Goal: Task Accomplishment & Management: Use online tool/utility

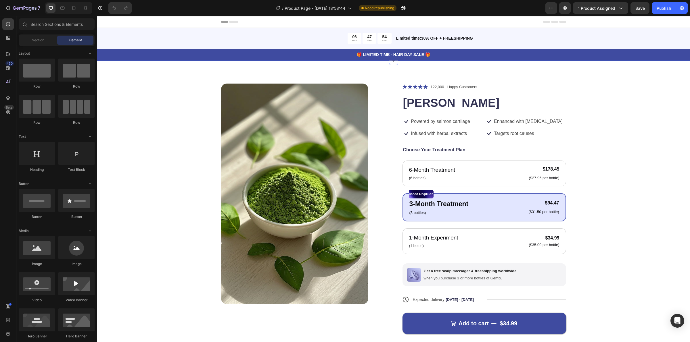
click at [184, 108] on div "Product Images Icon Icon Icon Icon Icon Icon List 122,000+ Happy Customers Text…" at bounding box center [393, 219] width 547 height 270
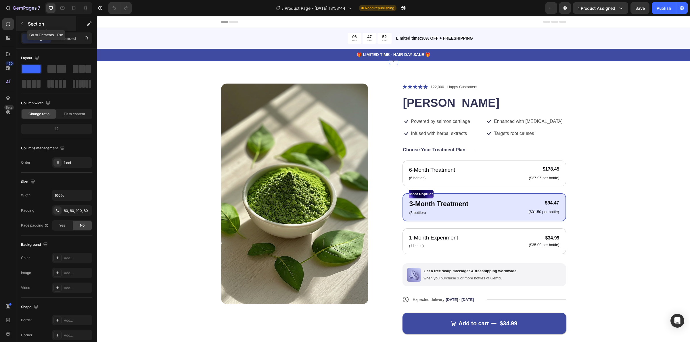
click at [19, 22] on button "button" at bounding box center [22, 23] width 9 height 9
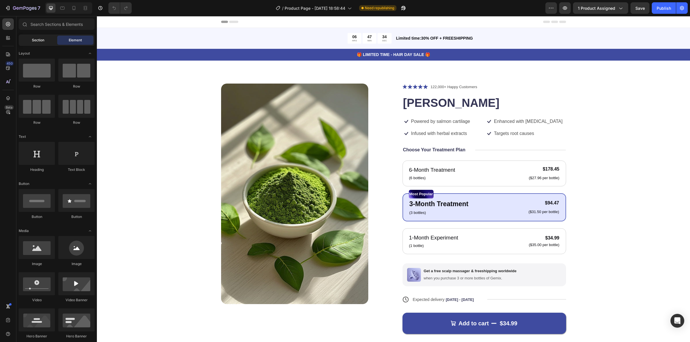
click at [39, 38] on span "Section" at bounding box center [38, 40] width 12 height 5
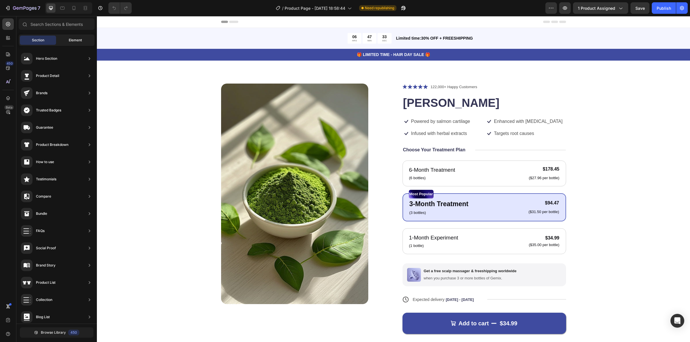
click at [76, 41] on span "Element" at bounding box center [75, 40] width 13 height 5
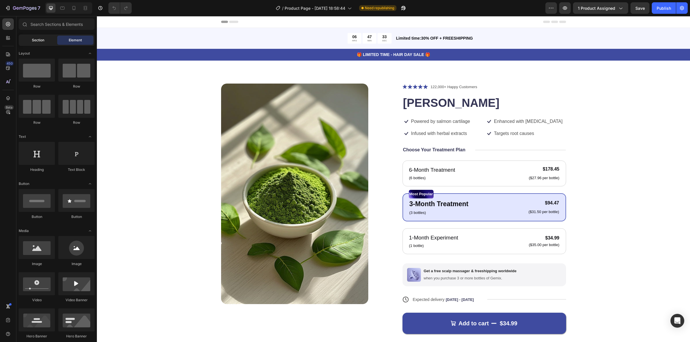
click at [46, 38] on div "Section" at bounding box center [38, 40] width 36 height 9
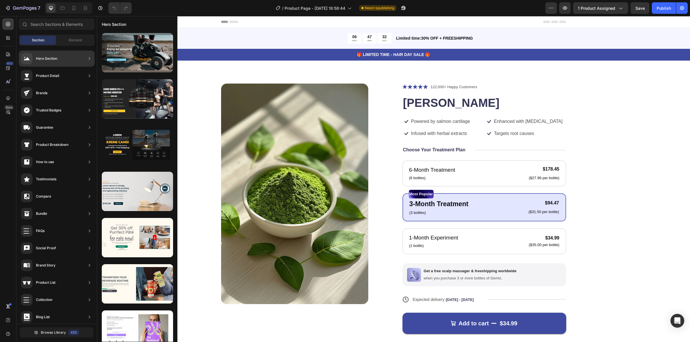
scroll to position [55, 0]
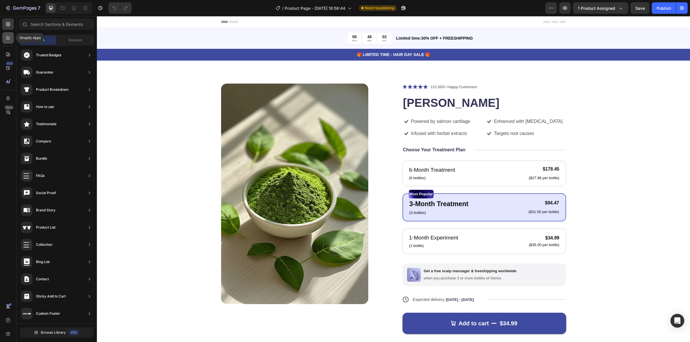
click at [8, 37] on icon at bounding box center [8, 38] width 6 height 6
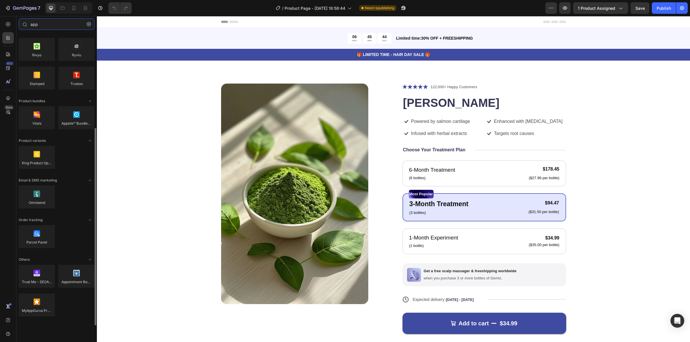
scroll to position [0, 0]
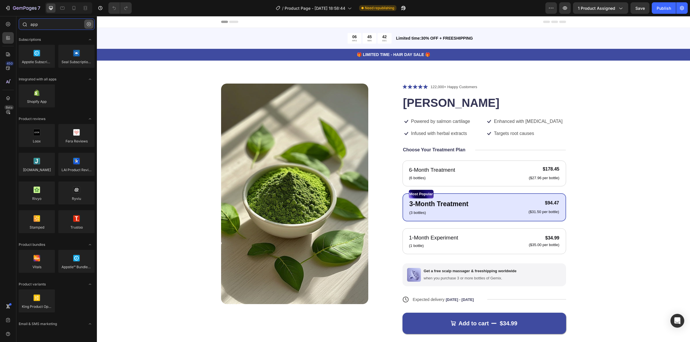
type input "app"
click at [89, 25] on icon "button" at bounding box center [89, 24] width 4 height 4
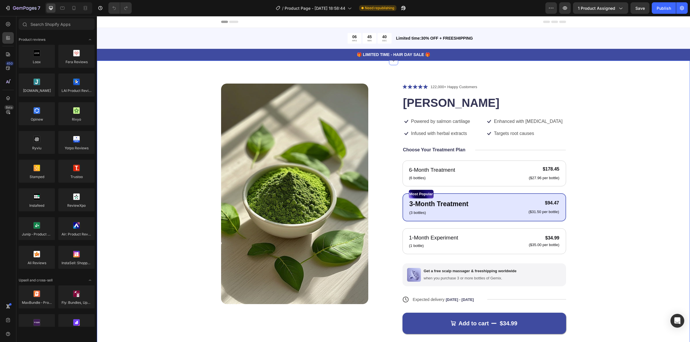
click at [144, 110] on div "Product Images Icon Icon Icon Icon Icon Icon List 122,000+ Happy Customers Text…" at bounding box center [393, 222] width 547 height 277
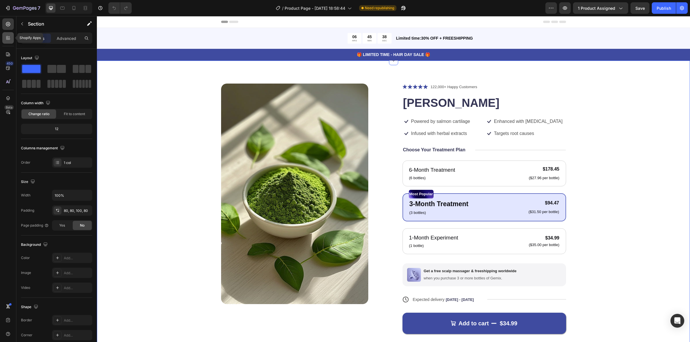
click at [9, 41] on icon at bounding box center [8, 38] width 6 height 6
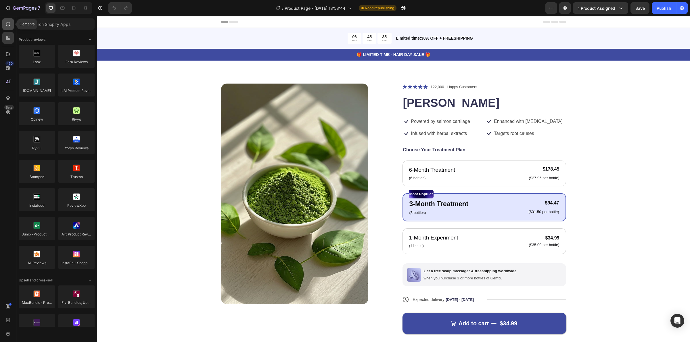
click at [4, 25] on div at bounding box center [7, 23] width 11 height 11
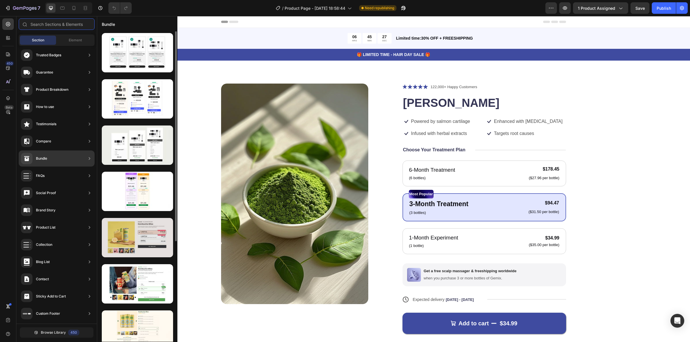
scroll to position [36, 0]
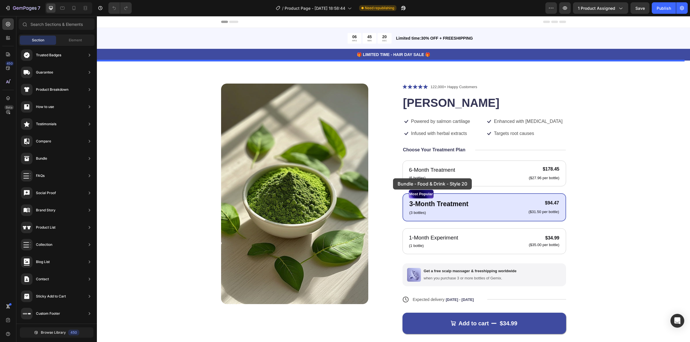
drag, startPoint x: 248, startPoint y: 266, endPoint x: 393, endPoint y: 178, distance: 169.2
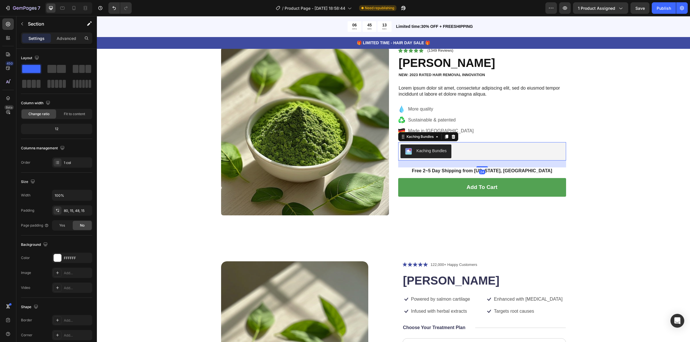
click at [437, 150] on div "Kaching Bundles" at bounding box center [431, 151] width 30 height 6
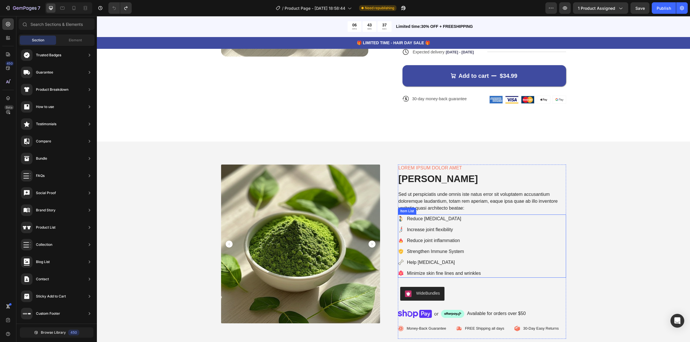
scroll to position [251, 0]
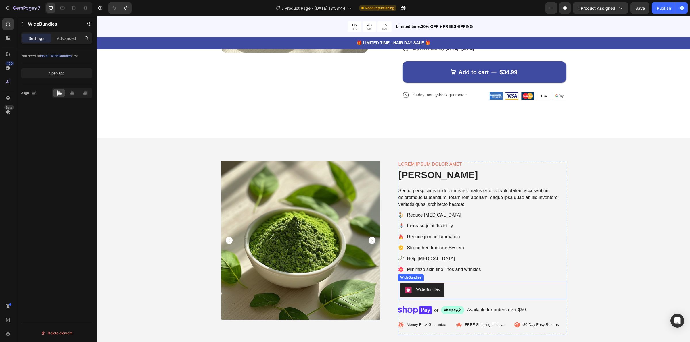
click at [430, 291] on div "WideBundles" at bounding box center [428, 290] width 24 height 6
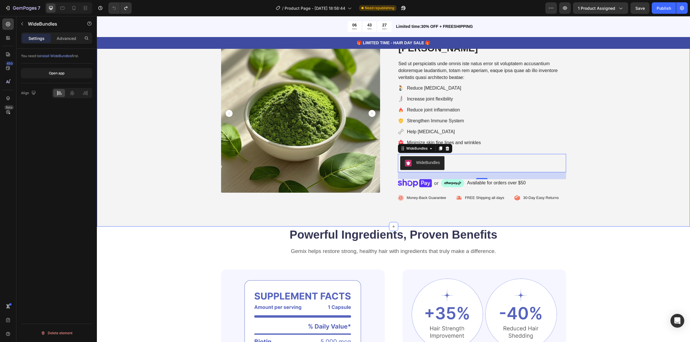
scroll to position [323, 0]
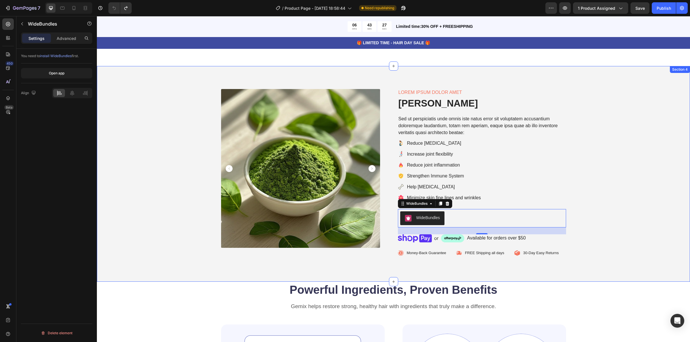
click at [157, 145] on div "Product Images Lorem ipsum dolor amet Text Block [PERSON_NAME] Product Title Se…" at bounding box center [393, 178] width 581 height 179
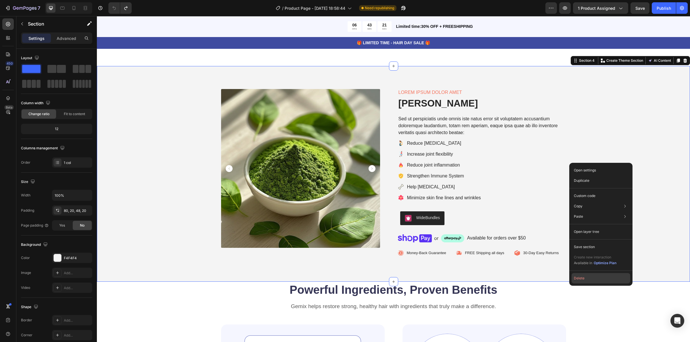
click at [591, 281] on button "Delete" at bounding box center [600, 278] width 59 height 10
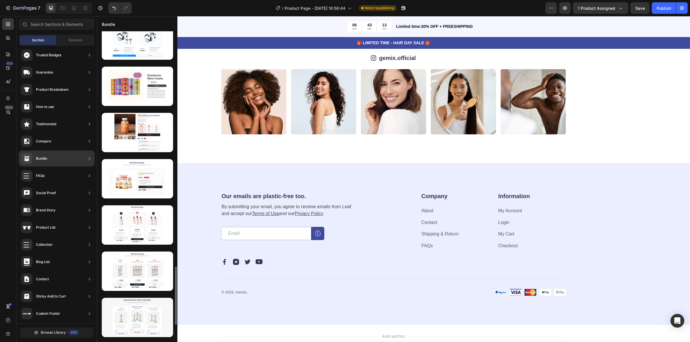
scroll to position [1351, 0]
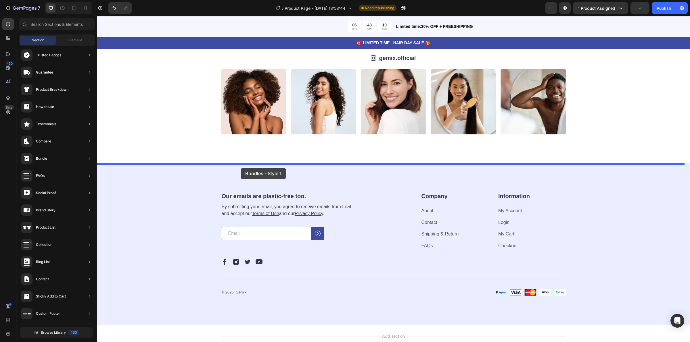
drag, startPoint x: 232, startPoint y: 247, endPoint x: 241, endPoint y: 168, distance: 78.9
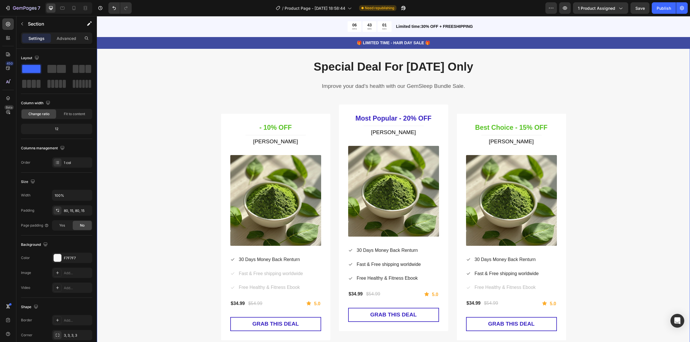
scroll to position [1960, 0]
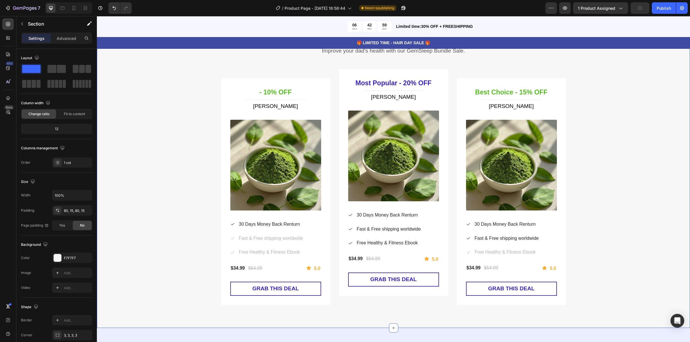
click at [208, 228] on div "Special Deal For [DATE] Only Heading Improve your dad's health with our GemSlee…" at bounding box center [393, 164] width 584 height 282
click at [332, 88] on div "- 10% OFF Heading Title Line [PERSON_NAME] (P) Title (P) Images & Gallery Icon …" at bounding box center [393, 187] width 345 height 236
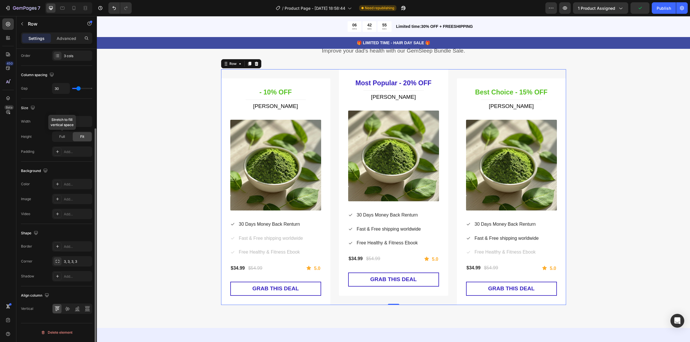
scroll to position [0, 0]
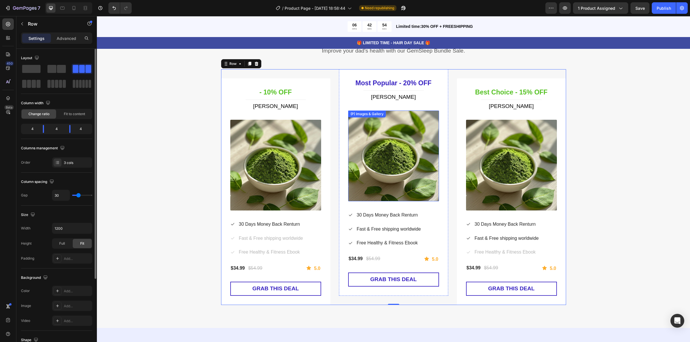
click at [381, 164] on img at bounding box center [393, 156] width 91 height 91
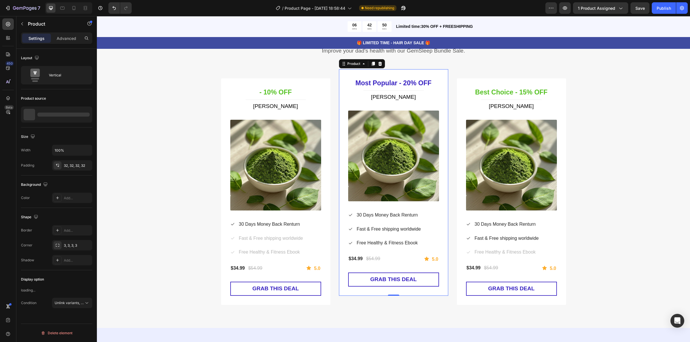
click at [341, 88] on div "Most Popular - 20% OFF Heading Title Line [PERSON_NAME] (P) Title (P) Images & …" at bounding box center [393, 182] width 109 height 227
click at [22, 22] on icon "button" at bounding box center [22, 24] width 5 height 5
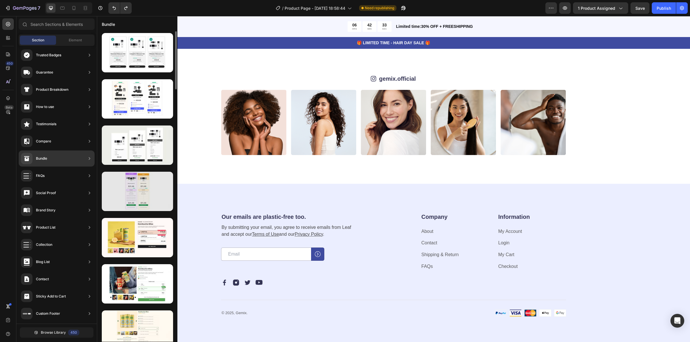
scroll to position [36, 0]
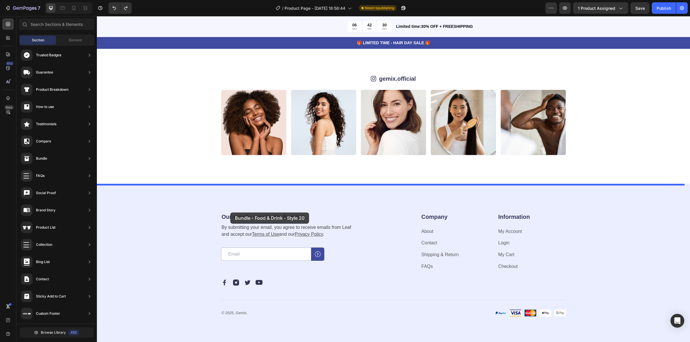
drag, startPoint x: 238, startPoint y: 275, endPoint x: 231, endPoint y: 207, distance: 67.5
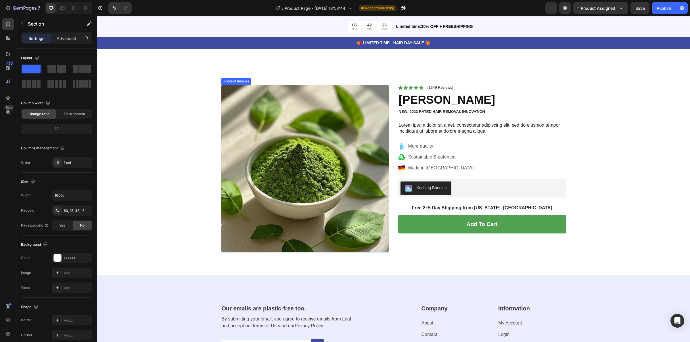
scroll to position [1802, 0]
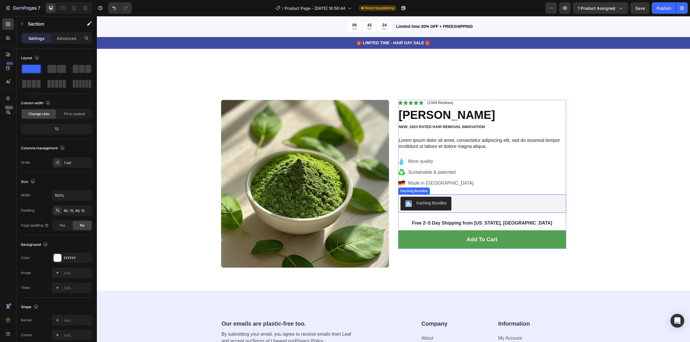
click at [437, 203] on div "Kaching Bundles" at bounding box center [431, 203] width 30 height 6
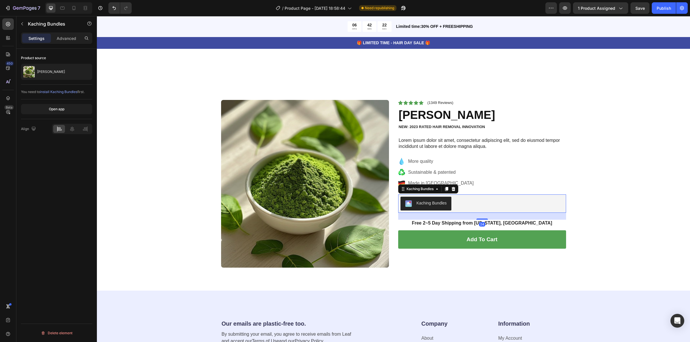
click at [58, 92] on span "install Kaching Bundles" at bounding box center [58, 92] width 37 height 4
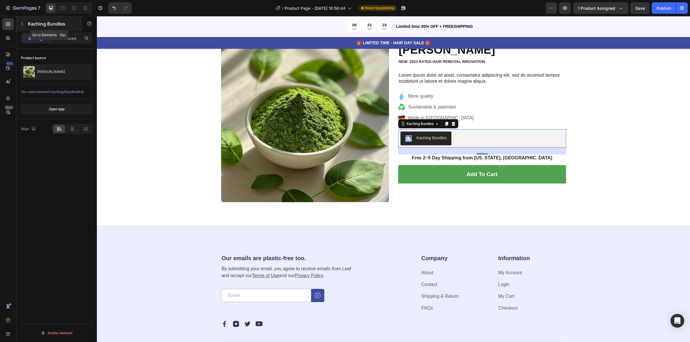
click at [22, 22] on icon "button" at bounding box center [22, 24] width 5 height 5
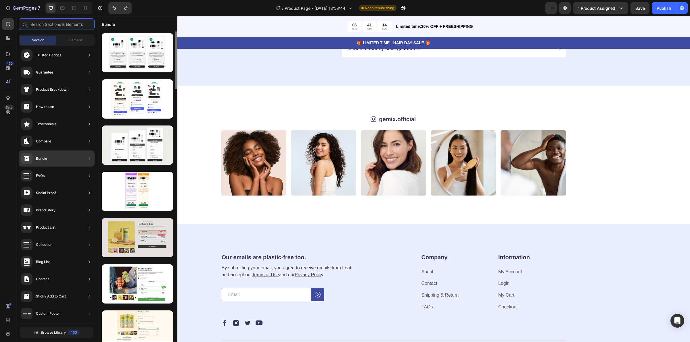
scroll to position [72, 0]
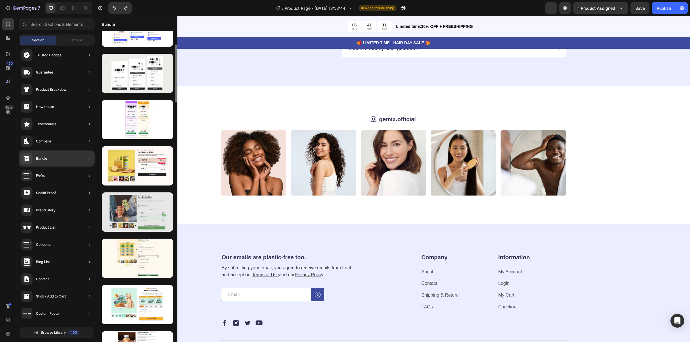
click at [161, 213] on div at bounding box center [137, 212] width 71 height 39
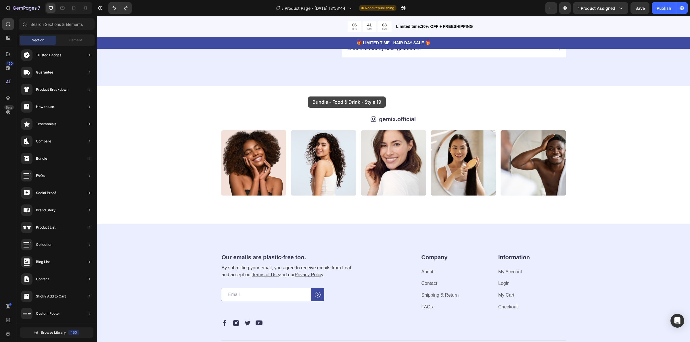
drag, startPoint x: 244, startPoint y: 187, endPoint x: 308, endPoint y: 96, distance: 111.7
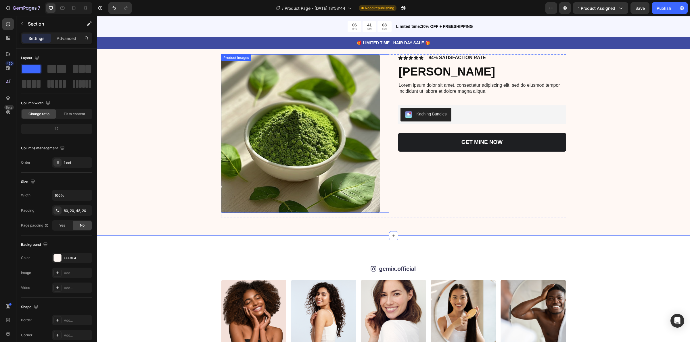
scroll to position [1705, 0]
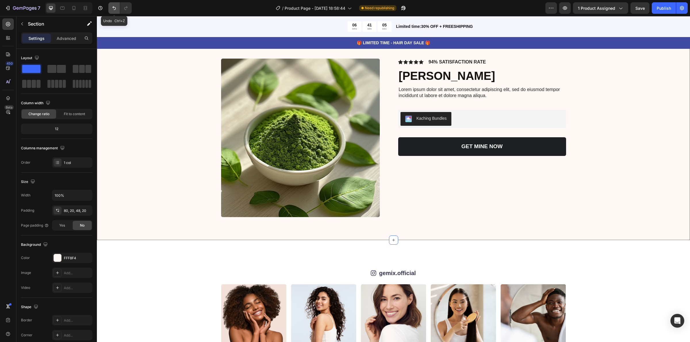
click at [114, 9] on icon "Undo/Redo" at bounding box center [113, 8] width 3 height 4
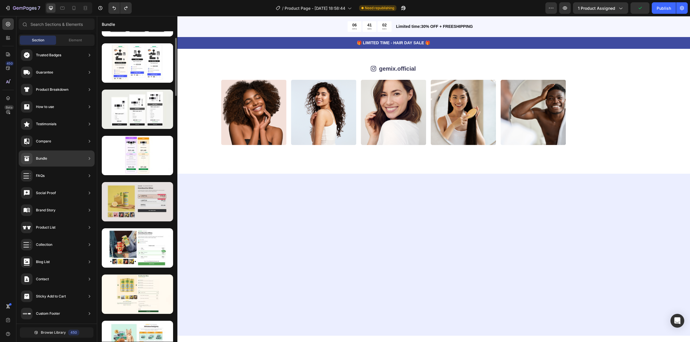
scroll to position [72, 0]
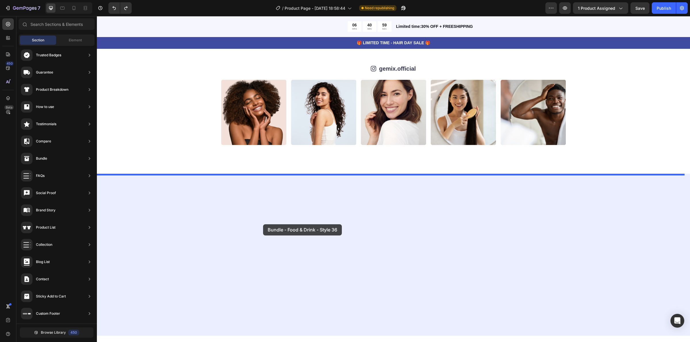
drag, startPoint x: 243, startPoint y: 278, endPoint x: 266, endPoint y: 221, distance: 62.1
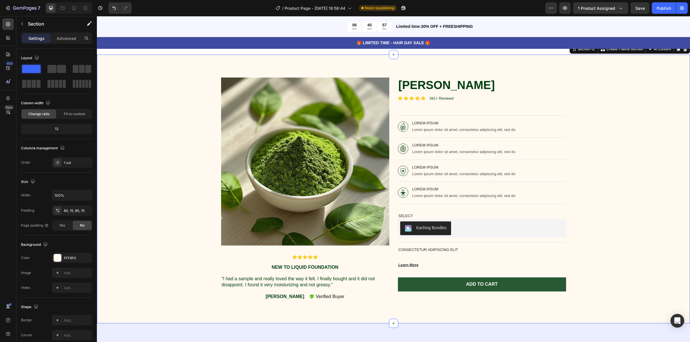
scroll to position [1843, 0]
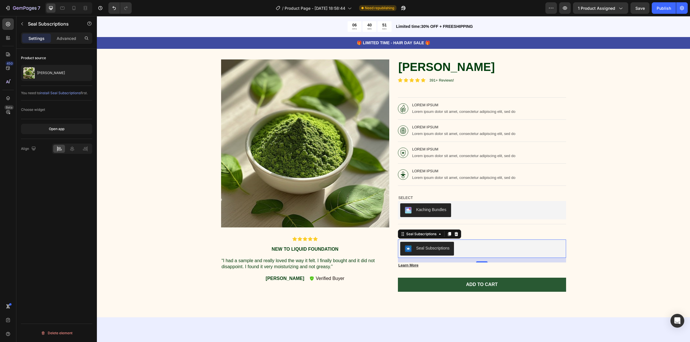
click at [430, 245] on button "Seal Subscriptions" at bounding box center [427, 249] width 54 height 14
click at [23, 23] on icon "button" at bounding box center [22, 24] width 5 height 5
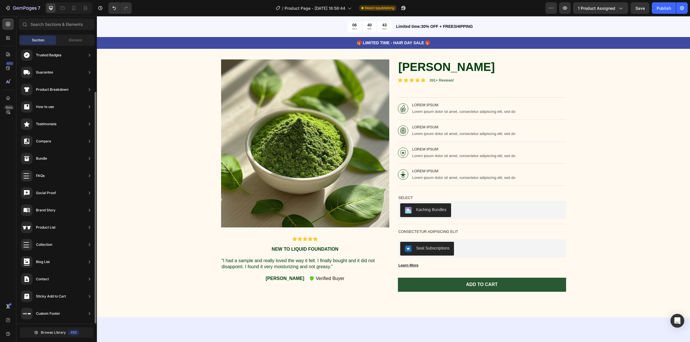
scroll to position [0, 0]
click at [436, 250] on div "Seal Subscriptions" at bounding box center [432, 248] width 33 height 6
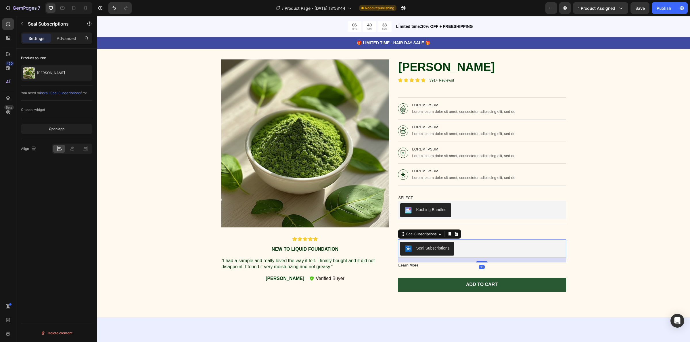
click at [72, 92] on span "install Seal Subscriptions" at bounding box center [60, 93] width 41 height 4
click at [6, 37] on icon at bounding box center [8, 38] width 6 height 6
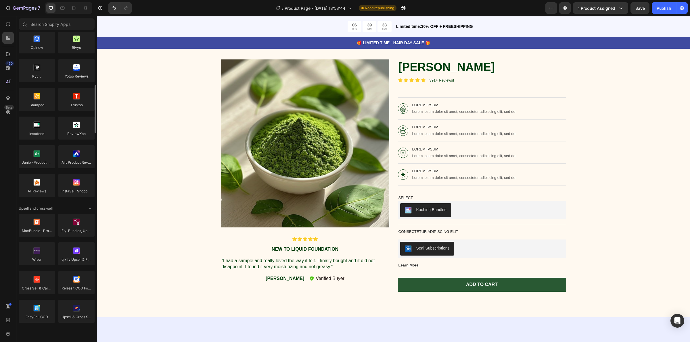
scroll to position [108, 0]
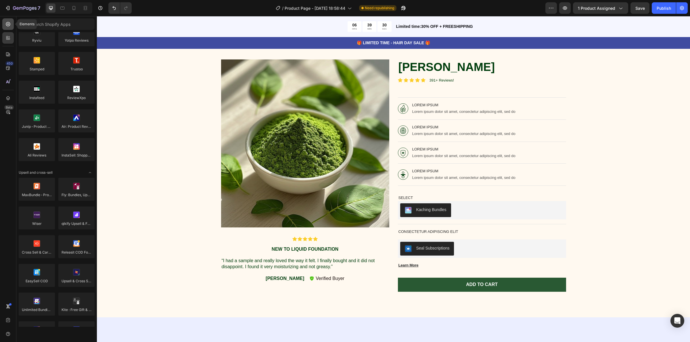
click at [11, 26] on div at bounding box center [7, 23] width 11 height 11
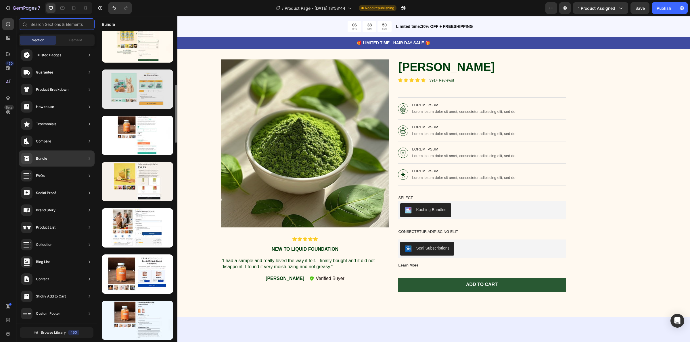
scroll to position [323, 0]
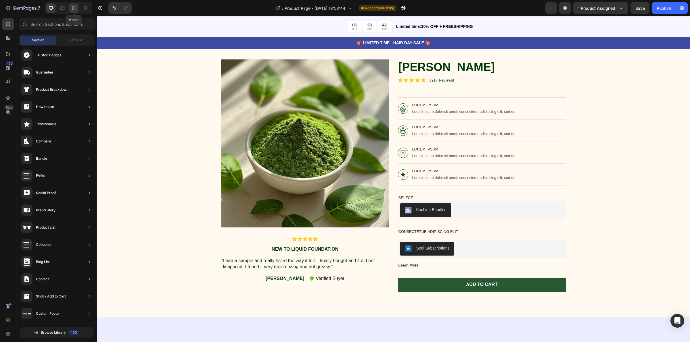
click at [75, 5] on div at bounding box center [73, 7] width 9 height 9
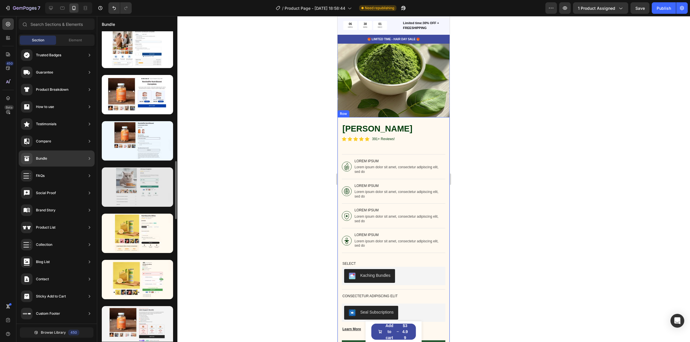
scroll to position [539, 0]
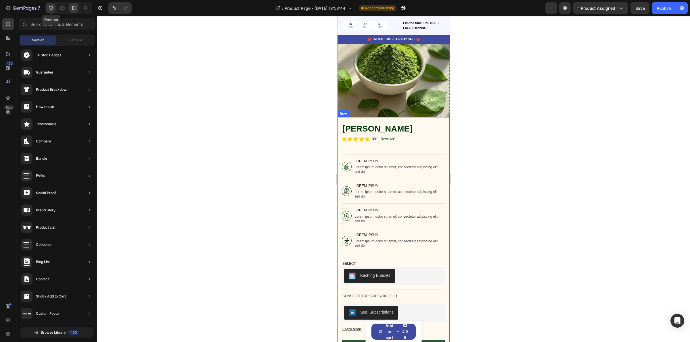
click at [51, 10] on icon at bounding box center [51, 8] width 6 height 6
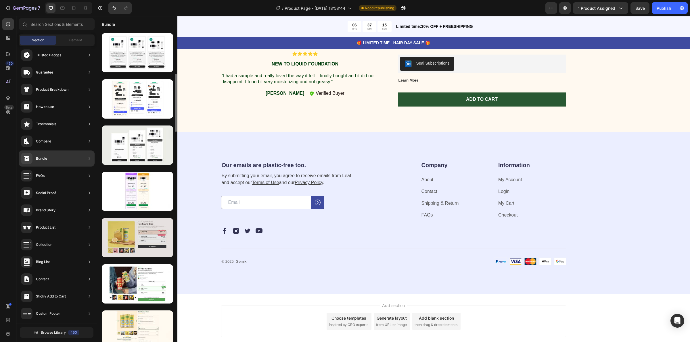
scroll to position [72, 0]
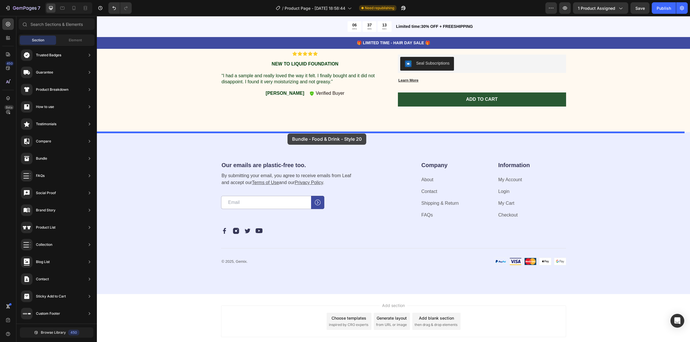
drag, startPoint x: 216, startPoint y: 233, endPoint x: 287, endPoint y: 134, distance: 121.9
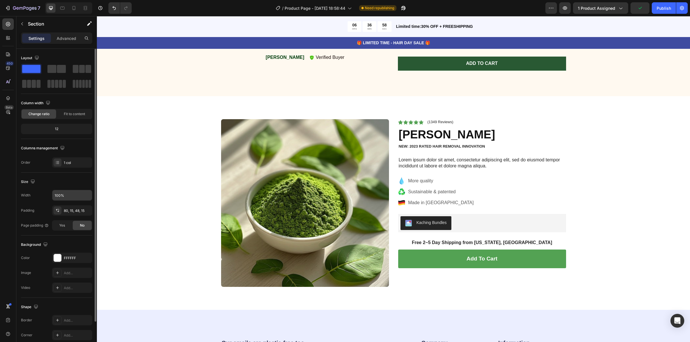
scroll to position [41, 0]
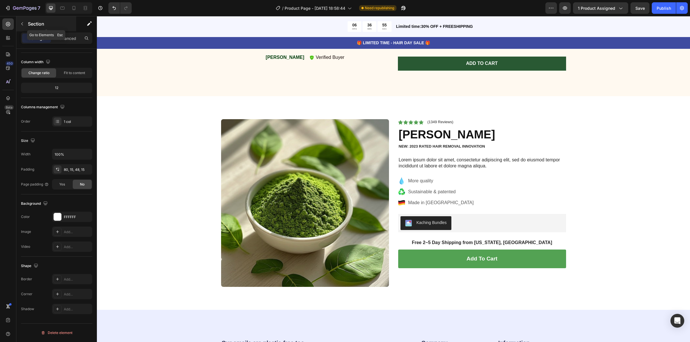
click at [22, 23] on icon "button" at bounding box center [22, 23] width 2 height 3
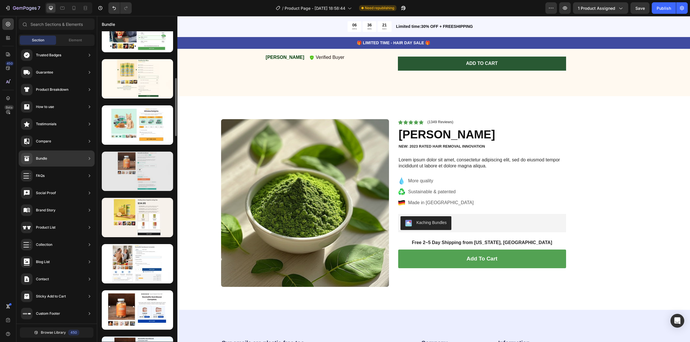
scroll to position [287, 0]
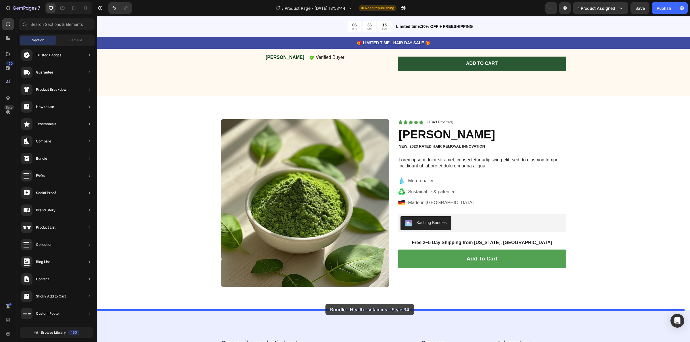
drag, startPoint x: 184, startPoint y: 223, endPoint x: 325, endPoint y: 304, distance: 162.5
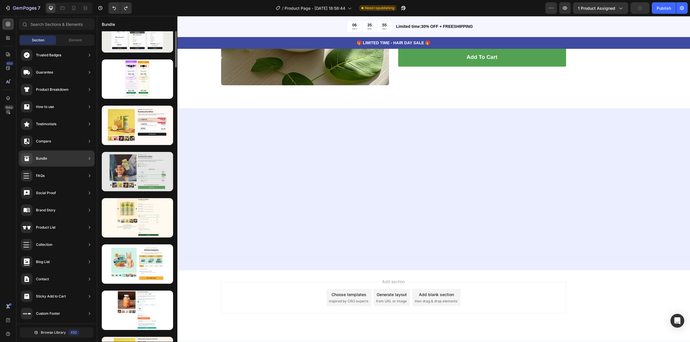
scroll to position [0, 0]
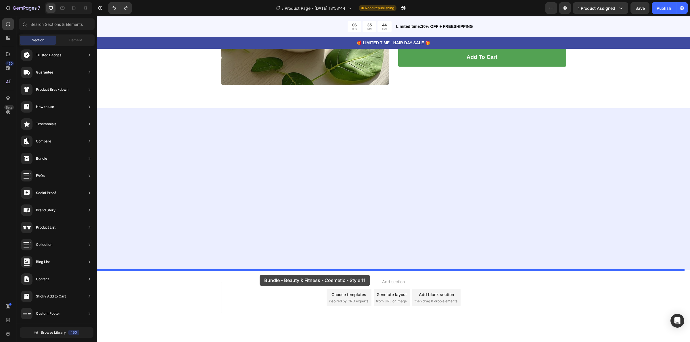
drag, startPoint x: 231, startPoint y: 174, endPoint x: 260, endPoint y: 275, distance: 104.9
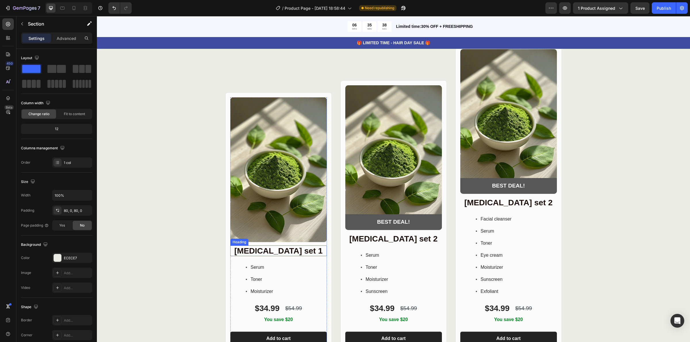
scroll to position [2565, 0]
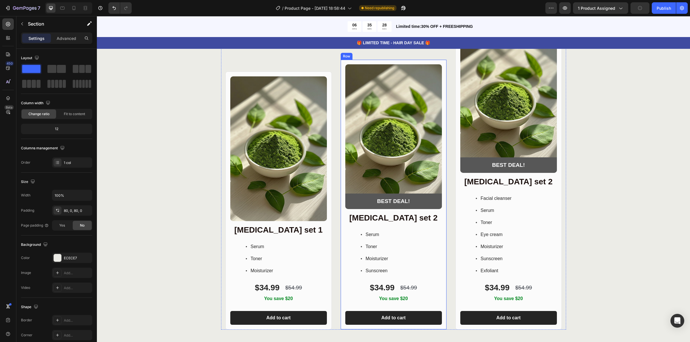
click at [442, 178] on div "Product Images BEST DEAL! Text Block Row Row [MEDICAL_DATA] set 2 Heading Serum…" at bounding box center [393, 194] width 106 height 270
click at [341, 168] on div "Product Images BEST DEAL! Text Block Row Row [MEDICAL_DATA] set 2 Heading Serum…" at bounding box center [393, 194] width 106 height 270
click at [357, 167] on img at bounding box center [393, 136] width 97 height 145
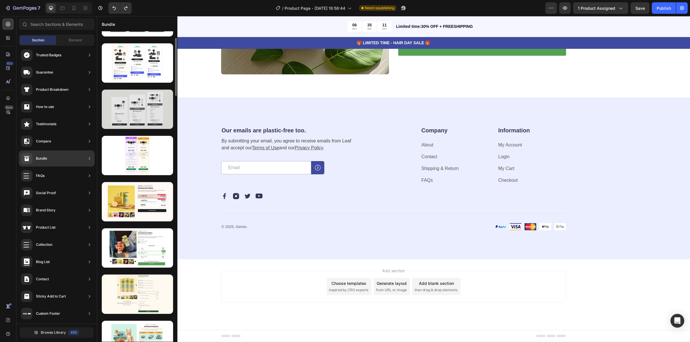
scroll to position [0, 0]
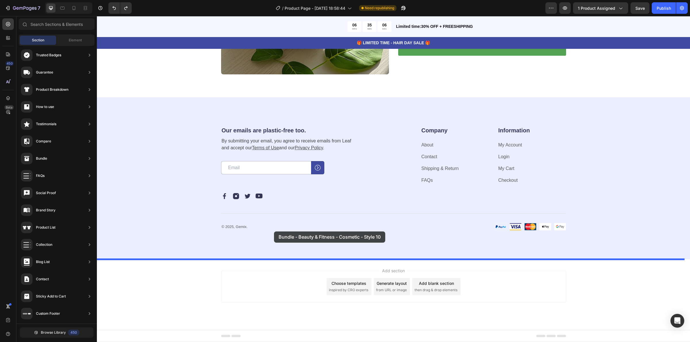
drag, startPoint x: 248, startPoint y: 214, endPoint x: 272, endPoint y: 257, distance: 49.7
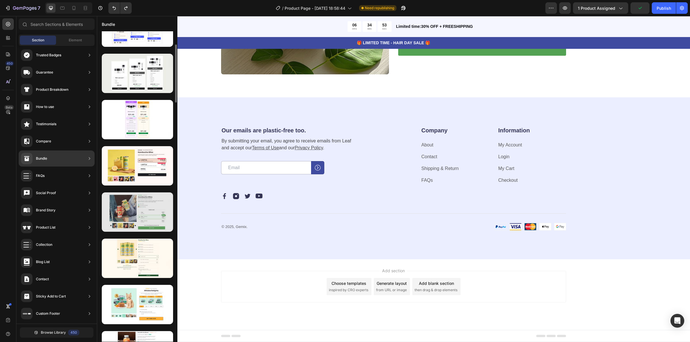
scroll to position [144, 0]
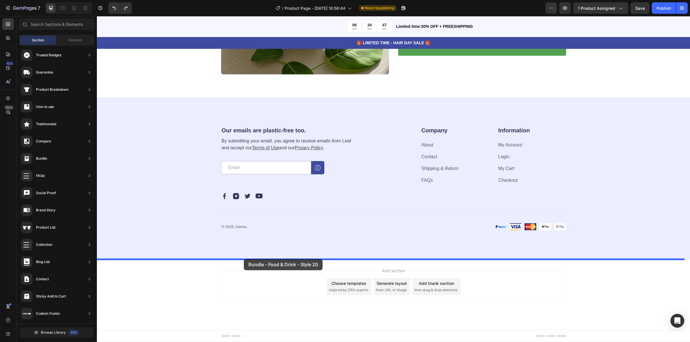
drag, startPoint x: 225, startPoint y: 168, endPoint x: 245, endPoint y: 257, distance: 92.2
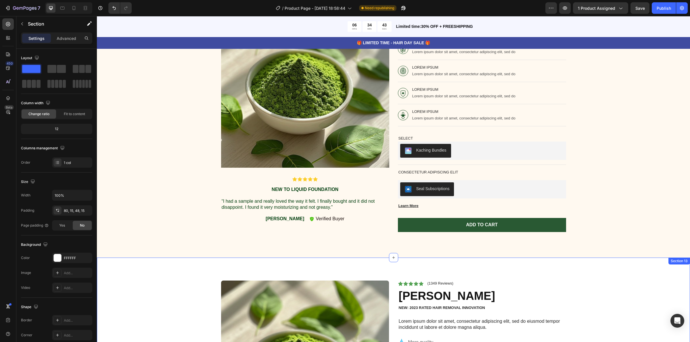
scroll to position [1909, 0]
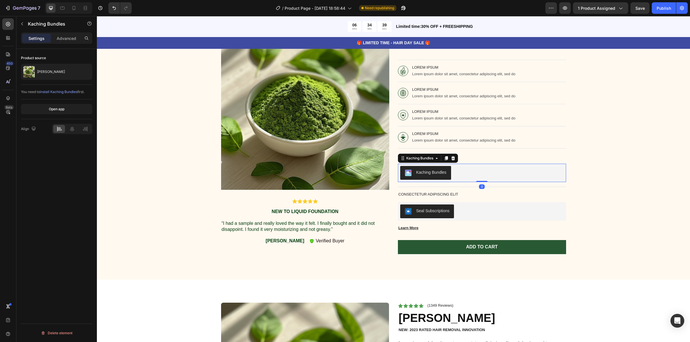
click at [420, 170] on div "Kaching Bundles" at bounding box center [431, 173] width 30 height 6
click at [70, 92] on span "install Kaching Bundles" at bounding box center [58, 92] width 37 height 4
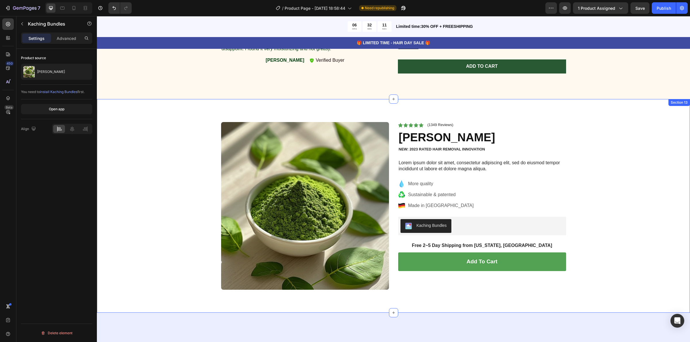
scroll to position [2089, 0]
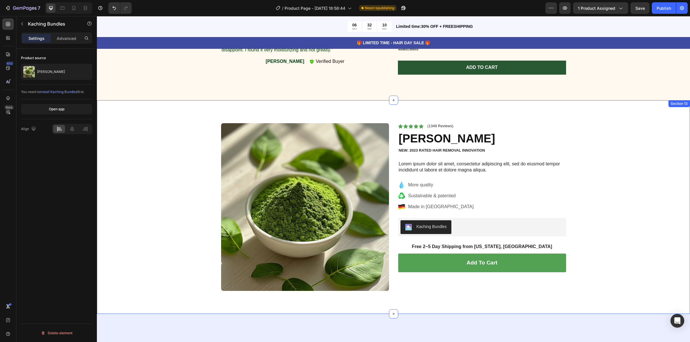
click at [180, 151] on div "Product Images Icon Icon Icon Icon Icon Icon List (1349 Reviews) Text Block Row…" at bounding box center [393, 211] width 584 height 177
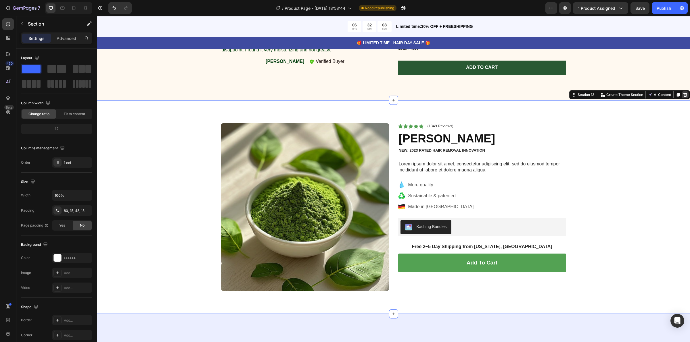
click at [683, 95] on icon at bounding box center [685, 95] width 5 height 5
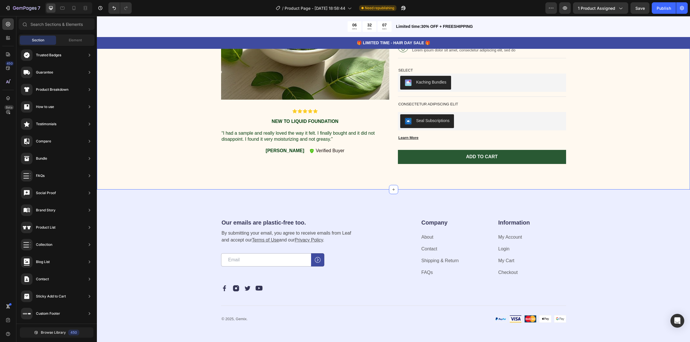
click at [629, 131] on div "Product Images Icon Icon Icon Icon Icon Icon List New to liquid foundation Text…" at bounding box center [393, 49] width 584 height 235
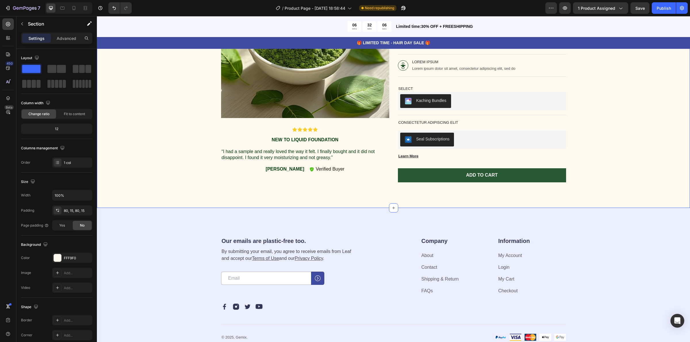
click at [667, 148] on div "Product Images Icon Icon Icon Icon Icon Icon List New to liquid foundation Text…" at bounding box center [393, 67] width 584 height 235
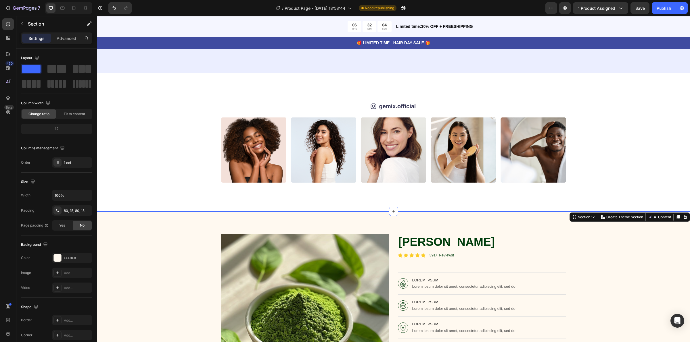
scroll to position [1694, 0]
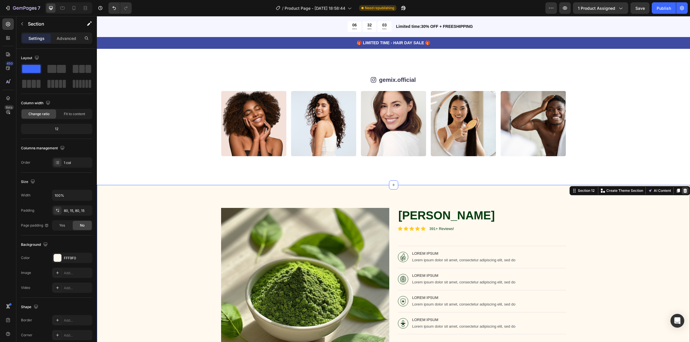
click at [683, 191] on icon at bounding box center [685, 191] width 4 height 4
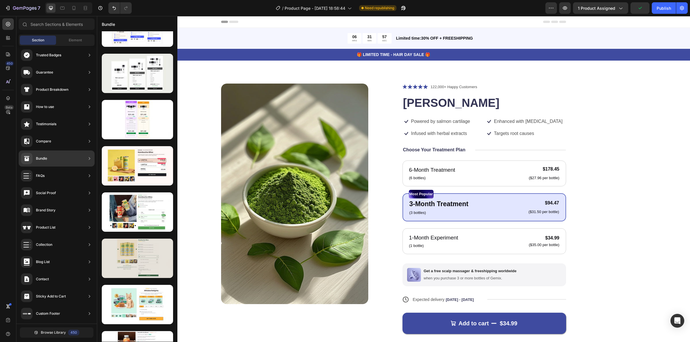
scroll to position [108, 0]
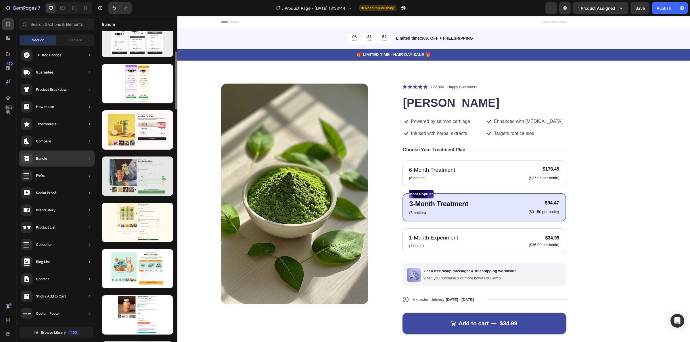
click at [146, 188] on div at bounding box center [137, 176] width 71 height 39
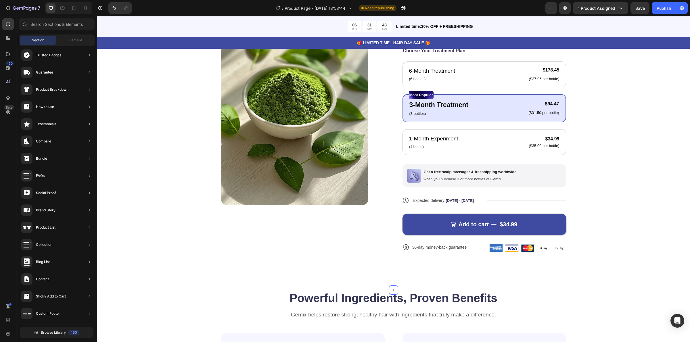
scroll to position [0, 0]
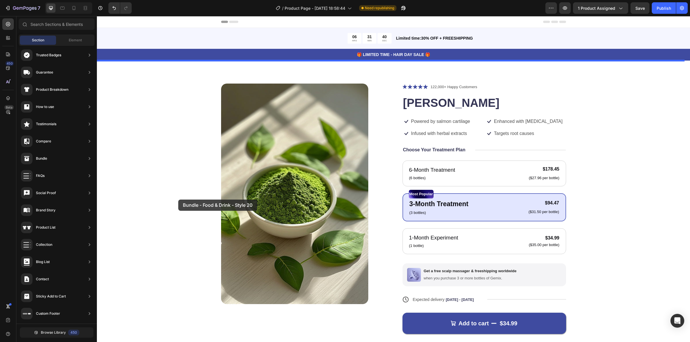
drag, startPoint x: 234, startPoint y: 298, endPoint x: 178, endPoint y: 200, distance: 112.9
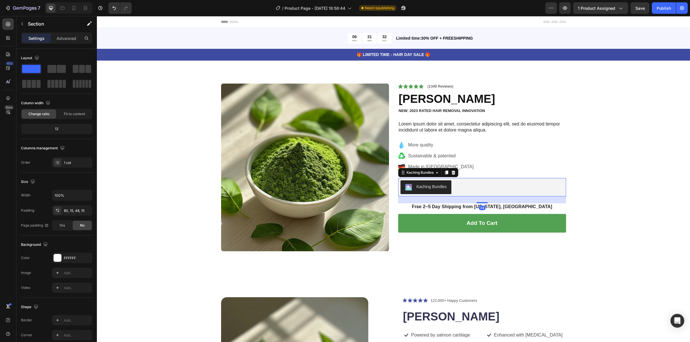
click at [429, 188] on div "Kaching Bundles" at bounding box center [431, 187] width 30 height 6
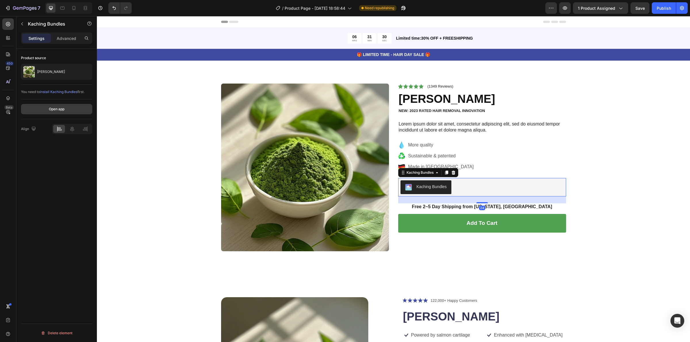
click at [61, 109] on div "Open app" at bounding box center [57, 109] width 16 height 5
click at [664, 9] on div "Publish" at bounding box center [663, 8] width 14 height 6
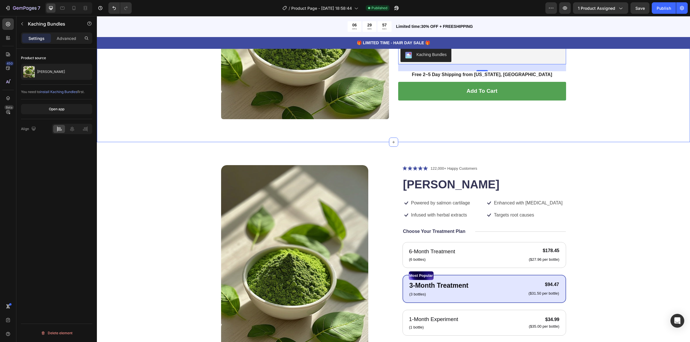
scroll to position [216, 0]
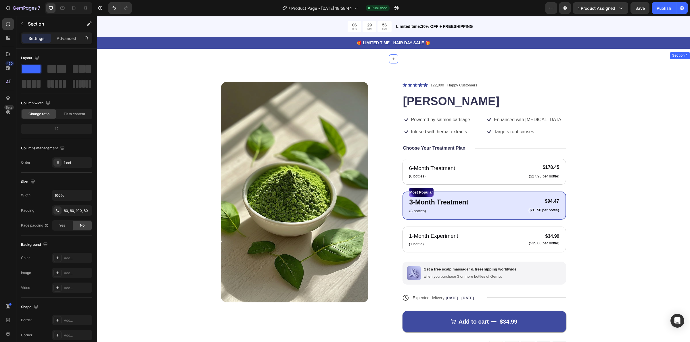
click at [177, 130] on div "Product Images Icon Icon Icon Icon Icon Icon List 122,000+ Happy Customers Text…" at bounding box center [393, 220] width 547 height 277
click at [683, 53] on icon at bounding box center [685, 53] width 4 height 4
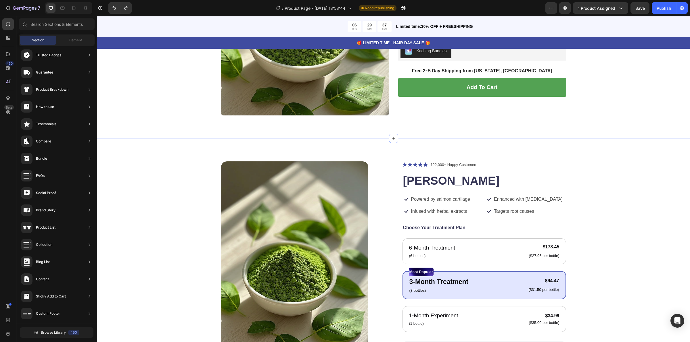
scroll to position [144, 0]
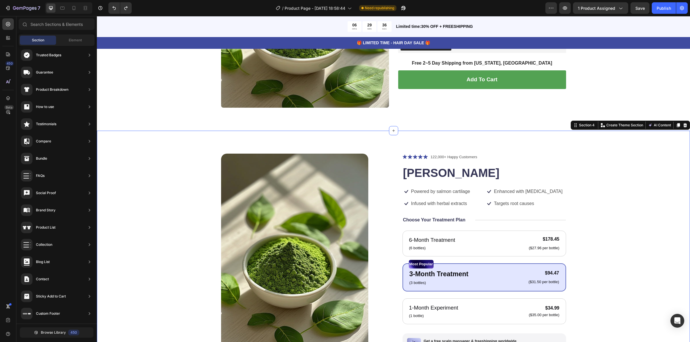
click at [176, 186] on div "Product Images Icon Icon Icon Icon Icon Icon List 122,000+ Happy Customers Text…" at bounding box center [393, 292] width 547 height 277
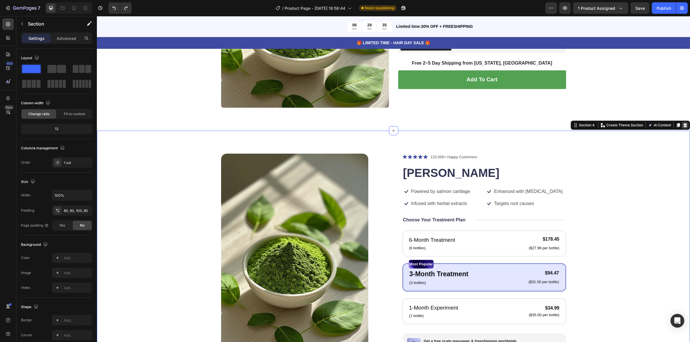
click at [683, 126] on icon at bounding box center [685, 125] width 4 height 4
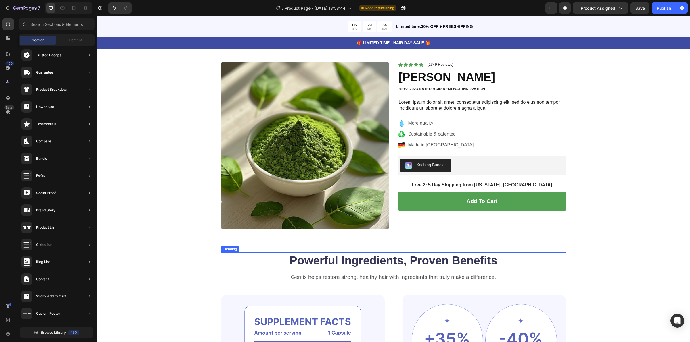
scroll to position [0, 0]
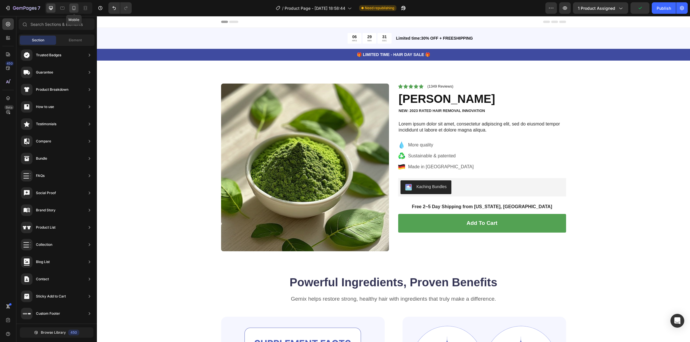
click at [75, 8] on icon at bounding box center [74, 8] width 6 height 6
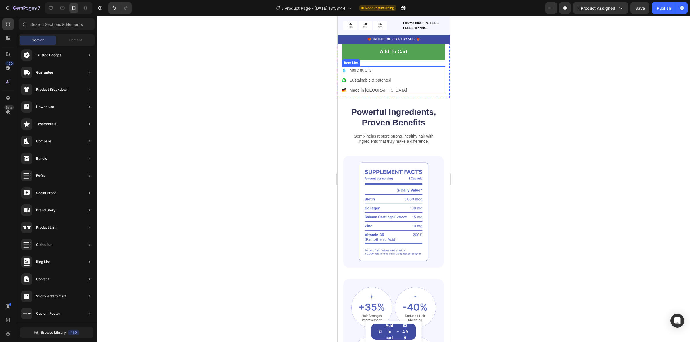
scroll to position [216, 0]
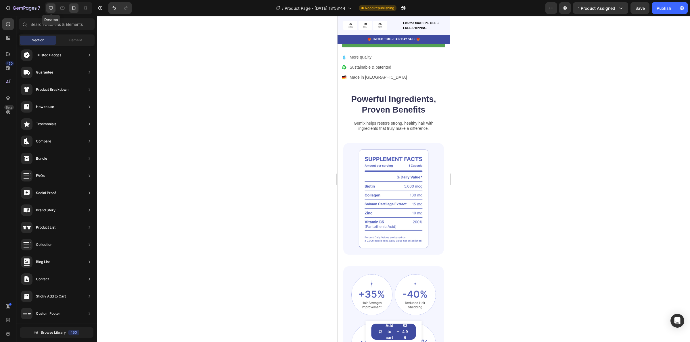
click at [49, 5] on div at bounding box center [50, 7] width 9 height 9
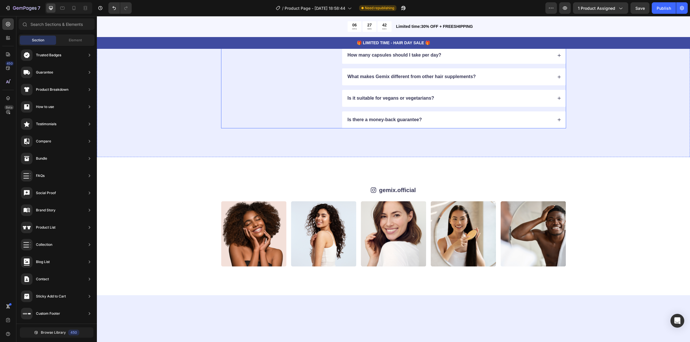
scroll to position [1473, 0]
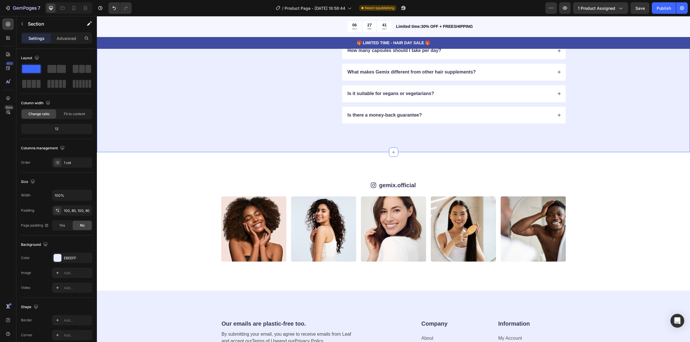
click at [173, 104] on div "FAQs Heading Got questions? We’ve got answer... Text Block How long does it tak…" at bounding box center [393, 61] width 547 height 124
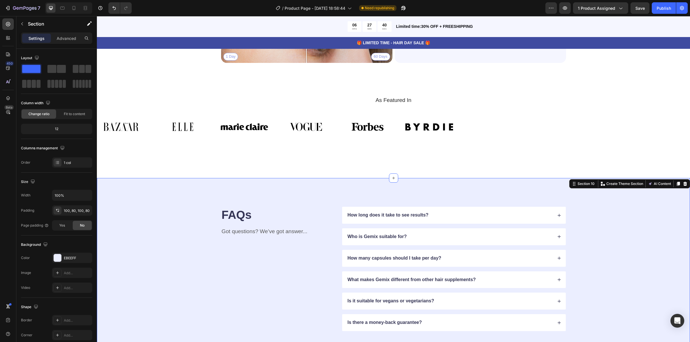
scroll to position [1293, 0]
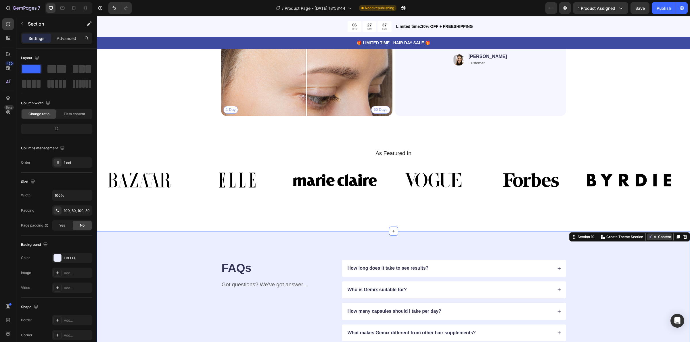
click at [649, 239] on button "AI Content" at bounding box center [659, 237] width 25 height 7
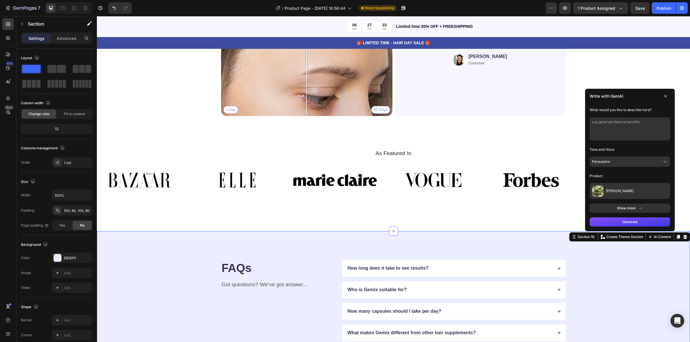
click at [614, 162] on button "Persuasive" at bounding box center [629, 162] width 80 height 10
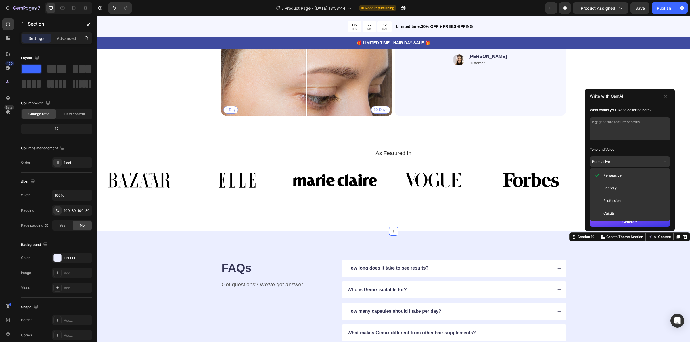
click at [614, 162] on button "Persuasive" at bounding box center [629, 162] width 80 height 10
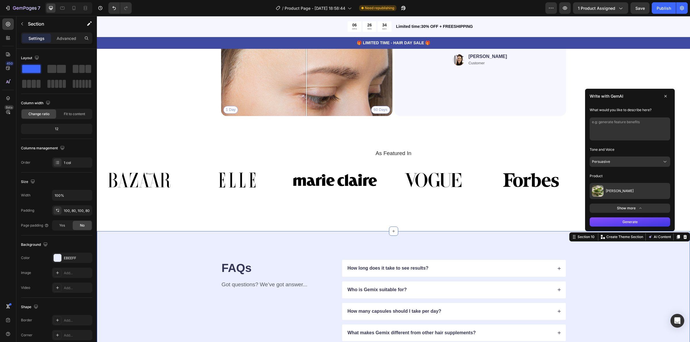
click at [620, 126] on textarea at bounding box center [629, 129] width 80 height 23
paste textarea ""Moringa powder is derived from the nutrient-dense leaves of the Moringa oleife…"
type textarea ""Moringa powder is derived from the nutrient-dense leaves of the Moringa oleife…"
click at [621, 220] on button "Generate" at bounding box center [629, 222] width 80 height 9
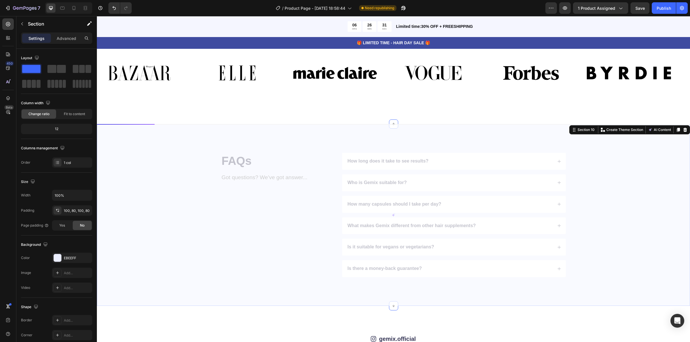
scroll to position [1401, 0]
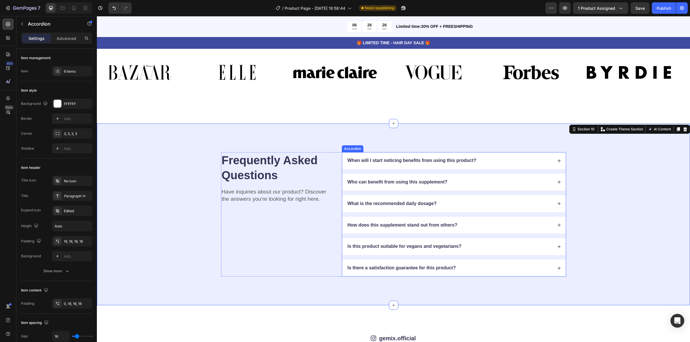
drag, startPoint x: 468, startPoint y: 158, endPoint x: 471, endPoint y: 161, distance: 4.5
click at [468, 159] on div "When will I start noticing benefits from using this product?" at bounding box center [412, 161] width 130 height 8
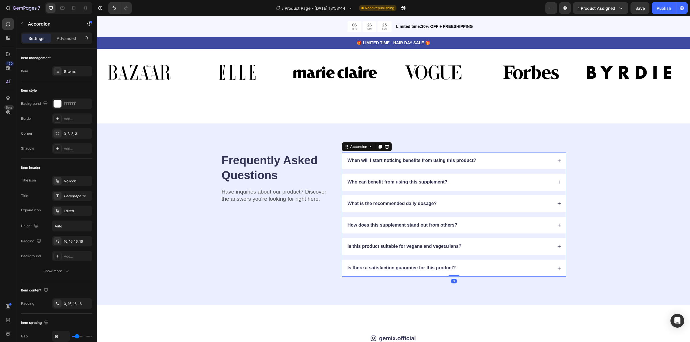
click at [512, 165] on div "When will I start noticing benefits from using this product?" at bounding box center [454, 160] width 224 height 17
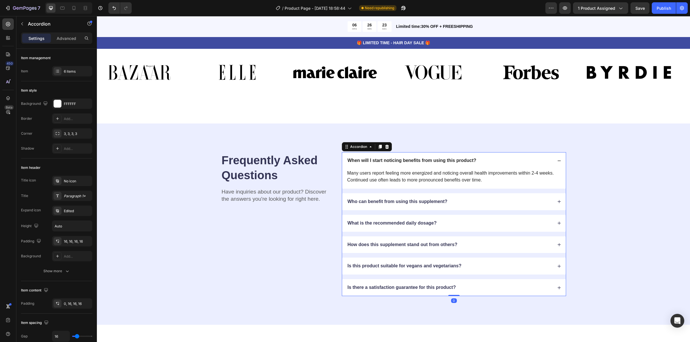
click at [500, 201] on div "Who can benefit from using this supplement?" at bounding box center [450, 202] width 206 height 8
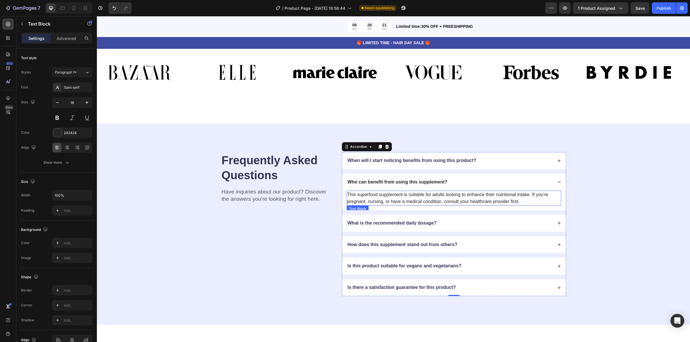
click at [493, 200] on div "This superfood supplement is suitable for adults looking to enhance their nutri…" at bounding box center [454, 198] width 214 height 15
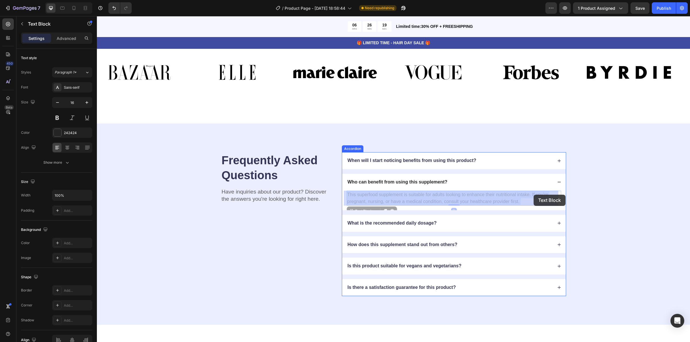
drag, startPoint x: 520, startPoint y: 200, endPoint x: 531, endPoint y: 197, distance: 11.4
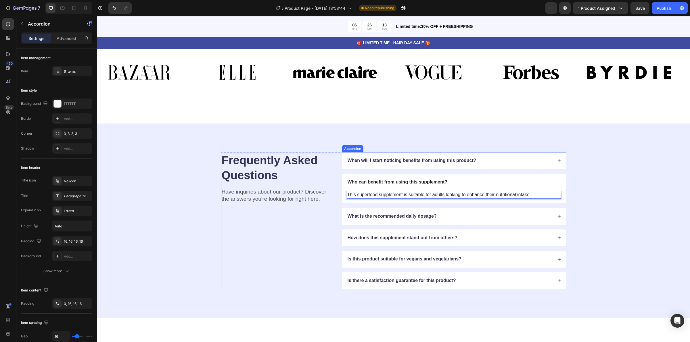
click at [491, 220] on div "What is the recommended daily dosage?" at bounding box center [454, 216] width 224 height 17
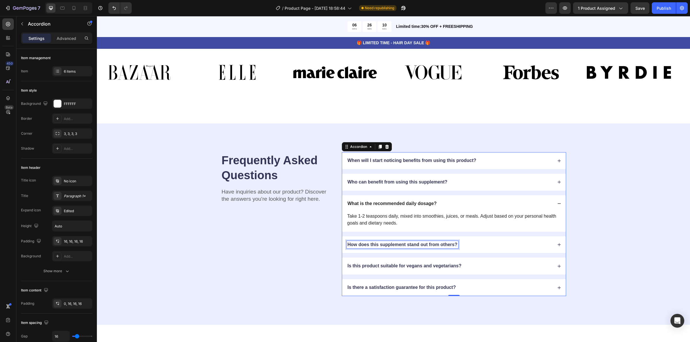
click at [447, 246] on div "How does this supplement stand out from others?" at bounding box center [403, 245] width 112 height 8
click at [471, 246] on div "How does this supplement stand out from others?" at bounding box center [450, 245] width 206 height 8
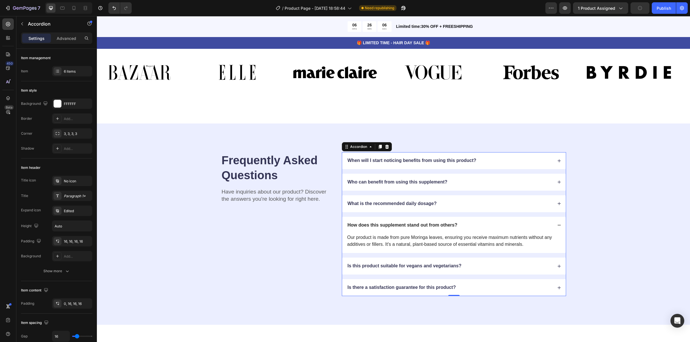
click at [486, 265] on div "Is this product suitable for vegans and vegetarians?" at bounding box center [450, 266] width 206 height 8
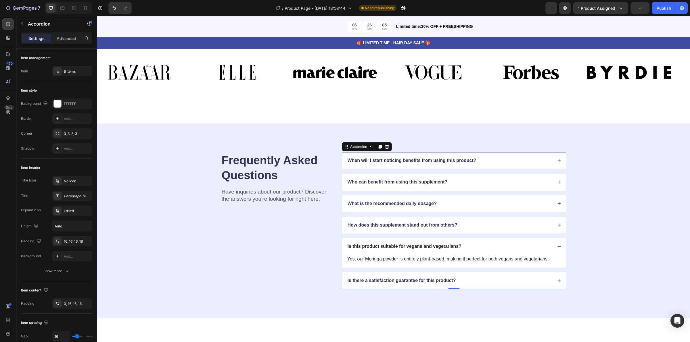
click at [475, 279] on div "Is there a satisfaction guarantee for this product?" at bounding box center [450, 281] width 206 height 8
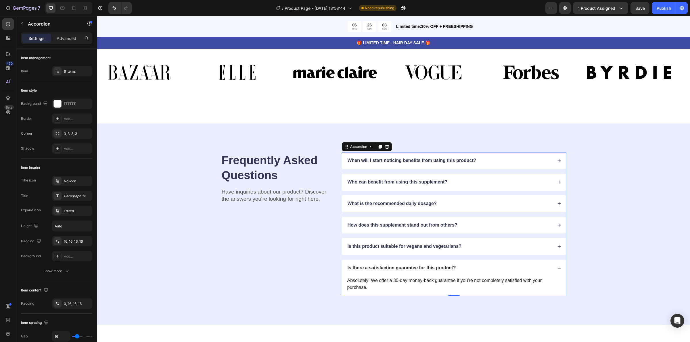
click at [468, 184] on div "Who can benefit from using this supplement?" at bounding box center [450, 182] width 206 height 8
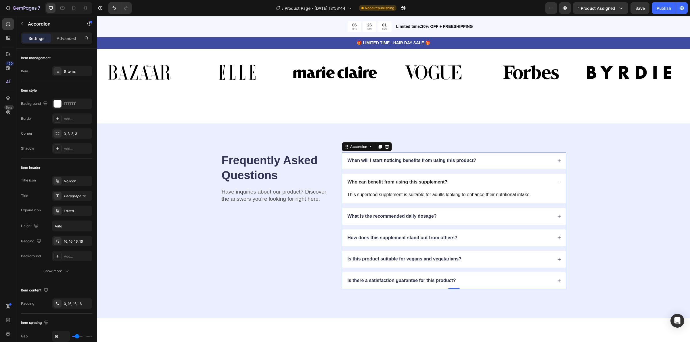
click at [500, 164] on div "When will I start noticing benefits from using this product?" at bounding box center [450, 161] width 206 height 8
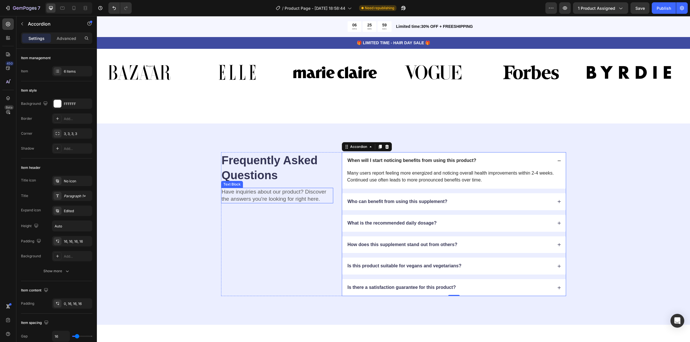
click at [258, 196] on div "Have inquiries about our product? Discover the answers you're looking for right…" at bounding box center [277, 195] width 112 height 15
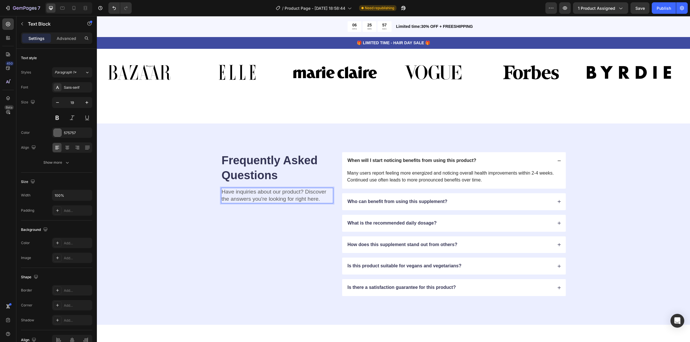
click at [280, 194] on div "Have inquiries about our product? Discover the answers you're looking for right…" at bounding box center [277, 195] width 112 height 15
click at [280, 194] on p "Have inquiries about our product? Discover the answers you're looking for right…" at bounding box center [277, 196] width 111 height 14
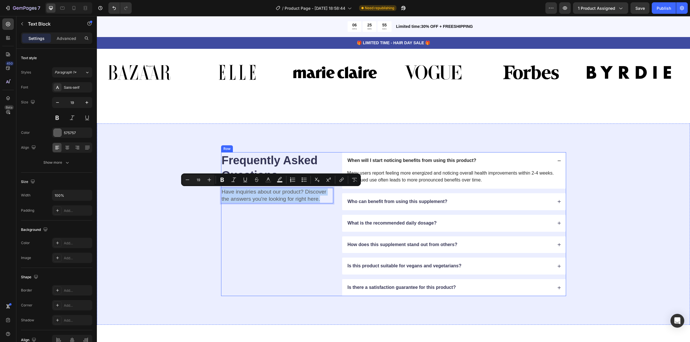
click at [266, 216] on div "Frequently Asked Questions Heading Have inquiries about our product? Discover t…" at bounding box center [277, 224] width 112 height 144
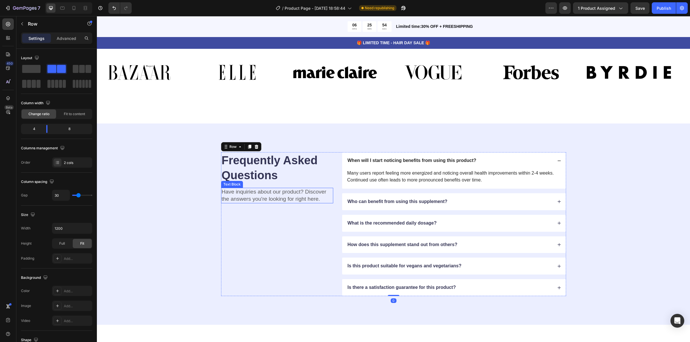
click at [270, 196] on p "Have inquiries about our product? Discover the answers you're looking for right…" at bounding box center [277, 196] width 111 height 14
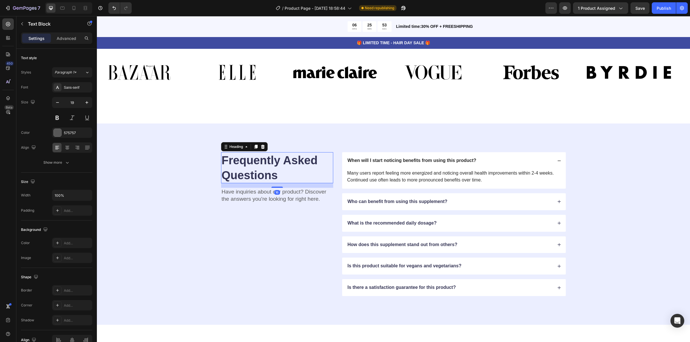
click at [260, 167] on h2 "Frequently Asked Questions" at bounding box center [277, 167] width 112 height 31
click at [189, 160] on div "Frequently Asked Questions Heading 16 Have inquiries about our product? Discove…" at bounding box center [393, 224] width 547 height 144
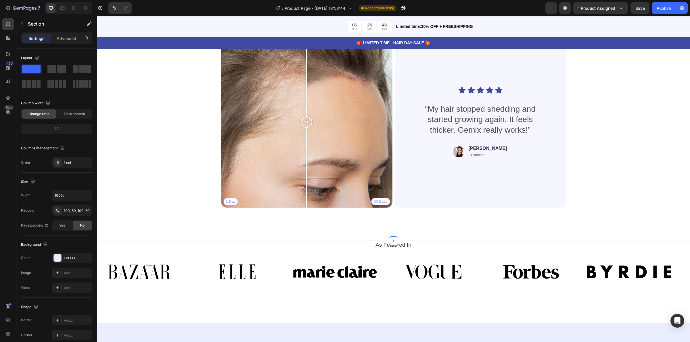
scroll to position [1037, 0]
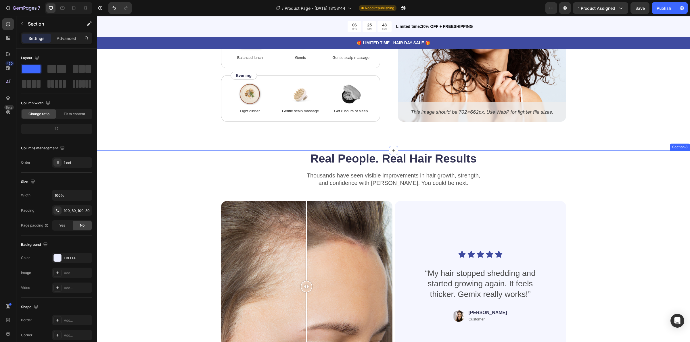
click at [172, 195] on div "Real People. Real Hair Results Heading Thousands have seen visible improvements…" at bounding box center [393, 264] width 547 height 226
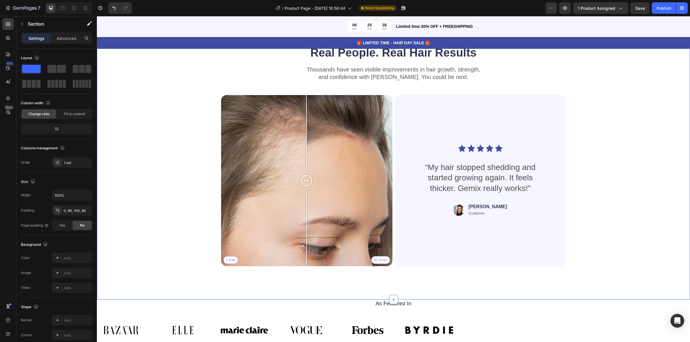
scroll to position [1144, 0]
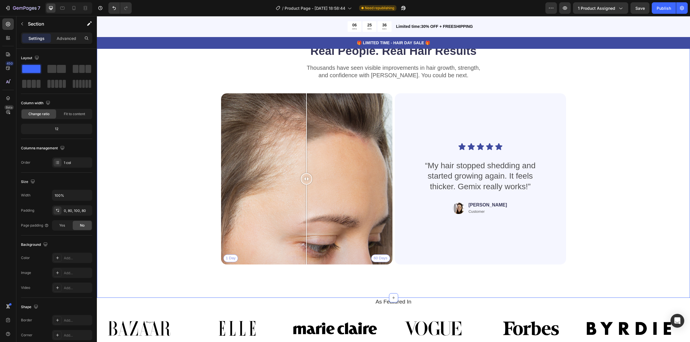
click at [587, 191] on div "Real People. Real Hair Results Heading Thousands have seen visible improvements…" at bounding box center [393, 156] width 547 height 226
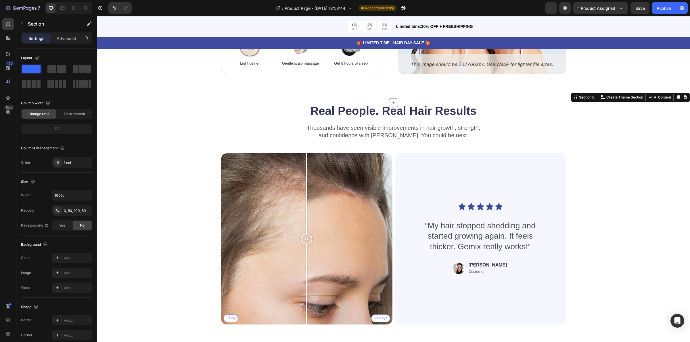
scroll to position [1073, 0]
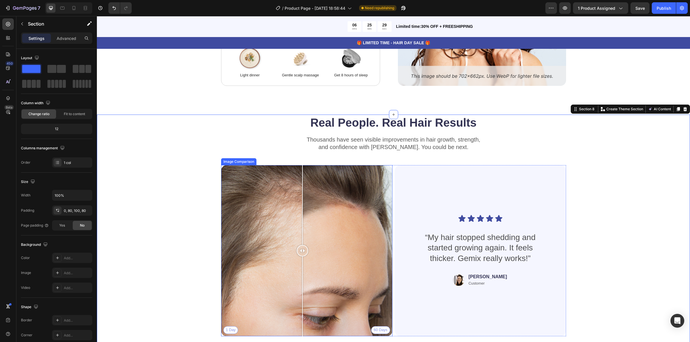
click at [299, 251] on div at bounding box center [302, 250] width 11 height 11
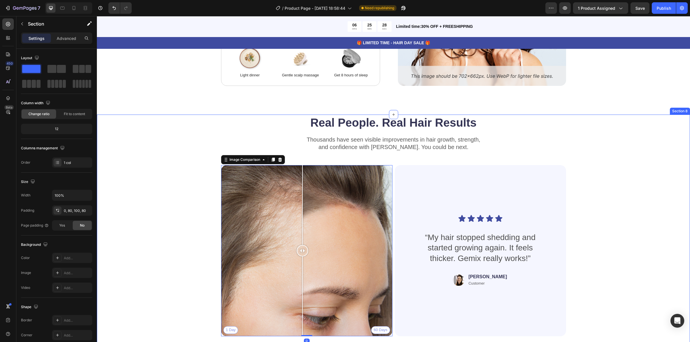
click at [636, 153] on div "Real People. Real Hair Results Heading Thousands have seen visible improvements…" at bounding box center [393, 228] width 547 height 226
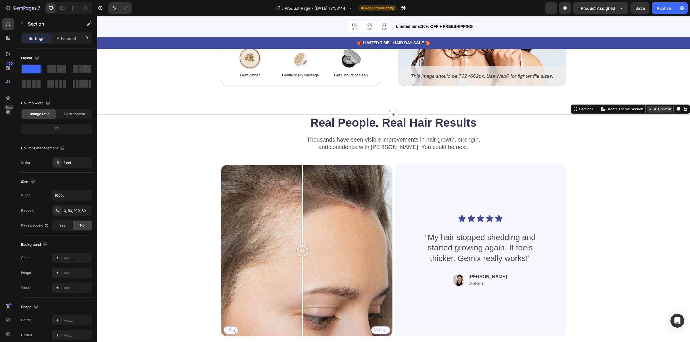
click at [654, 110] on button "AI Content" at bounding box center [659, 109] width 25 height 7
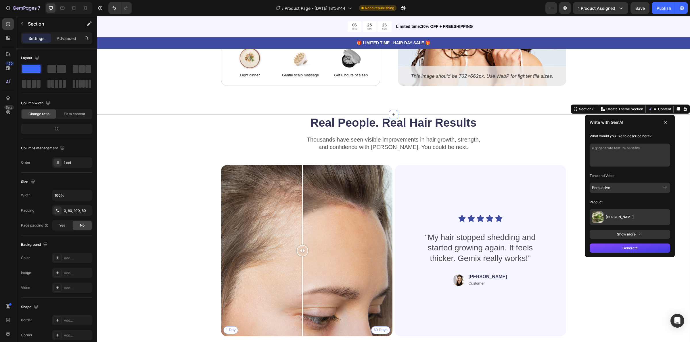
click at [604, 148] on textarea at bounding box center [629, 155] width 80 height 23
drag, startPoint x: 653, startPoint y: 157, endPoint x: 572, endPoint y: 145, distance: 81.6
click at [572, 145] on div "Real People. Real Hair Results Heading Thousands have seen visible improvements…" at bounding box center [393, 242] width 593 height 255
paste textarea "powder is a revolutionary natural solution for achieving stronger, thicker, and…"
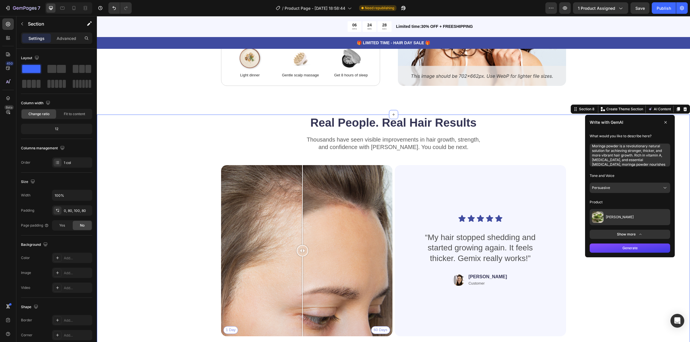
type textarea "Moringa powder is a revolutionary natural solution for achieving stronger, thic…"
click at [640, 249] on button "Generate" at bounding box center [629, 248] width 80 height 9
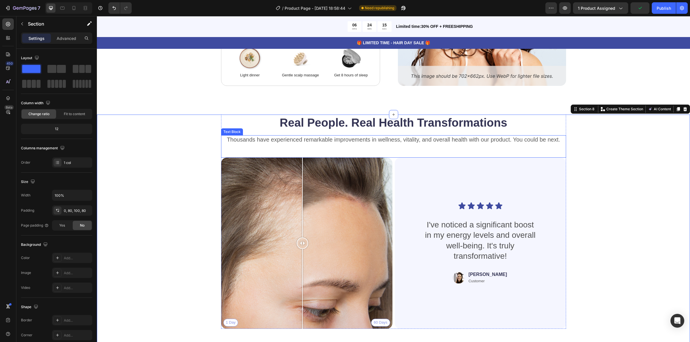
click at [437, 139] on div "Thousands have experienced remarkable improvements in wellness, vitality, and o…" at bounding box center [393, 139] width 345 height 9
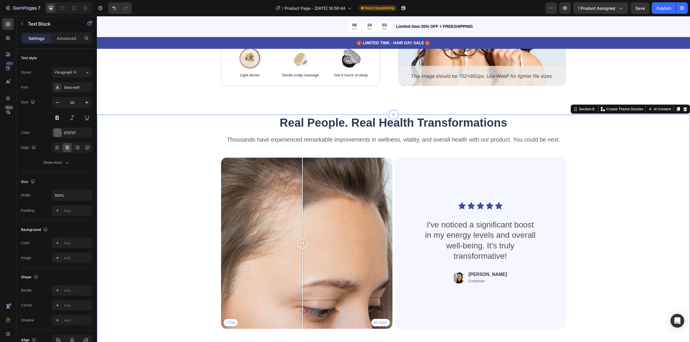
click at [149, 132] on div "Real People. Real Health Transformations Heading Thousands have experienced rem…" at bounding box center [393, 224] width 547 height 219
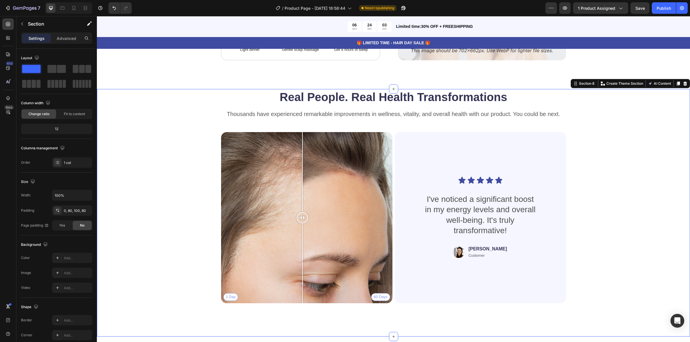
scroll to position [1108, 0]
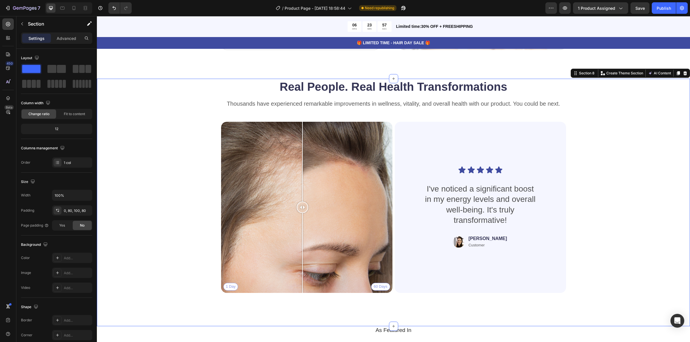
click at [665, 220] on div "Real People. Real Health Transformations Heading Thousands have experienced rem…" at bounding box center [393, 203] width 593 height 248
click at [364, 85] on h2 "Real People. Real Health Transformations" at bounding box center [393, 87] width 345 height 16
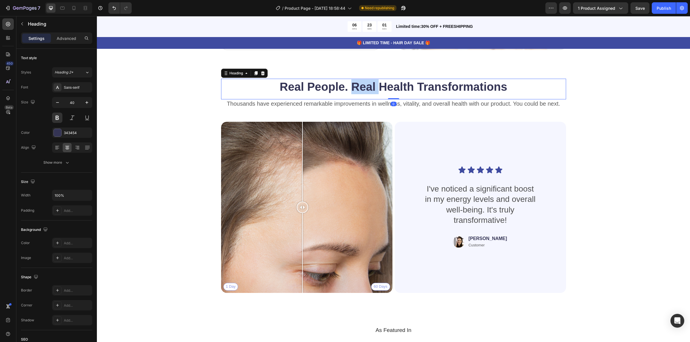
click at [364, 85] on h2 "Real People. Real Health Transformations" at bounding box center [393, 87] width 345 height 16
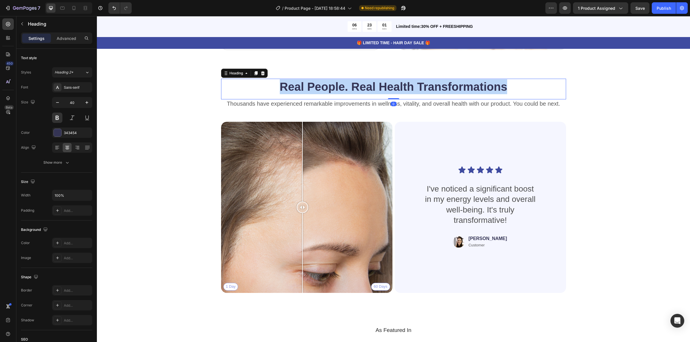
click at [364, 85] on p "Real People. Real Health Transformations" at bounding box center [394, 86] width 344 height 15
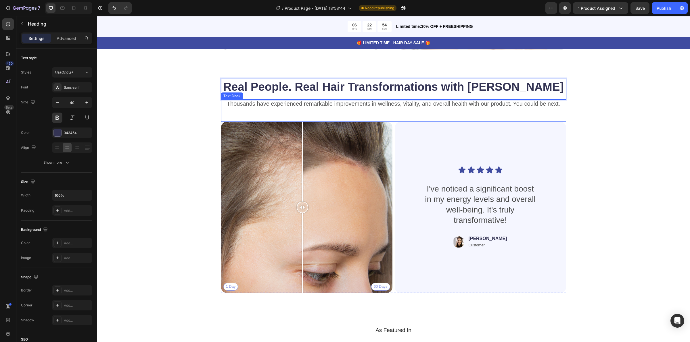
click at [295, 103] on div "Thousands have experienced remarkable improvements in wellness, vitality, and o…" at bounding box center [393, 103] width 345 height 9
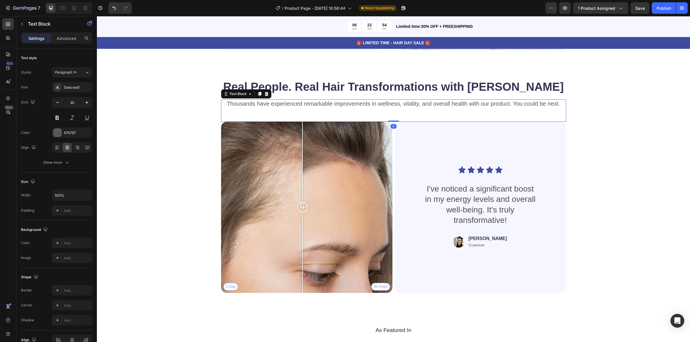
click at [295, 103] on div "Thousands have experienced remarkable improvements in wellness, vitality, and o…" at bounding box center [393, 103] width 345 height 9
click at [295, 103] on p "Thousands have experienced remarkable improvements in wellness, vitality, and o…" at bounding box center [394, 103] width 344 height 7
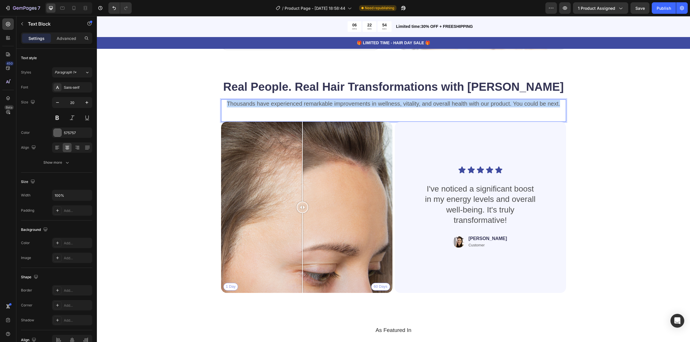
click at [294, 103] on p "Thousands have experienced remarkable improvements in wellness, vitality, and o…" at bounding box center [394, 103] width 344 height 7
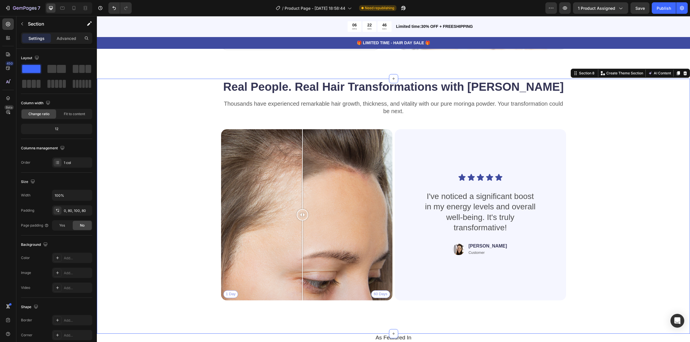
click at [636, 168] on div "⁠⁠⁠⁠⁠⁠⁠ Real People. Real Hair Transformations with Moringa Heading Thousands h…" at bounding box center [393, 192] width 547 height 226
click at [445, 118] on div "Thousands have experienced remarkable hair growth, thickness, and vitality with…" at bounding box center [393, 114] width 345 height 30
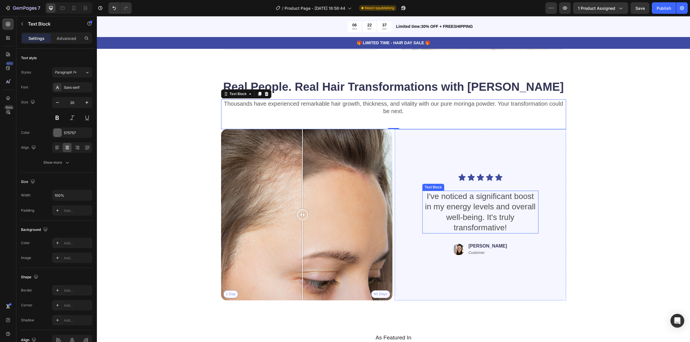
click at [493, 200] on div "I've noticed a significant boost in my energy levels and overall well-being. It…" at bounding box center [480, 212] width 116 height 43
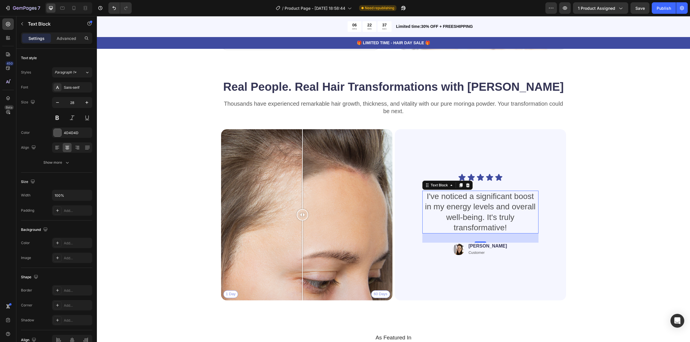
click at [493, 200] on div "I've noticed a significant boost in my energy levels and overall well-being. It…" at bounding box center [480, 212] width 116 height 43
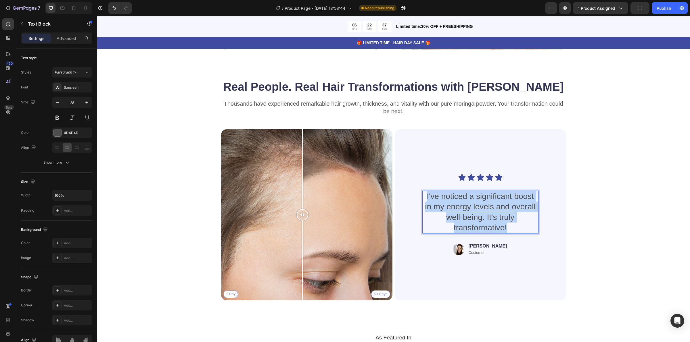
click at [493, 200] on p "I've noticed a significant boost in my energy levels and overall well-being. It…" at bounding box center [480, 212] width 115 height 42
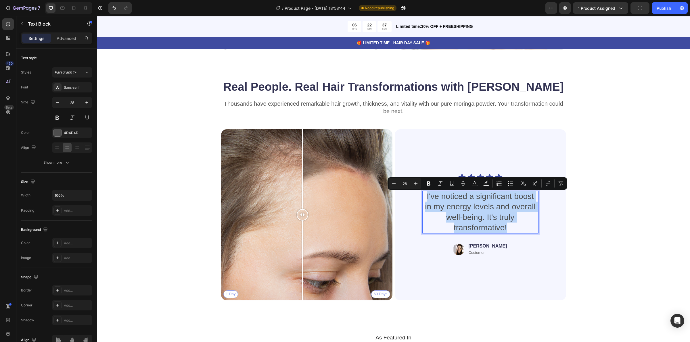
type input "16"
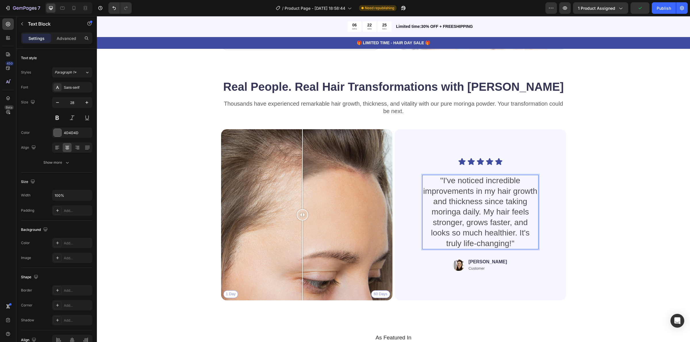
click at [514, 201] on p ""I've noticed incredible improvements in my hair growth and thickness since tak…" at bounding box center [480, 212] width 115 height 73
click at [519, 200] on p ""I've noticed incredible improvements in my hair growth and thickness since tak…" at bounding box center [480, 212] width 115 height 73
click at [524, 206] on p ""I've noticed incredible improvements in my hair growth and thickness since tak…" at bounding box center [480, 212] width 115 height 73
drag, startPoint x: 478, startPoint y: 215, endPoint x: 451, endPoint y: 216, distance: 27.9
click at [451, 216] on p ""I've noticed incredible improvements in my hair growth and thickness since tak…" at bounding box center [480, 212] width 115 height 73
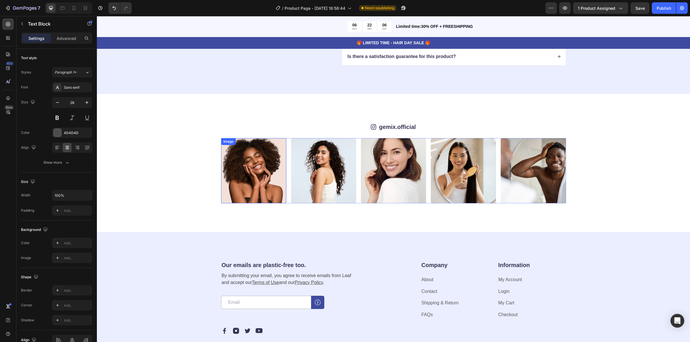
scroll to position [1611, 0]
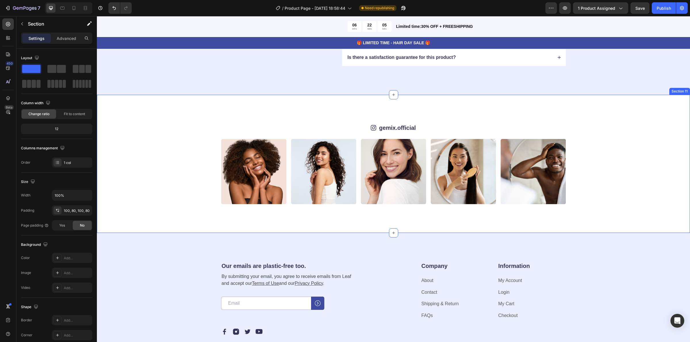
click at [632, 154] on div "Image Image Image Image Image Image Image Image Image Image Carousel" at bounding box center [393, 171] width 547 height 65
click at [681, 93] on div at bounding box center [684, 89] width 7 height 7
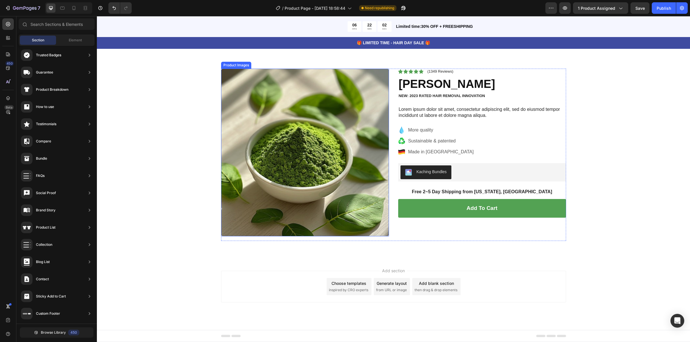
scroll to position [1824, 0]
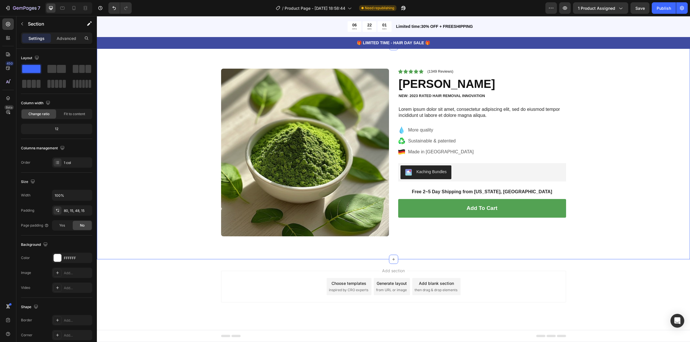
click at [634, 176] on div "Product Images Icon Icon Icon Icon Icon Icon List (1349 Reviews) Text Block Row…" at bounding box center [393, 157] width 584 height 177
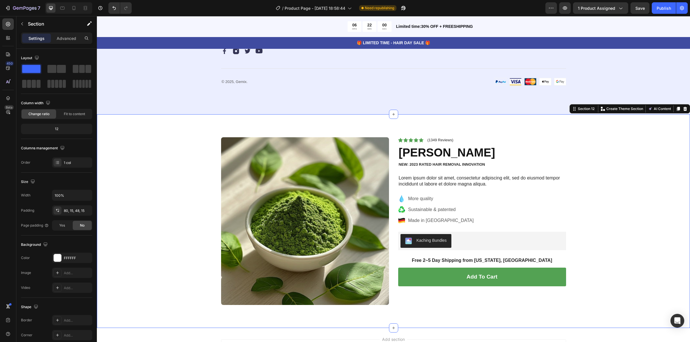
scroll to position [1752, 0]
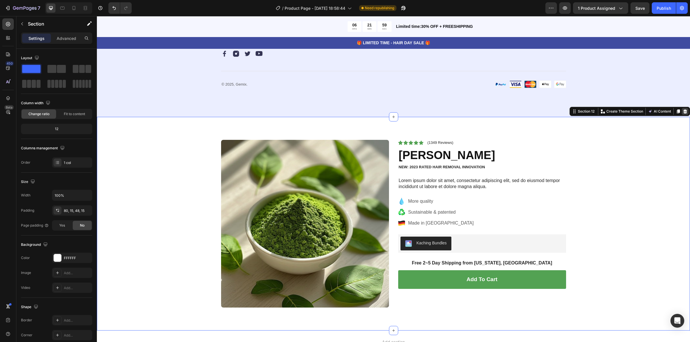
click at [683, 114] on icon at bounding box center [685, 111] width 4 height 4
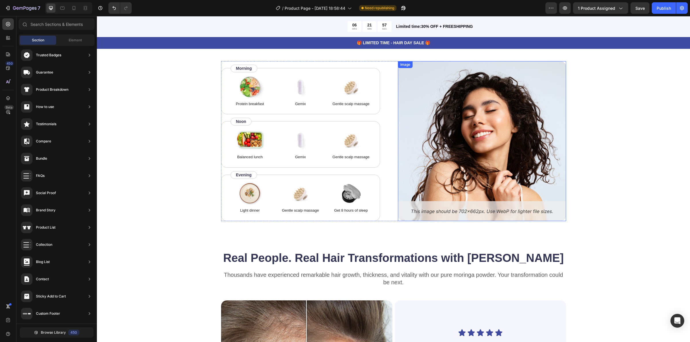
scroll to position [855, 0]
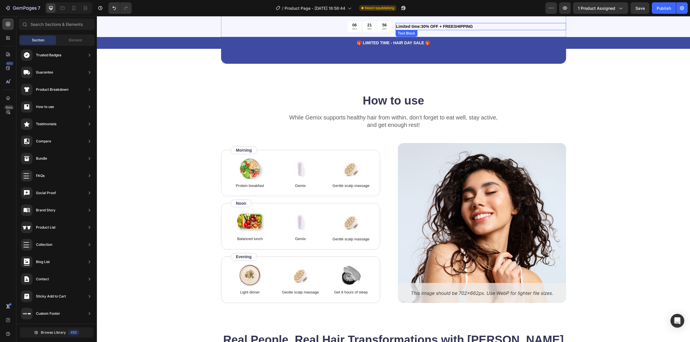
click at [502, 23] on div "Limited time:30% OFF + FREESHIPPING" at bounding box center [480, 26] width 170 height 7
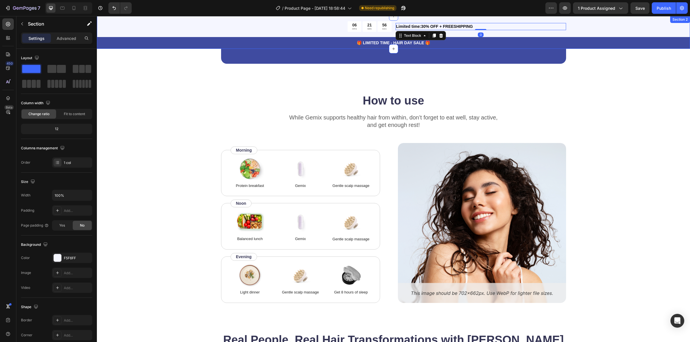
click at [598, 32] on div "06 HRS 21 MIN 56 SEC Countdown Timer Limited time:30% OFF + FREESHIPPING Text B…" at bounding box center [393, 32] width 593 height 33
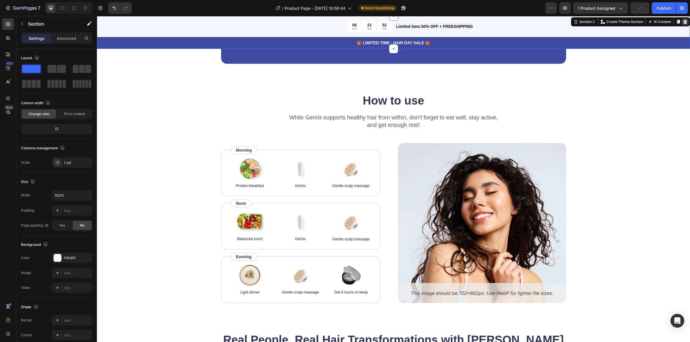
click at [683, 22] on icon at bounding box center [685, 22] width 4 height 4
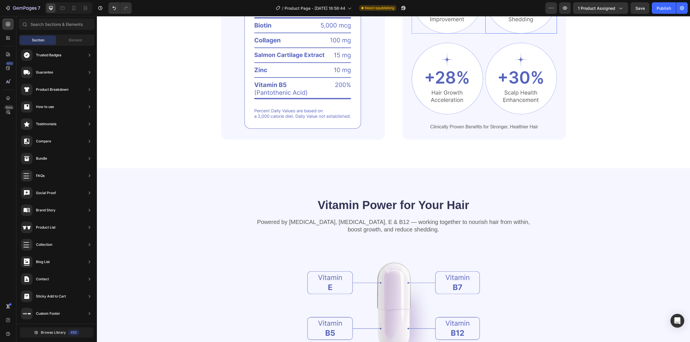
scroll to position [463, 0]
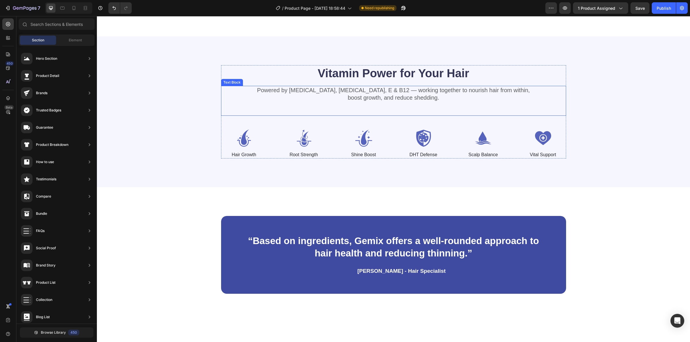
scroll to position [55, 0]
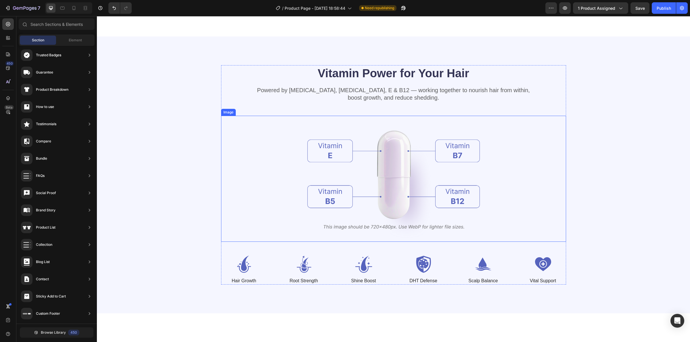
click at [401, 167] on img at bounding box center [393, 179] width 172 height 126
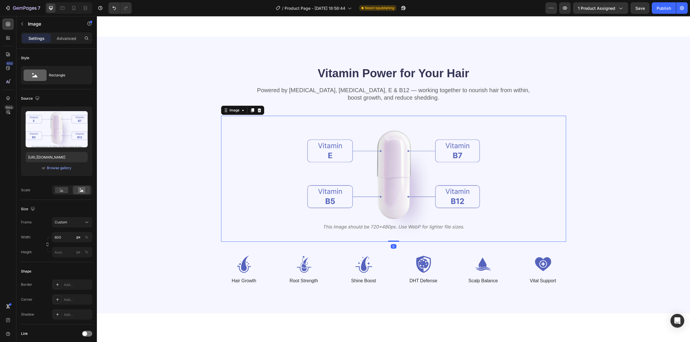
scroll to position [427, 0]
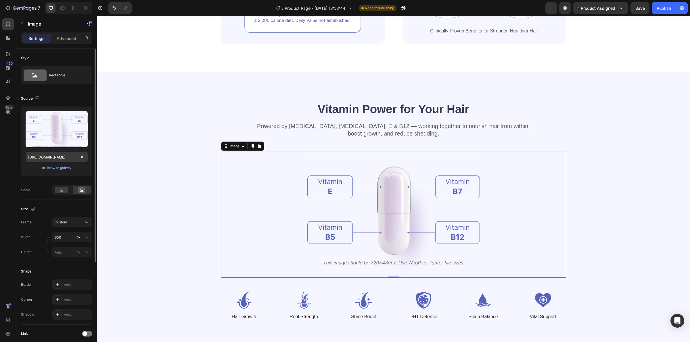
drag, startPoint x: 58, startPoint y: 168, endPoint x: 67, endPoint y: 159, distance: 12.2
click at [67, 160] on div "Upload Image [URL][DOMAIN_NAME] or Browse gallery" at bounding box center [56, 142] width 71 height 70
click at [57, 137] on input "file" at bounding box center [57, 139] width 40 height 10
click at [43, 131] on label at bounding box center [57, 129] width 62 height 36
click at [43, 134] on input "file" at bounding box center [57, 139] width 40 height 10
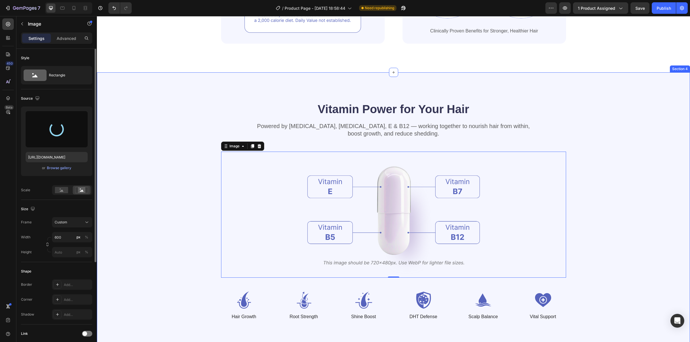
type input "https://cdn.shopify.com/s/files/1/0905/9195/3223/files/gempages_577013383648248…"
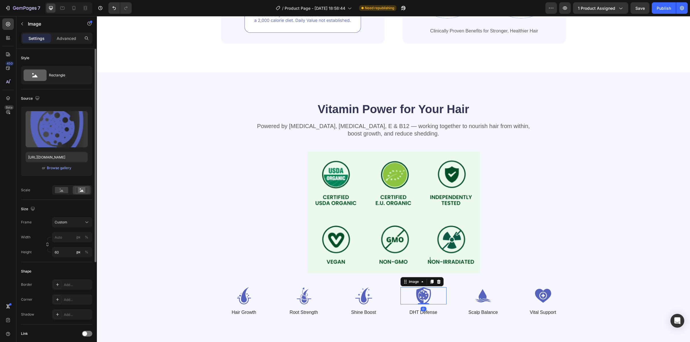
click at [413, 296] on img at bounding box center [423, 295] width 46 height 17
click at [604, 293] on div "Vitamin Power for Your Hair Heading Powered by Biotin, Vitamin B5, E & B12 — wo…" at bounding box center [393, 208] width 547 height 215
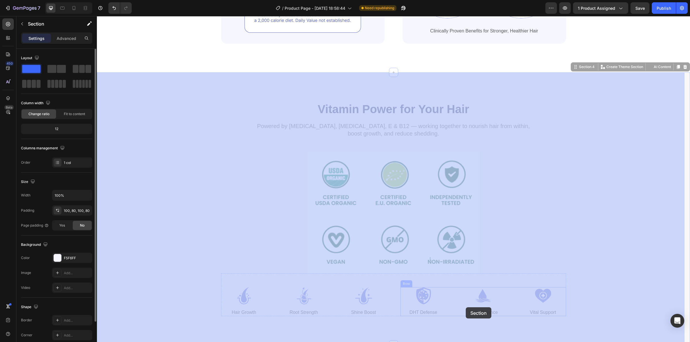
drag, startPoint x: 564, startPoint y: 304, endPoint x: 473, endPoint y: 304, distance: 90.5
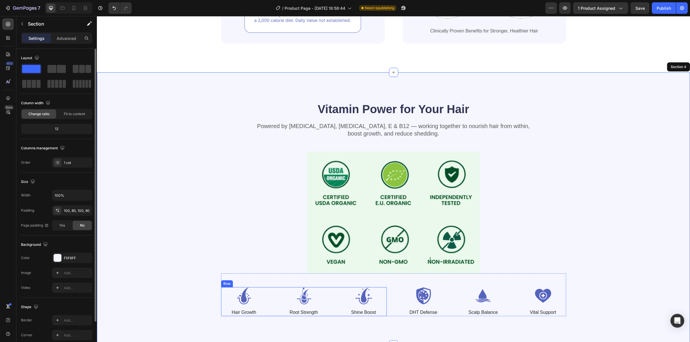
click at [270, 295] on div "Image Hair Growth Text Block Image Root Strength Text Block Image Shine Boost T…" at bounding box center [304, 301] width 166 height 29
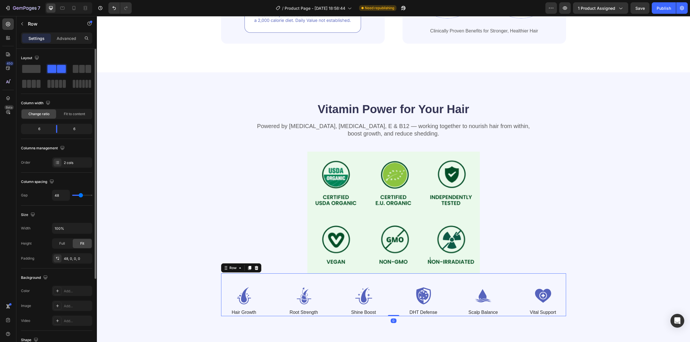
click at [275, 277] on div "Image Hair Growth Text Block Image Root Strength Text Block Image Shine Boost T…" at bounding box center [393, 295] width 345 height 43
click at [254, 269] on icon at bounding box center [256, 268] width 5 height 5
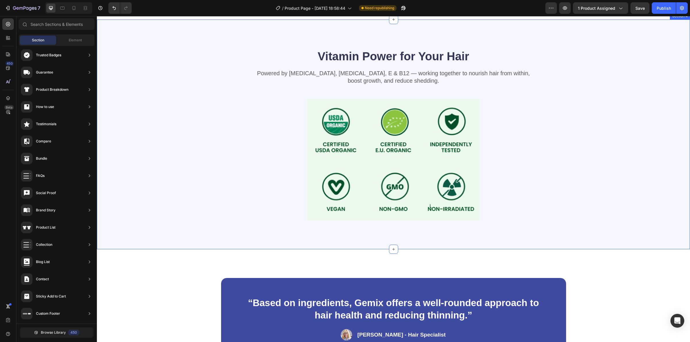
scroll to position [499, 0]
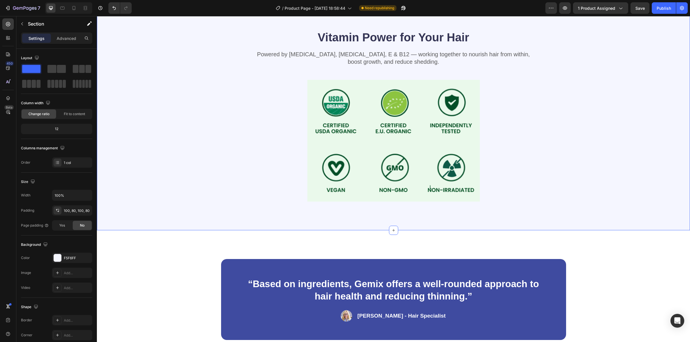
click at [258, 225] on div "Vitamin Power for Your Hair Heading Powered by Biotin, Vitamin B5, E & B12 — wo…" at bounding box center [393, 116] width 593 height 230
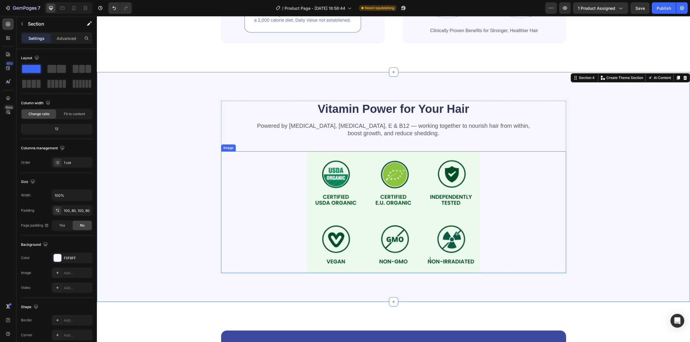
scroll to position [427, 0]
click at [147, 210] on div "Vitamin Power for Your Hair Heading Powered by Biotin, Vitamin B5, E & B12 — wo…" at bounding box center [393, 187] width 547 height 172
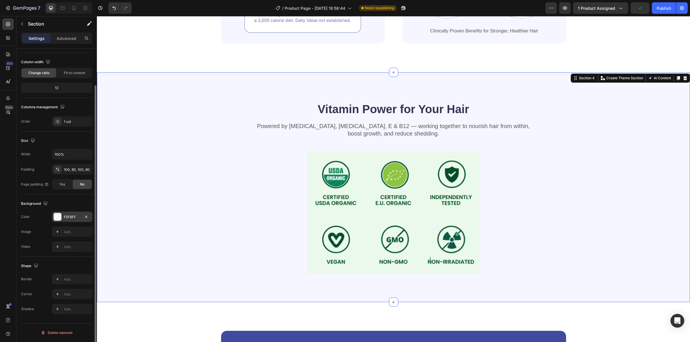
click at [58, 217] on div at bounding box center [57, 216] width 7 height 7
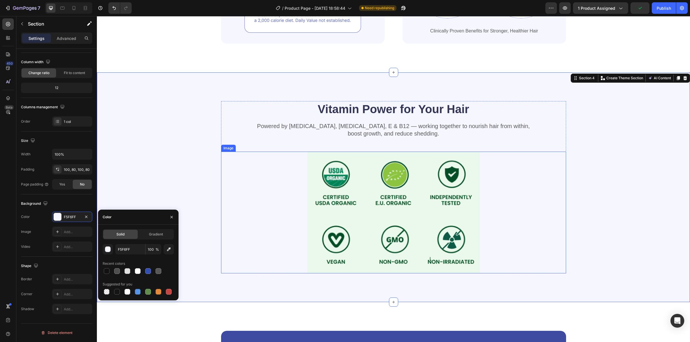
click at [322, 209] on img at bounding box center [393, 213] width 172 height 122
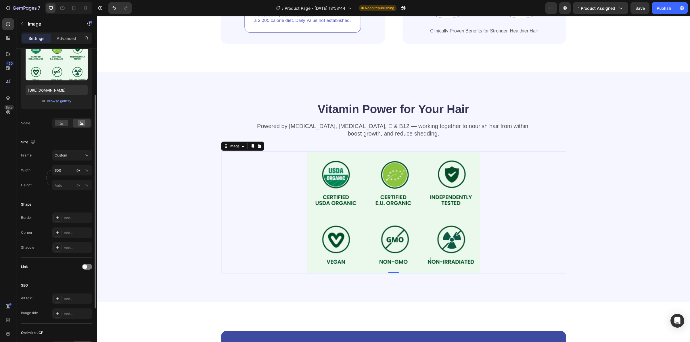
scroll to position [31, 0]
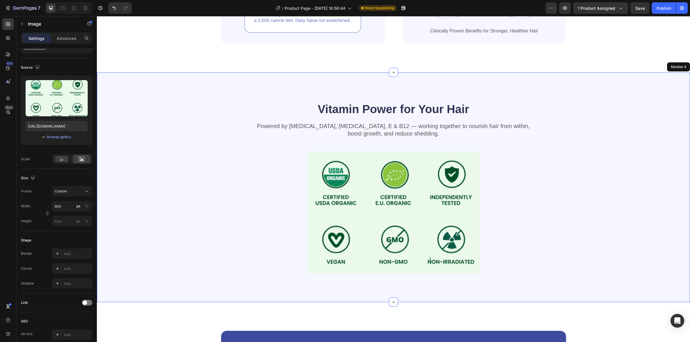
click at [143, 157] on div "Vitamin Power for Your Hair Heading Powered by Biotin, Vitamin B5, E & B12 — wo…" at bounding box center [393, 187] width 547 height 172
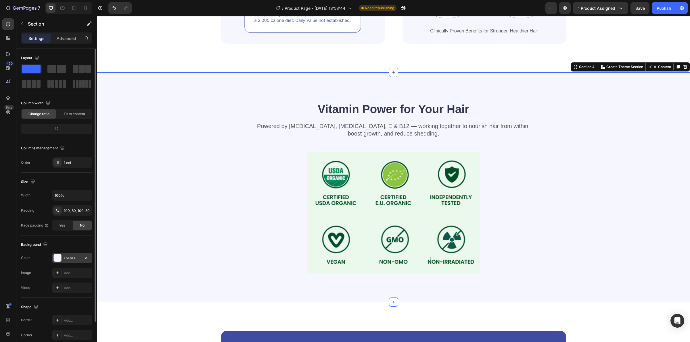
click at [57, 257] on div at bounding box center [57, 257] width 7 height 7
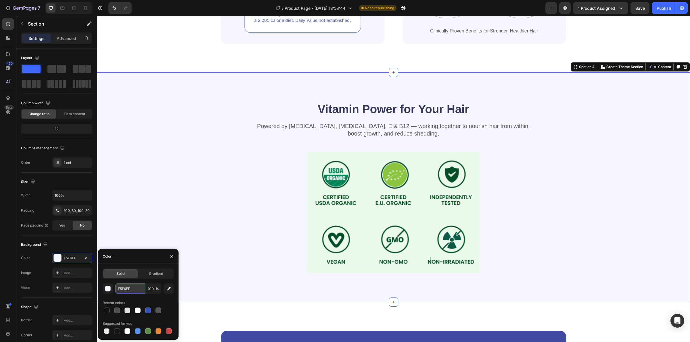
click at [130, 287] on input "F5F6FF" at bounding box center [130, 289] width 30 height 10
paste input "#eaf9eb"
type input "#eaf9eb"
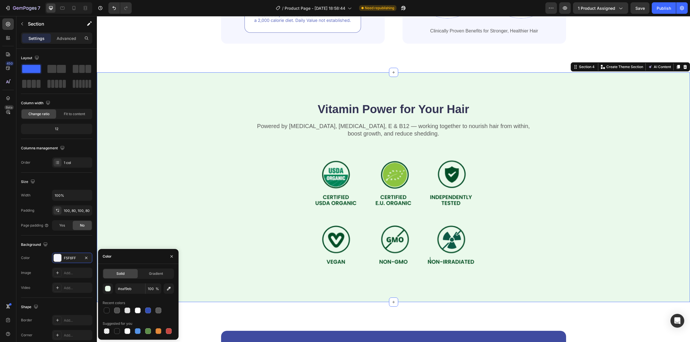
click at [198, 181] on div "Vitamin Power for Your Hair Heading Powered by Biotin, Vitamin B5, E & B12 — wo…" at bounding box center [393, 187] width 547 height 172
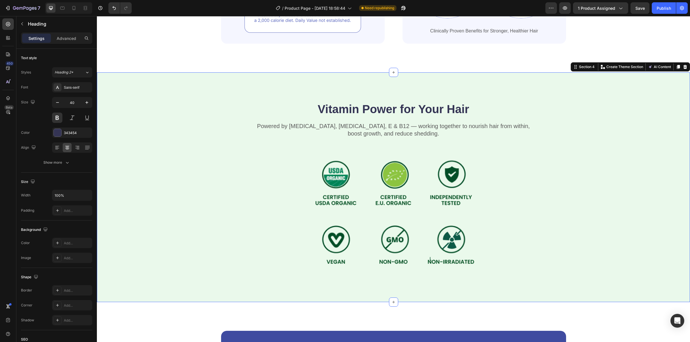
click at [357, 108] on h2 "Vitamin Power for Your Hair" at bounding box center [393, 109] width 345 height 16
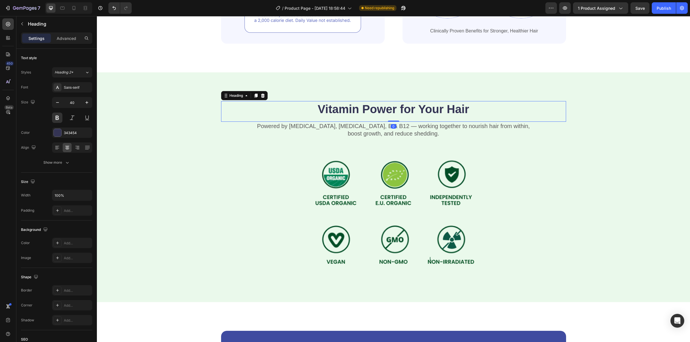
click at [358, 108] on h2 "Vitamin Power for Your Hair" at bounding box center [393, 109] width 345 height 16
click at [358, 108] on p "Vitamin Power for Your Hair" at bounding box center [394, 109] width 344 height 15
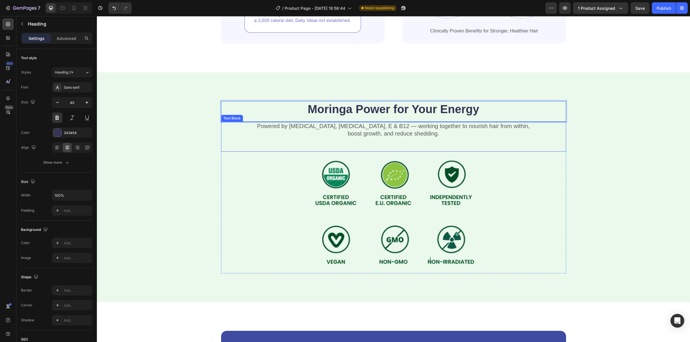
click at [349, 131] on p "Powered by Biotin, Vitamin B5, E & B12 — working together to nourish hair from …" at bounding box center [394, 129] width 344 height 15
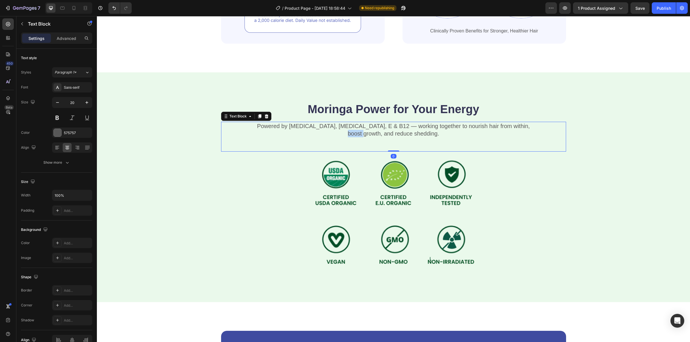
click at [349, 131] on p "Powered by Biotin, Vitamin B5, E & B12 — working together to nourish hair from …" at bounding box center [394, 129] width 344 height 15
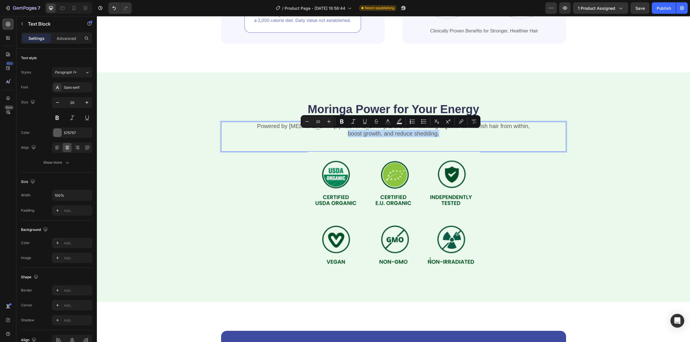
click at [349, 131] on p "Powered by Biotin, Vitamin B5, E & B12 — working together to nourish hair from …" at bounding box center [394, 129] width 344 height 15
click at [433, 131] on p "Powered by Biotin, Vitamin B5, E & B12 — working together to nourish hair from …" at bounding box center [394, 129] width 344 height 15
click at [443, 133] on p "Powered by Biotin, Vitamin B5, E & B12 — working together to nourish hair from …" at bounding box center [394, 129] width 344 height 15
click at [446, 139] on div "Powered by Biotin, Vitamin B5, E & B12 — working together to nourish hair from …" at bounding box center [393, 137] width 345 height 30
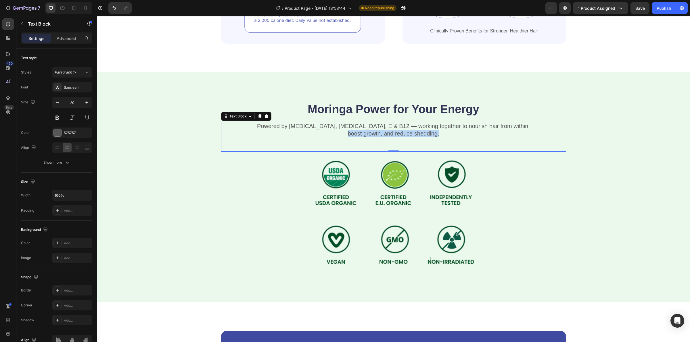
click at [496, 139] on div "Powered by Biotin, Vitamin B5, E & B12 — working together to nourish hair from …" at bounding box center [393, 137] width 345 height 30
drag, startPoint x: 459, startPoint y: 138, endPoint x: 318, endPoint y: 125, distance: 141.4
click at [318, 125] on div "Powered by Biotin, Vitamin B5, E & B12 — working together to nourish hair from …" at bounding box center [393, 137] width 345 height 30
click at [318, 125] on p "Powered by Biotin, Vitamin B5, E & B12 — working together to nourish hair from …" at bounding box center [394, 129] width 344 height 15
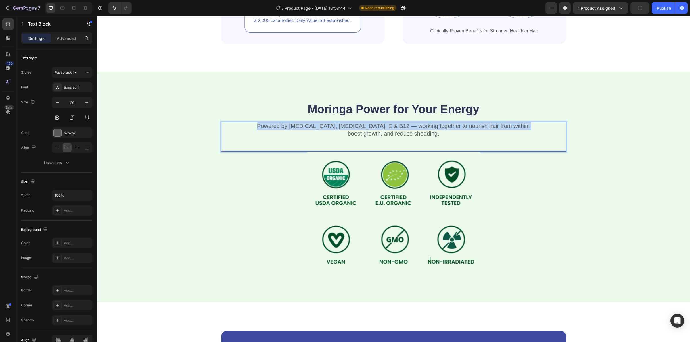
click at [318, 125] on p "Powered by Biotin, Vitamin B5, E & B12 — working together to nourish hair from …" at bounding box center [394, 129] width 344 height 15
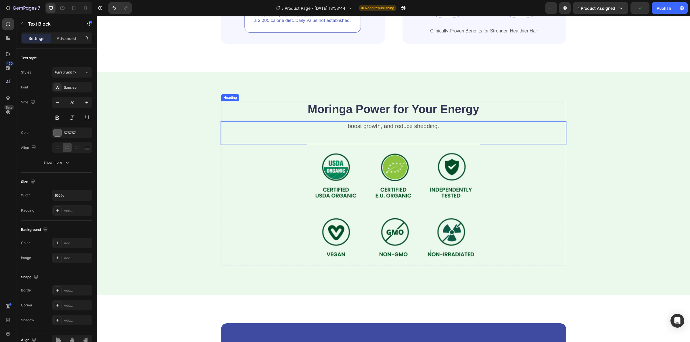
click at [375, 120] on div "⁠⁠⁠⁠⁠⁠⁠ Moringa Power for Your Energy Heading" at bounding box center [393, 111] width 345 height 21
click at [371, 126] on p "boost growth, and reduce shedding." at bounding box center [394, 125] width 344 height 7
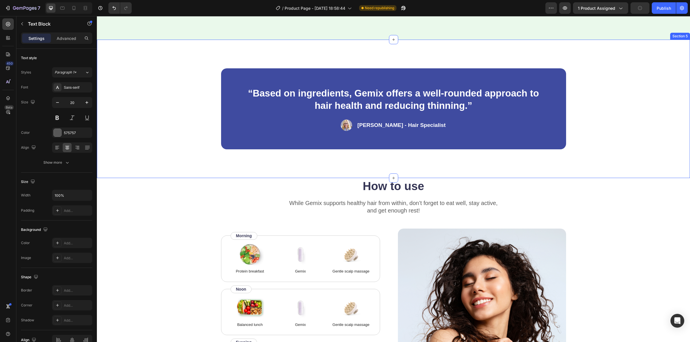
scroll to position [679, 0]
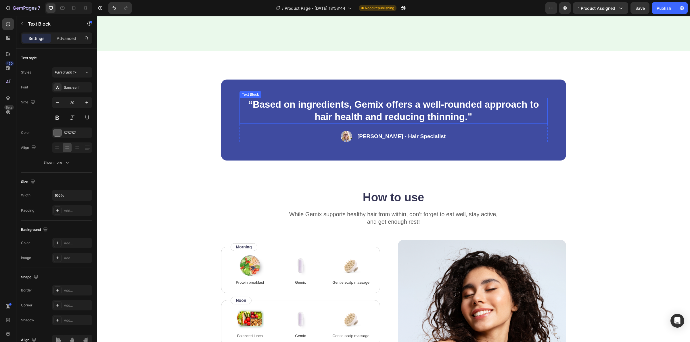
click at [327, 105] on p "“Based on ingredients, Gemix offers a well-rounded approach to hair health and …" at bounding box center [393, 111] width 307 height 25
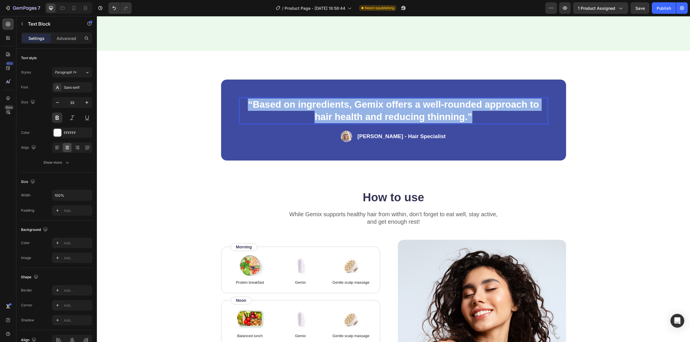
click at [327, 105] on p "“Based on ingredients, Gemix offers a well-rounded approach to hair health and …" at bounding box center [393, 111] width 307 height 25
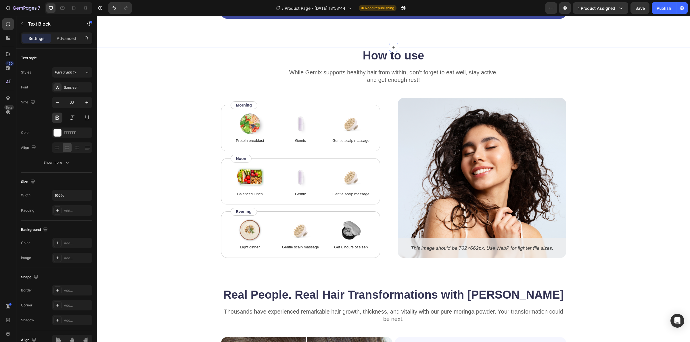
scroll to position [822, 0]
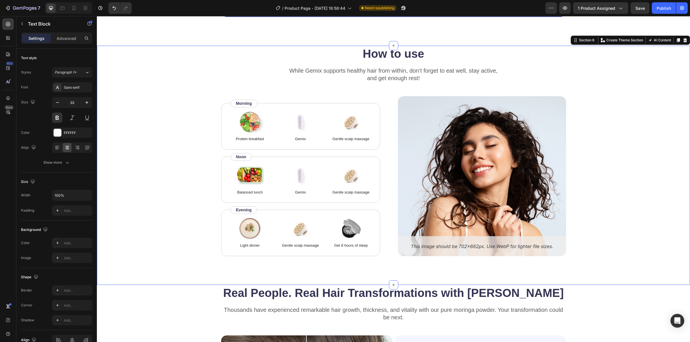
click at [602, 128] on div "How to use Heading While Gemix supports healthy hair from within, don’t forget …" at bounding box center [393, 151] width 547 height 211
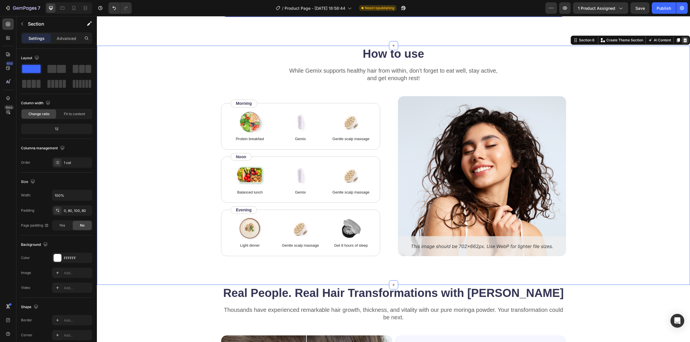
click at [683, 42] on icon at bounding box center [685, 40] width 4 height 4
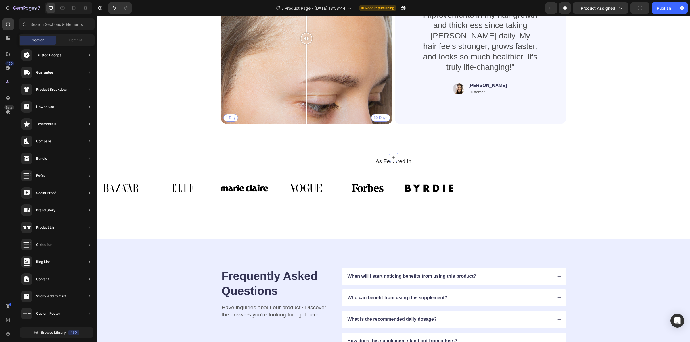
scroll to position [966, 0]
click at [594, 99] on div "Real People. Real Hair Transformations with Moringa Heading Thousands have expe…" at bounding box center [393, 15] width 547 height 226
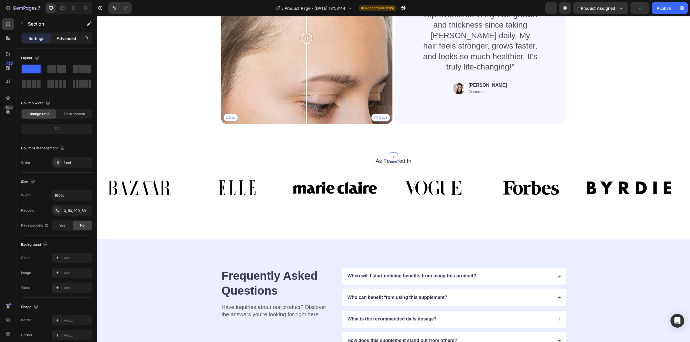
click at [62, 34] on div "Advanced" at bounding box center [66, 38] width 29 height 9
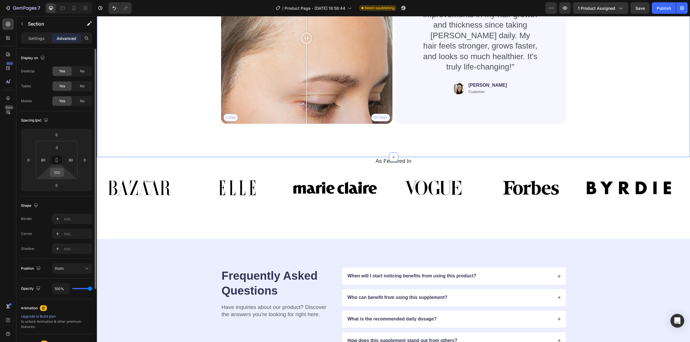
click at [58, 175] on input "100" at bounding box center [56, 172] width 11 height 9
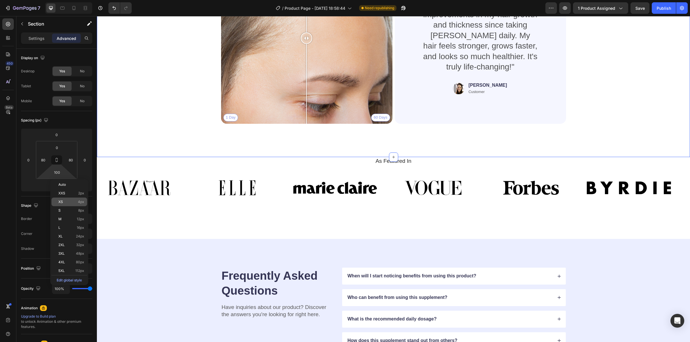
click at [66, 201] on p "XS 4px" at bounding box center [71, 202] width 26 height 4
type input "4"
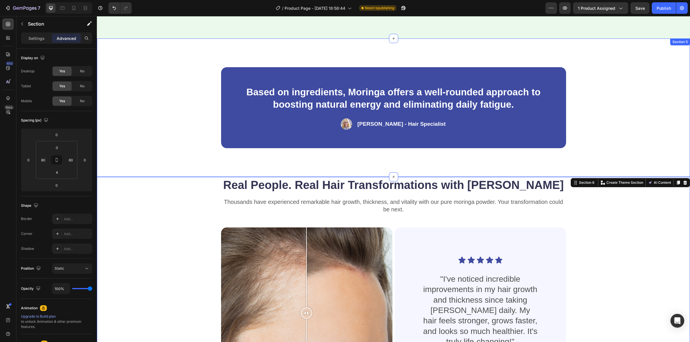
scroll to position [679, 0]
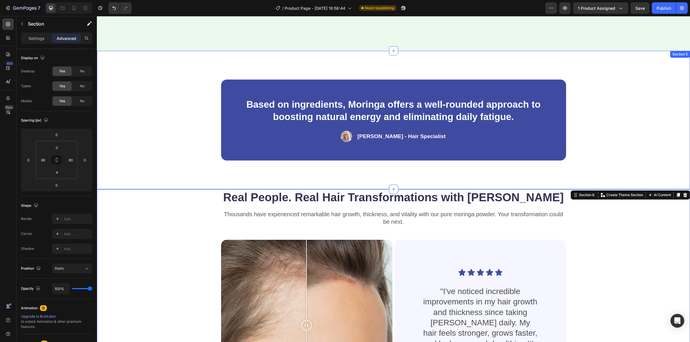
click at [147, 126] on div "Based on ingredients, Moringa offers a well-rounded approach to boosting natura…" at bounding box center [393, 120] width 547 height 81
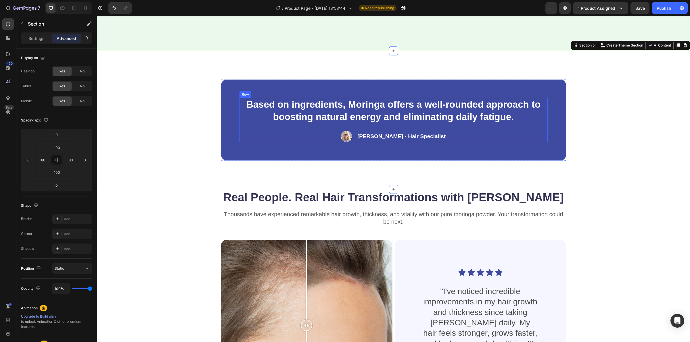
click at [241, 126] on div "Based on ingredients, Moringa offers a well-rounded approach to boosting natura…" at bounding box center [393, 120] width 308 height 44
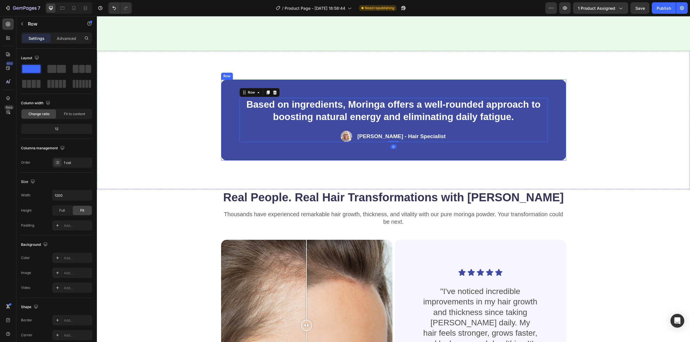
click at [229, 124] on div "Based on ingredients, Moringa offers a well-rounded approach to boosting natura…" at bounding box center [393, 120] width 345 height 81
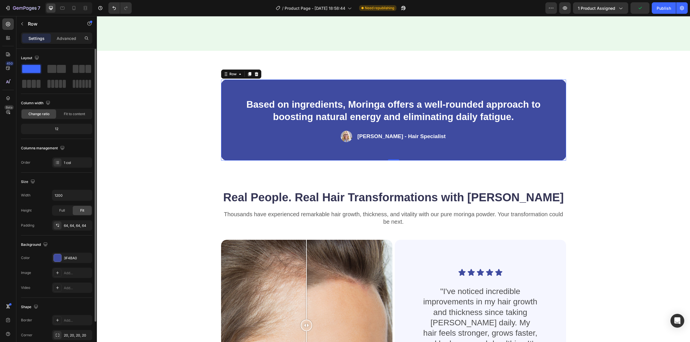
click at [58, 252] on div "Background The changes might be hidden by the video. Color 3F4BA0 Image Add... …" at bounding box center [56, 267] width 71 height 62
click at [68, 258] on div "3F4BA0" at bounding box center [72, 258] width 17 height 5
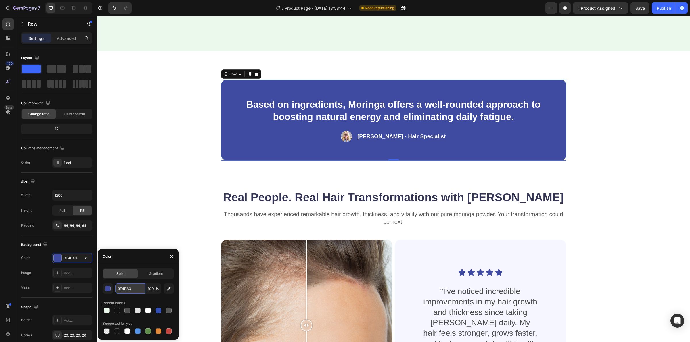
click at [130, 286] on input "3F4BA0" at bounding box center [130, 289] width 30 height 10
paste input "006838"
type input "006838"
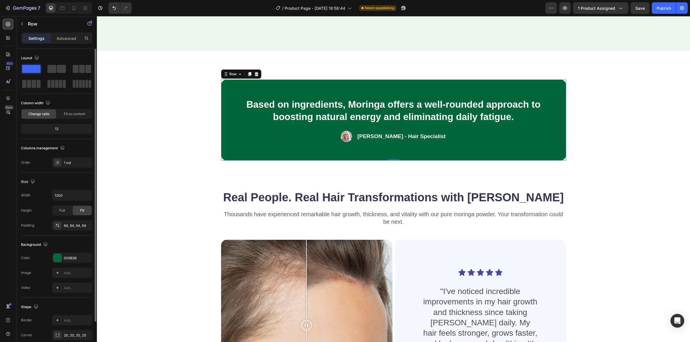
click at [89, 243] on div "Background" at bounding box center [56, 244] width 71 height 9
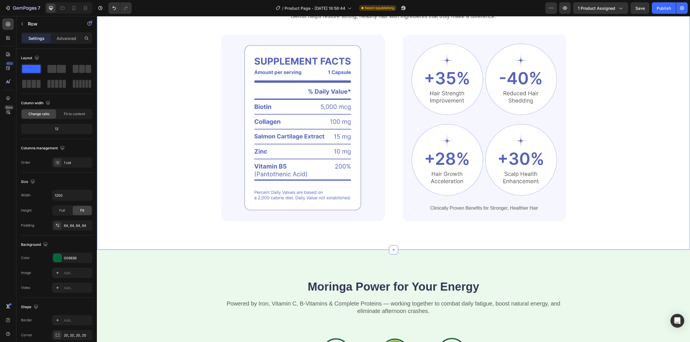
scroll to position [140, 0]
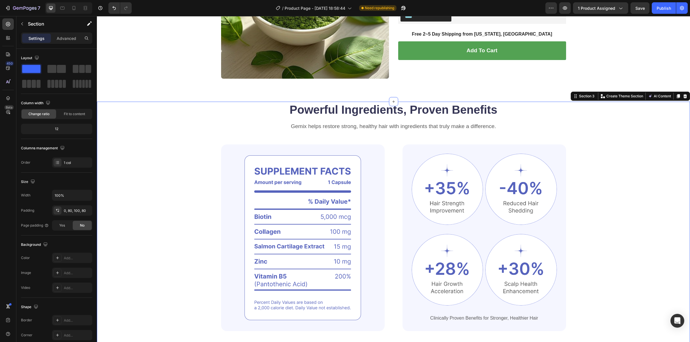
click at [592, 157] on div "Powerful Ingredients, Proven Benefits Heading Gemix helps restore strong, healt…" at bounding box center [393, 217] width 547 height 230
click at [683, 98] on icon at bounding box center [685, 96] width 5 height 5
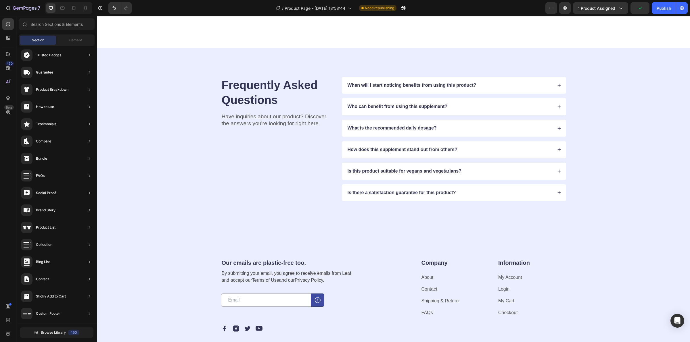
scroll to position [898, 0]
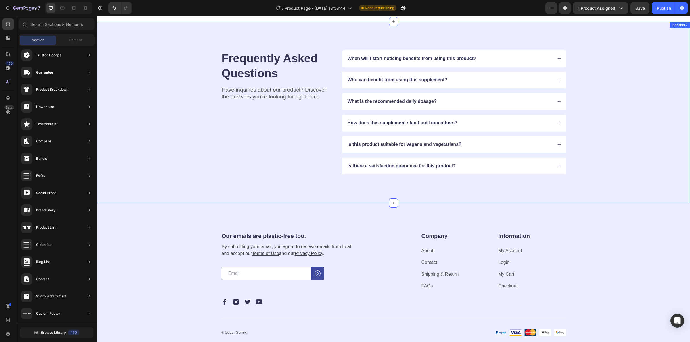
click at [127, 103] on div "Frequently Asked Questions Heading Have inquiries about our product? Discover t…" at bounding box center [393, 112] width 547 height 124
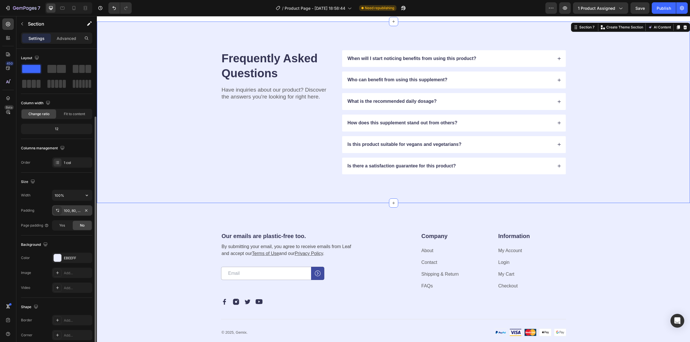
scroll to position [41, 0]
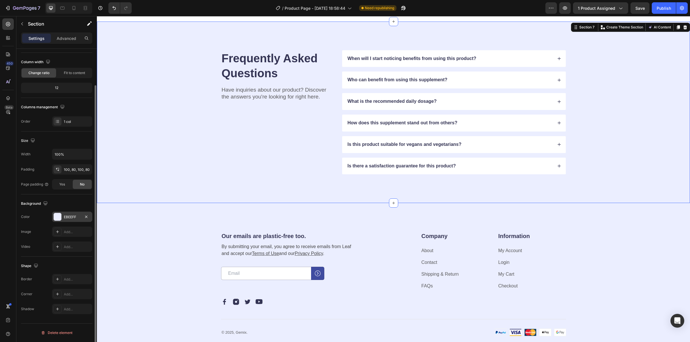
click at [58, 215] on div at bounding box center [57, 216] width 7 height 7
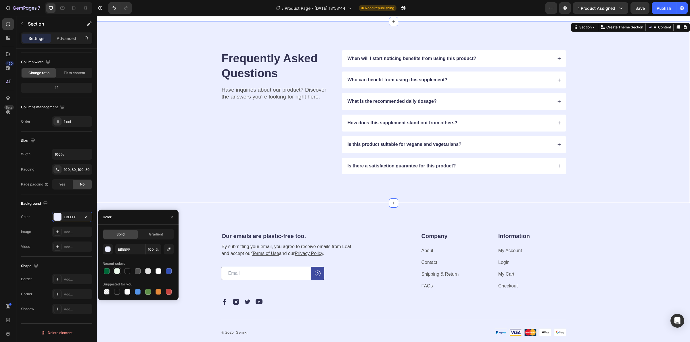
click at [115, 271] on div at bounding box center [117, 271] width 6 height 6
type input "EAF9EB"
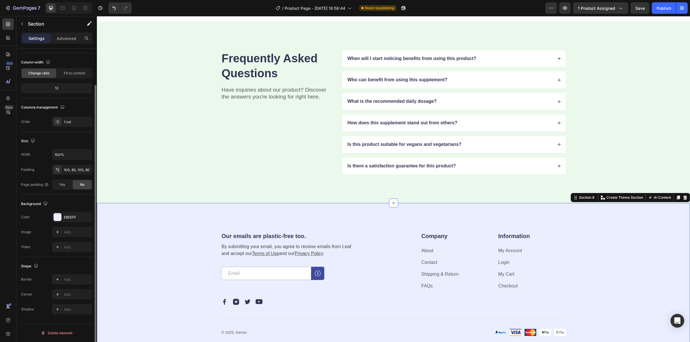
click at [196, 227] on div "Our emails are plastic-free too. Heading By submitting your email, you agree to…" at bounding box center [393, 284] width 593 height 162
click at [56, 217] on div at bounding box center [57, 217] width 7 height 7
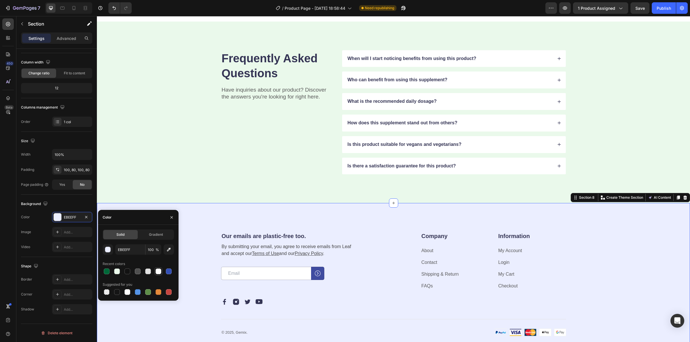
click at [156, 273] on div at bounding box center [158, 272] width 6 height 6
type input "FFFFFF"
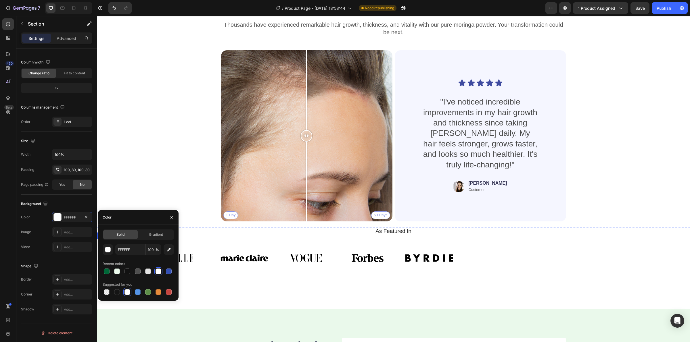
scroll to position [611, 0]
click at [551, 200] on div "Icon Icon Icon Icon Icon Icon List "I've noticed incredible improvements in my …" at bounding box center [480, 135] width 171 height 171
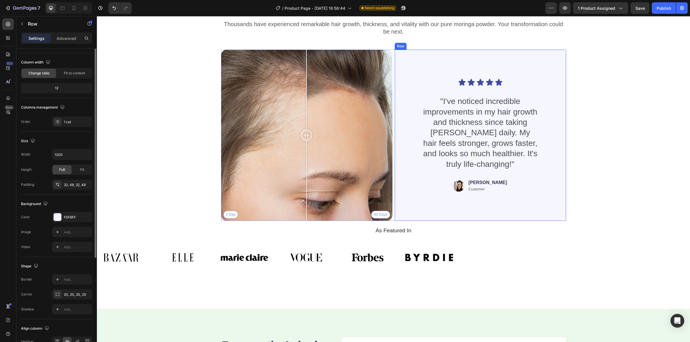
scroll to position [0, 0]
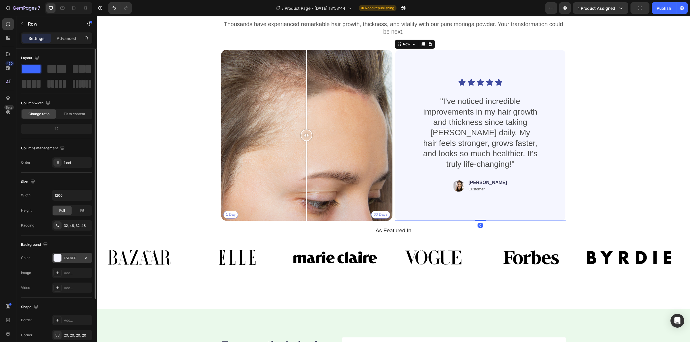
click at [55, 256] on div at bounding box center [57, 257] width 7 height 7
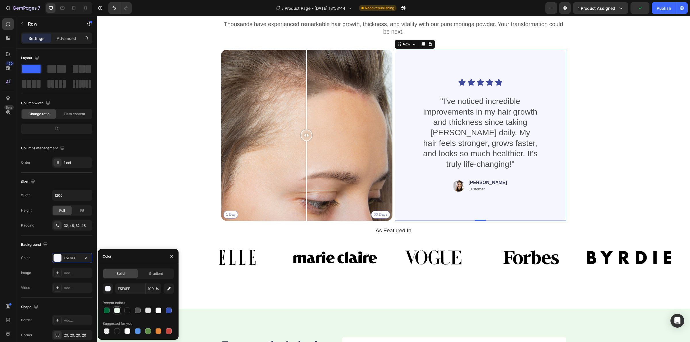
click at [115, 311] on div at bounding box center [117, 311] width 6 height 6
type input "EAF9EB"
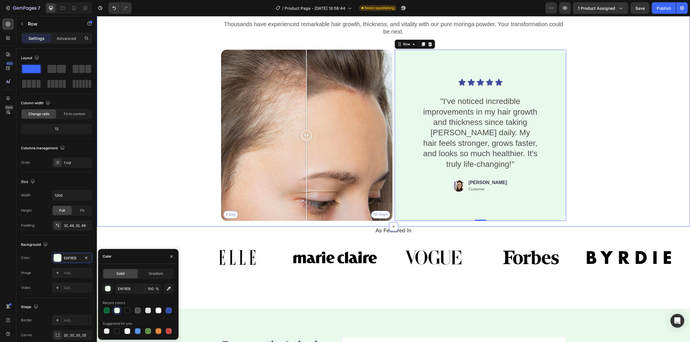
click at [114, 173] on div "Real People. Real Hair Transformations with Moringa Heading Thousands have expe…" at bounding box center [393, 113] width 593 height 228
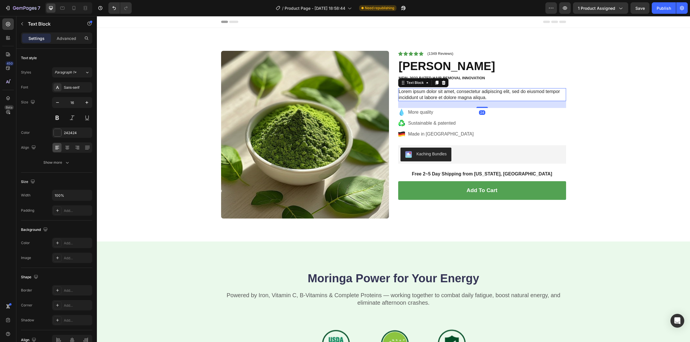
click at [430, 97] on p "Lorem ipsum dolor sit amet, consectetur adipiscing elit, sed do eiusmod tempor …" at bounding box center [482, 95] width 167 height 12
click at [603, 126] on div "Product Images Icon Icon Icon Icon Icon Icon List (1349 Reviews) Text Block Row…" at bounding box center [393, 139] width 584 height 177
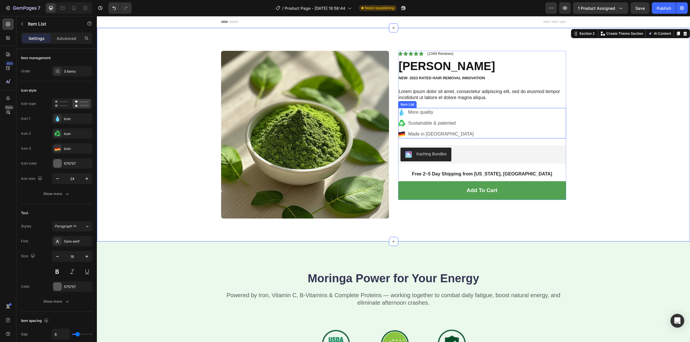
click at [423, 114] on p "More quality" at bounding box center [441, 112] width 66 height 7
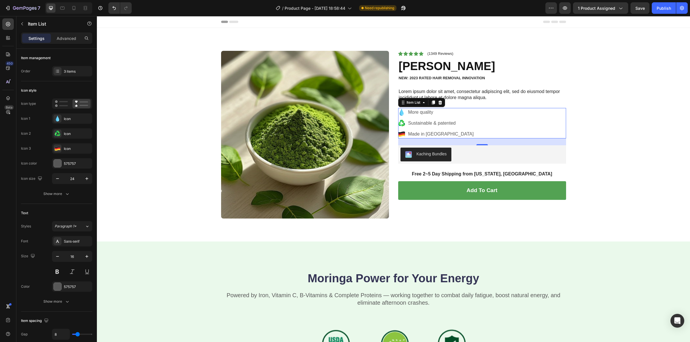
click at [399, 112] on icon at bounding box center [401, 112] width 4 height 7
click at [431, 117] on div "More quality Sustainable & patented Made in Germany" at bounding box center [436, 123] width 76 height 30
click at [71, 120] on div "Icon" at bounding box center [77, 118] width 27 height 5
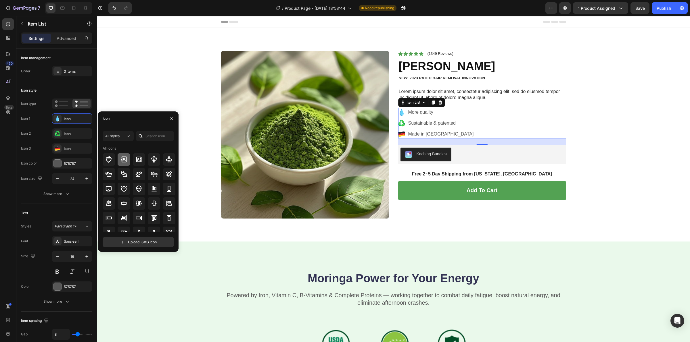
click at [126, 162] on icon at bounding box center [123, 159] width 7 height 7
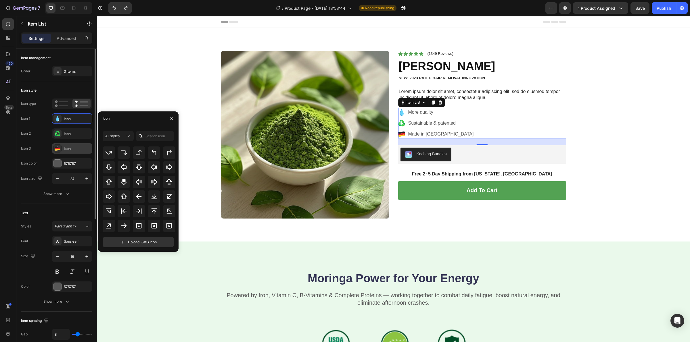
click at [56, 147] on icon at bounding box center [57, 147] width 5 height 2
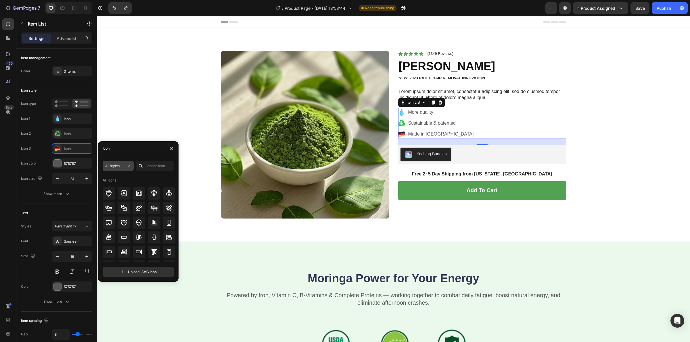
click at [115, 162] on button "All styles" at bounding box center [118, 166] width 31 height 10
click at [104, 222] on span "Filled" at bounding box center [100, 223] width 9 height 5
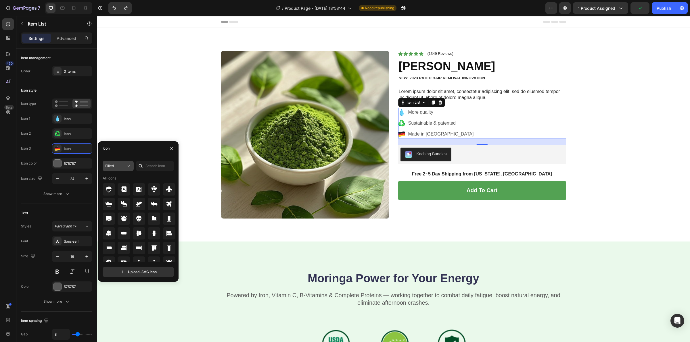
click at [119, 166] on div "Filled" at bounding box center [115, 166] width 20 height 5
click at [107, 222] on p "Filled" at bounding box center [112, 224] width 33 height 6
click at [116, 167] on div "Filled" at bounding box center [115, 166] width 20 height 5
click at [110, 200] on p "Regular" at bounding box center [112, 202] width 33 height 6
drag, startPoint x: 117, startPoint y: 164, endPoint x: 123, endPoint y: 182, distance: 19.0
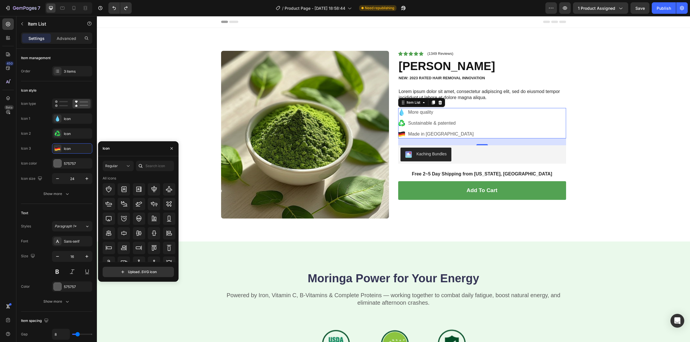
click at [117, 164] on span "Regular" at bounding box center [111, 166] width 13 height 4
click at [118, 222] on p "Filled" at bounding box center [112, 224] width 33 height 6
drag, startPoint x: 0, startPoint y: 137, endPoint x: 115, endPoint y: 162, distance: 117.5
click at [115, 161] on button "Filled" at bounding box center [118, 166] width 31 height 10
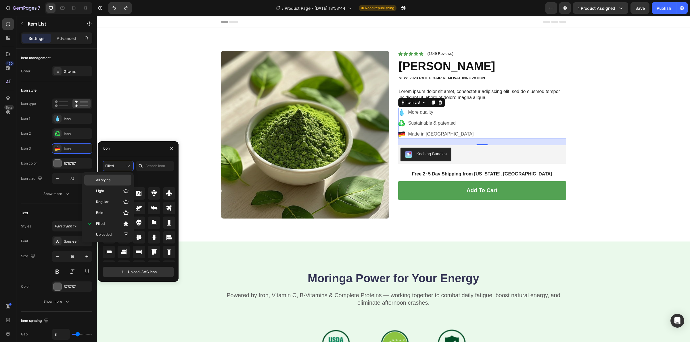
click at [117, 180] on p "All styles" at bounding box center [112, 180] width 33 height 5
click at [166, 243] on icon at bounding box center [169, 241] width 7 height 7
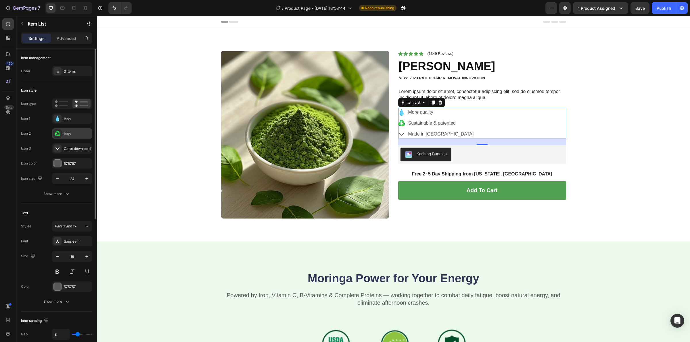
click at [69, 129] on div "Icon" at bounding box center [72, 133] width 40 height 10
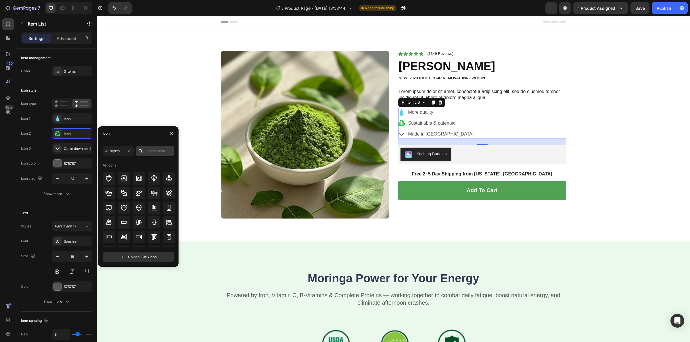
click at [159, 155] on input "text" at bounding box center [155, 151] width 38 height 10
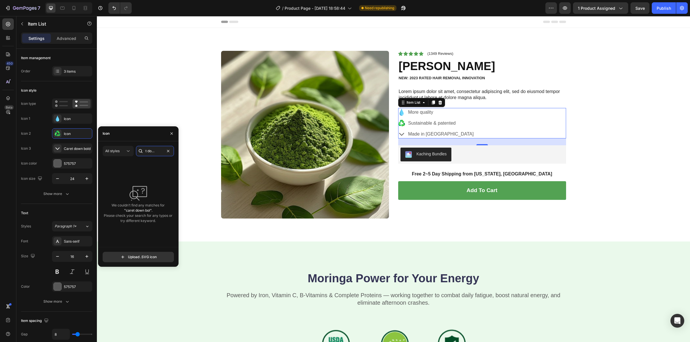
scroll to position [0, 9]
type input "caret down bol"
type input "caret"
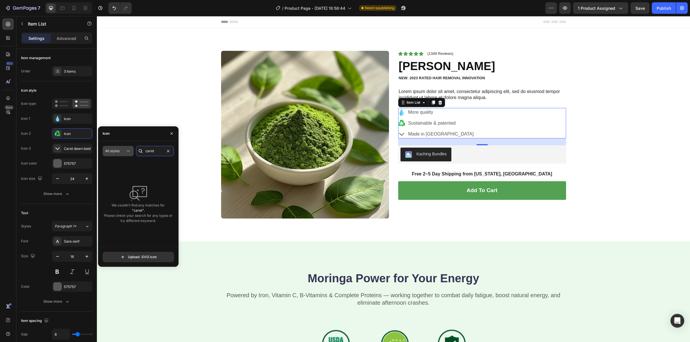
type input "caret"
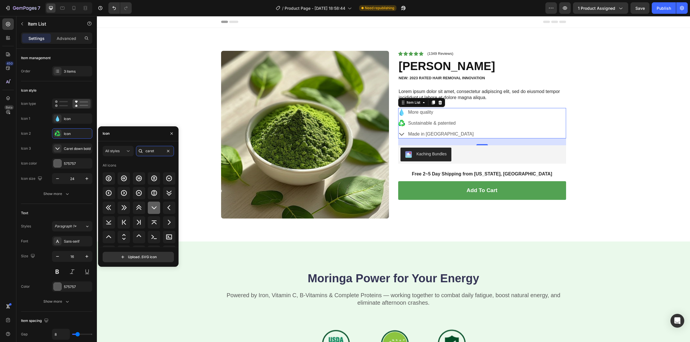
type input "caret"
click at [152, 207] on icon at bounding box center [154, 207] width 7 height 7
click at [81, 118] on div "Icon" at bounding box center [77, 118] width 27 height 5
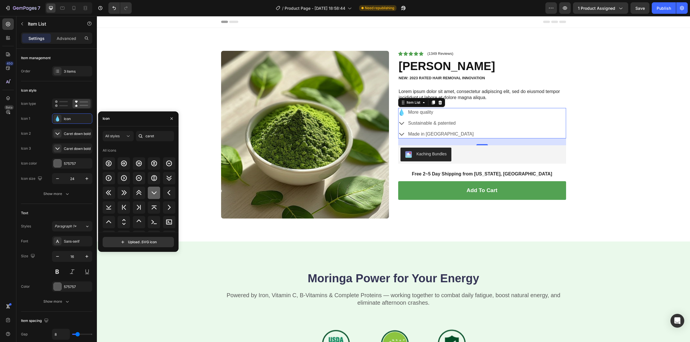
click at [153, 194] on icon at bounding box center [154, 192] width 7 height 7
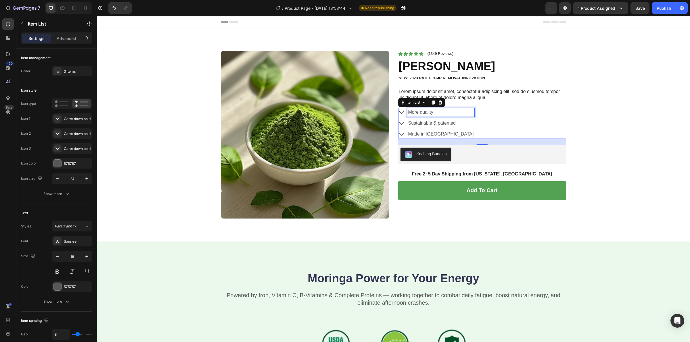
click at [419, 113] on p "More quality" at bounding box center [441, 112] width 66 height 7
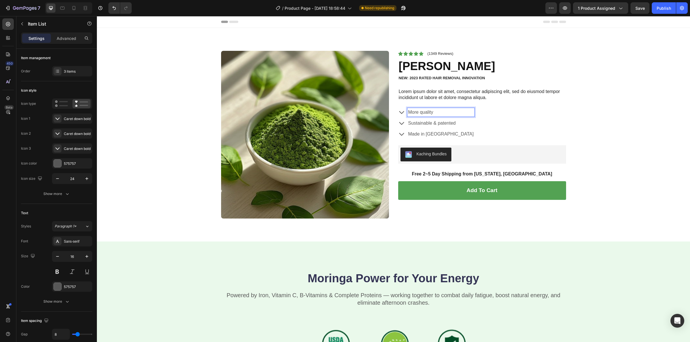
click at [420, 114] on p "More quality" at bounding box center [441, 112] width 66 height 7
click at [449, 111] on strong "Harvested Organically. No Pesticides" at bounding box center [443, 112] width 71 height 5
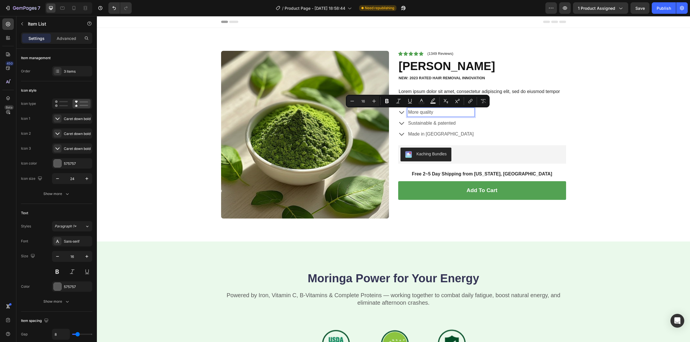
type input "14"
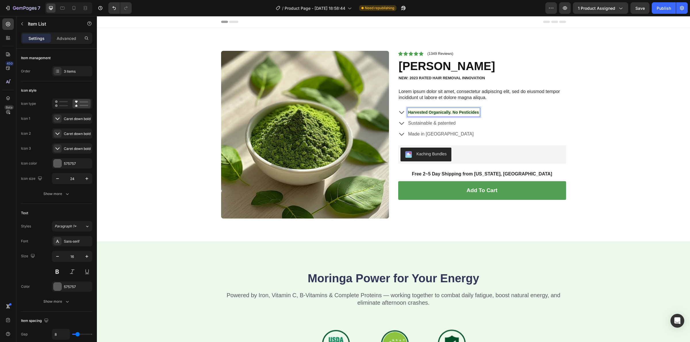
click at [445, 113] on strong "Harvested Organically. No Pesticides" at bounding box center [443, 112] width 71 height 5
drag, startPoint x: 445, startPoint y: 113, endPoint x: 435, endPoint y: 113, distance: 10.1
click at [435, 113] on strong "Harvested Organically. No Pesticides" at bounding box center [443, 112] width 71 height 5
click at [428, 112] on strong "Harvested Organically. No Pesticides" at bounding box center [443, 112] width 71 height 5
drag, startPoint x: 406, startPoint y: 111, endPoint x: 477, endPoint y: 115, distance: 71.4
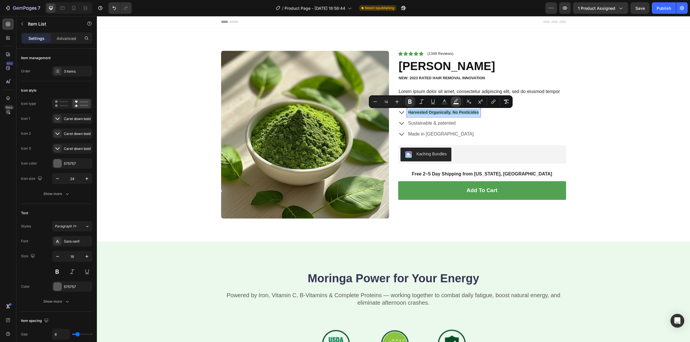
click at [457, 104] on rect "Editor contextual toolbar" at bounding box center [455, 103] width 5 height 1
type input "FEF8E9"
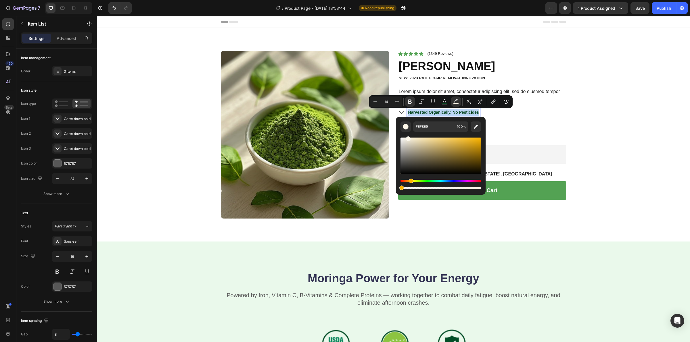
type input "0"
drag, startPoint x: 401, startPoint y: 188, endPoint x: 397, endPoint y: 189, distance: 4.7
click at [397, 189] on div "FEF8E9 0 %" at bounding box center [441, 153] width 90 height 73
click at [626, 175] on div "Product Images Icon Icon Icon Icon Icon Icon List (1349 Reviews) Text Block Row…" at bounding box center [393, 139] width 584 height 177
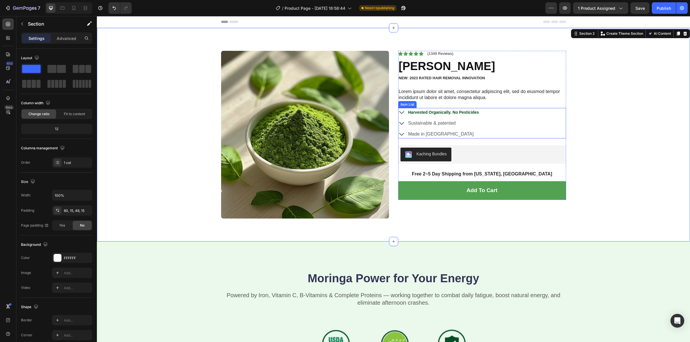
click at [423, 126] on p "Sustainable & patented" at bounding box center [443, 123] width 71 height 7
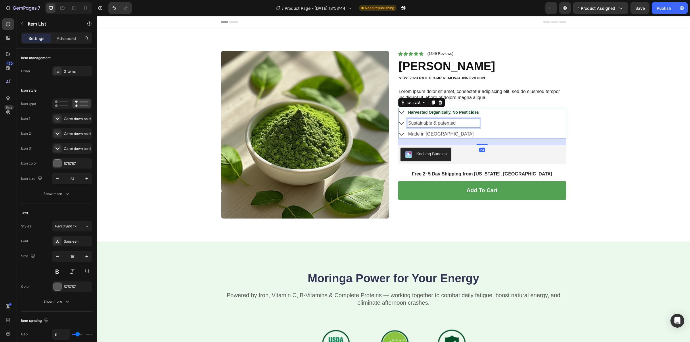
click at [423, 126] on p "Sustainable & patented" at bounding box center [443, 123] width 71 height 7
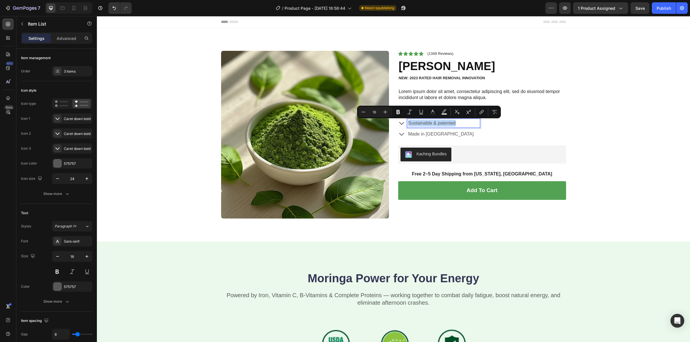
click at [466, 124] on p "Sustainable & patented" at bounding box center [443, 123] width 71 height 7
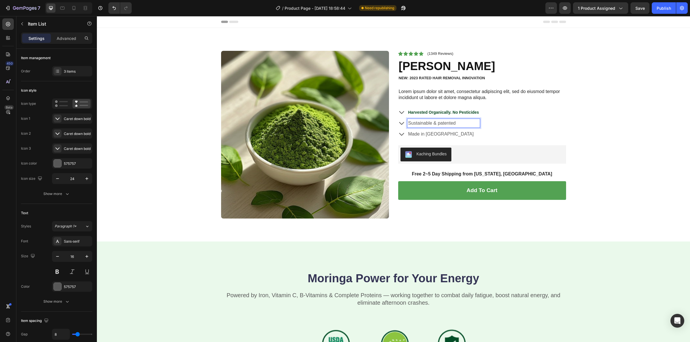
click at [466, 111] on strong "Harvested Organically. No Pesticides" at bounding box center [443, 112] width 71 height 5
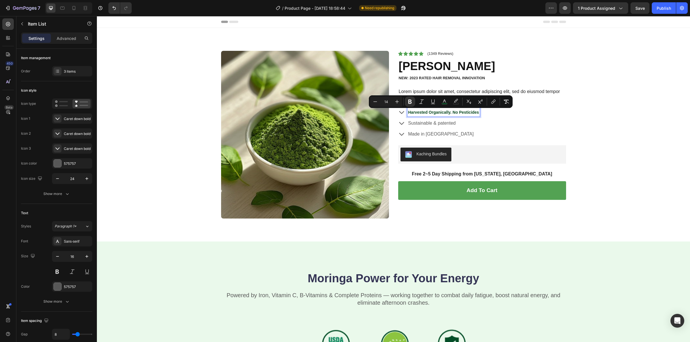
click at [446, 122] on p "Sustainable & patented" at bounding box center [443, 123] width 71 height 7
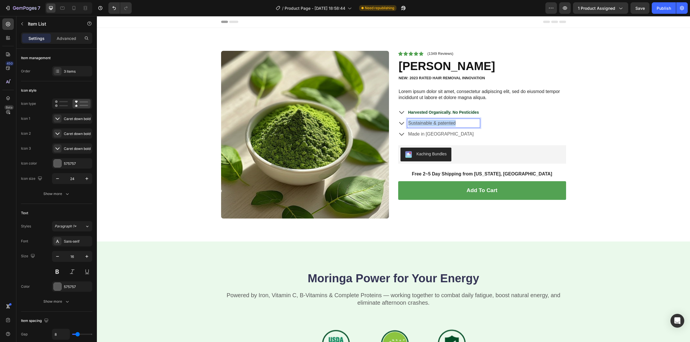
click at [446, 122] on p "Sustainable & patented" at bounding box center [443, 123] width 71 height 7
click at [449, 109] on p "Harvested Organically. No Pesticides" at bounding box center [443, 112] width 71 height 7
click at [448, 110] on p "Harvested Organically. No Pesticides" at bounding box center [443, 112] width 71 height 7
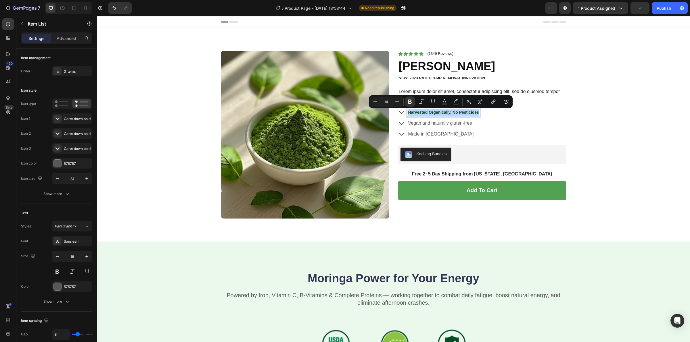
copy strong "Harvested Organically. No Pesticides"
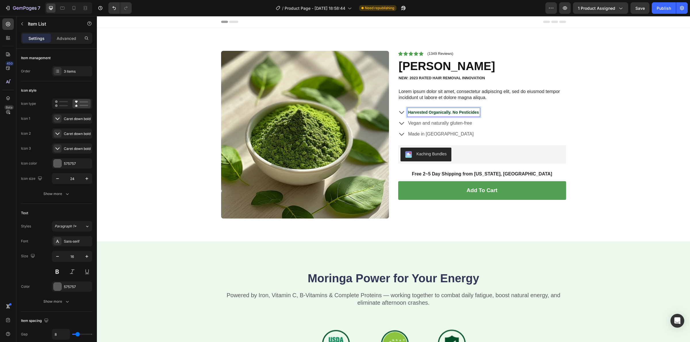
click at [447, 112] on strong "Harvested Organically. No Pesticides" at bounding box center [443, 112] width 71 height 5
click at [417, 132] on p "Made in [GEOGRAPHIC_DATA]" at bounding box center [446, 134] width 76 height 7
click at [437, 139] on div "Made in [GEOGRAPHIC_DATA]" at bounding box center [445, 134] width 77 height 9
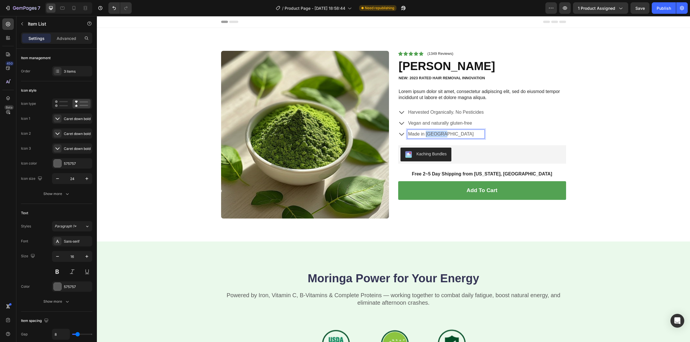
click at [437, 139] on div "Made in [GEOGRAPHIC_DATA]" at bounding box center [445, 134] width 77 height 9
click at [443, 136] on p "Made in [GEOGRAPHIC_DATA]" at bounding box center [446, 134] width 76 height 7
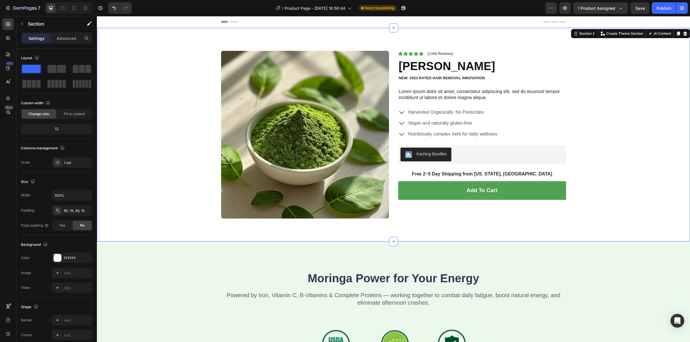
click at [615, 153] on div "Product Images Icon Icon Icon Icon Icon Icon List (1349 Reviews) Text Block Row…" at bounding box center [393, 139] width 584 height 177
click at [483, 135] on p "Nutritionally complex herb for daily wellness" at bounding box center [452, 134] width 89 height 7
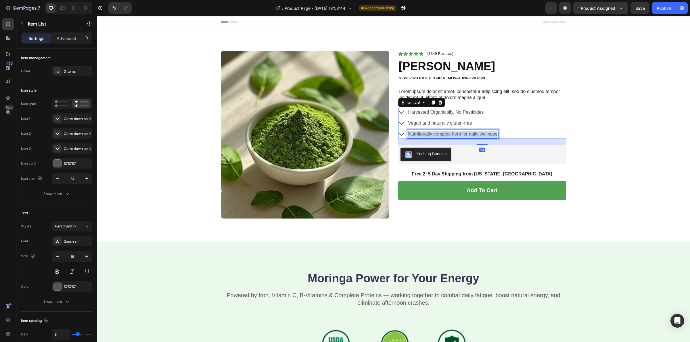
click at [483, 135] on p "Nutritionally complex herb for daily wellness" at bounding box center [452, 134] width 89 height 7
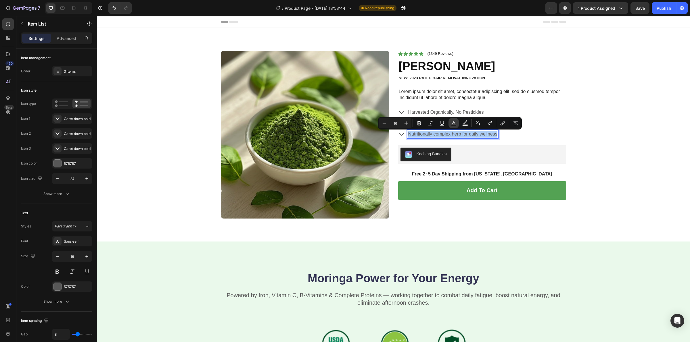
click at [452, 121] on icon "Editor contextual toolbar" at bounding box center [454, 123] width 6 height 6
type input "575757"
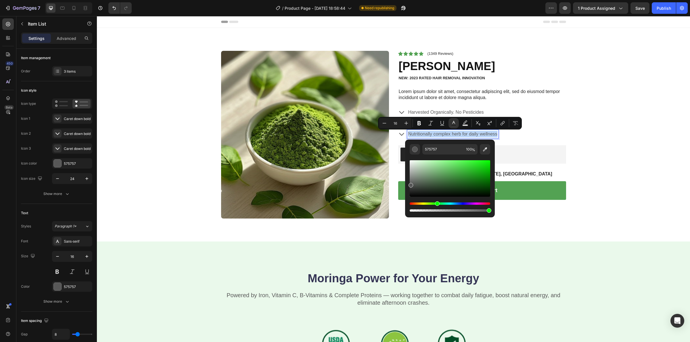
drag, startPoint x: 428, startPoint y: 203, endPoint x: 440, endPoint y: 200, distance: 12.3
click at [437, 203] on div "Hue" at bounding box center [450, 204] width 80 height 2
click at [439, 203] on div "Hue" at bounding box center [450, 204] width 80 height 2
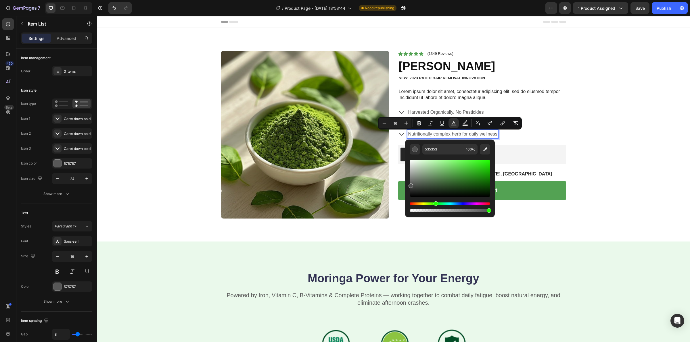
drag, startPoint x: 412, startPoint y: 203, endPoint x: 436, endPoint y: 204, distance: 23.6
click at [436, 204] on div "Hue" at bounding box center [435, 203] width 5 height 5
drag, startPoint x: 413, startPoint y: 189, endPoint x: 468, endPoint y: 171, distance: 57.7
click at [468, 171] on div "Editor contextual toolbar" at bounding box center [450, 178] width 80 height 36
drag, startPoint x: 411, startPoint y: 202, endPoint x: 440, endPoint y: 207, distance: 29.2
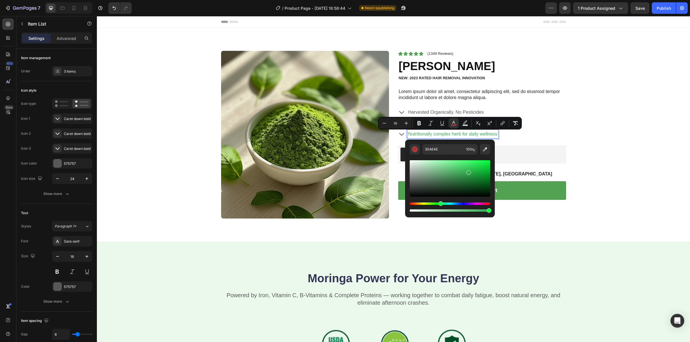
click at [440, 207] on div "Editor contextual toolbar" at bounding box center [450, 207] width 80 height 9
type input "065E13"
drag, startPoint x: 470, startPoint y: 172, endPoint x: 485, endPoint y: 183, distance: 18.6
click at [485, 183] on div "Editor contextual toolbar" at bounding box center [486, 184] width 5 height 5
click at [422, 119] on button "Bold" at bounding box center [419, 123] width 10 height 10
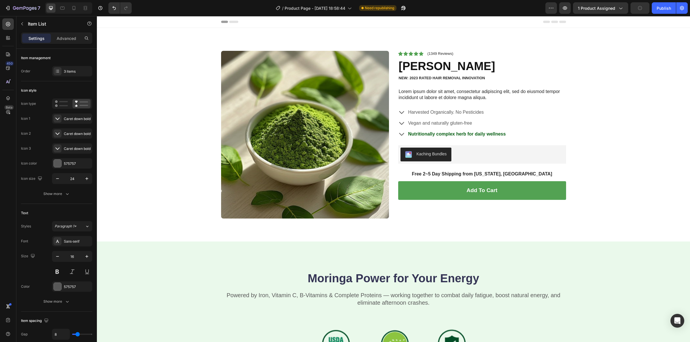
click at [481, 136] on strong "Nutritionally complex herb for daily wellness" at bounding box center [457, 134] width 98 height 5
click at [479, 136] on strong "Nutritionally complex herb for daily wellness" at bounding box center [457, 134] width 98 height 5
click at [458, 133] on strong "Nutritionally complex herb for daily wellness" at bounding box center [457, 134] width 98 height 5
drag, startPoint x: 446, startPoint y: 134, endPoint x: 459, endPoint y: 133, distance: 12.4
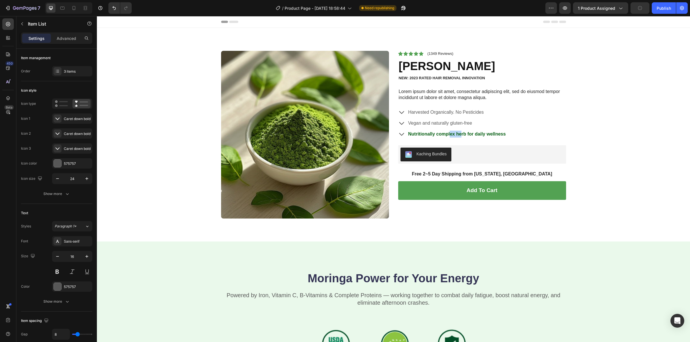
click at [459, 133] on strong "Nutritionally complex herb for daily wellness" at bounding box center [457, 134] width 98 height 5
click at [453, 134] on strong "Nutritionally complex herb for daily wellness" at bounding box center [457, 134] width 98 height 5
drag, startPoint x: 466, startPoint y: 136, endPoint x: 444, endPoint y: 139, distance: 22.1
click at [444, 139] on div "Nutritionally complex herb for daily wellness" at bounding box center [456, 134] width 99 height 9
drag, startPoint x: 445, startPoint y: 136, endPoint x: 429, endPoint y: 134, distance: 15.9
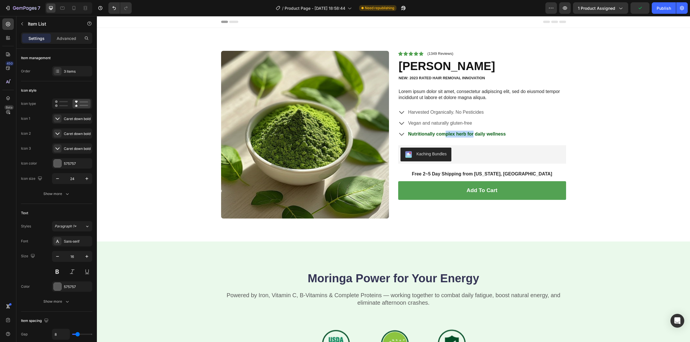
click at [445, 136] on strong "Nutritionally complex herb for daily wellness" at bounding box center [457, 134] width 98 height 5
click at [424, 133] on strong "Nutritionally complex herb for daily wellness" at bounding box center [457, 134] width 98 height 5
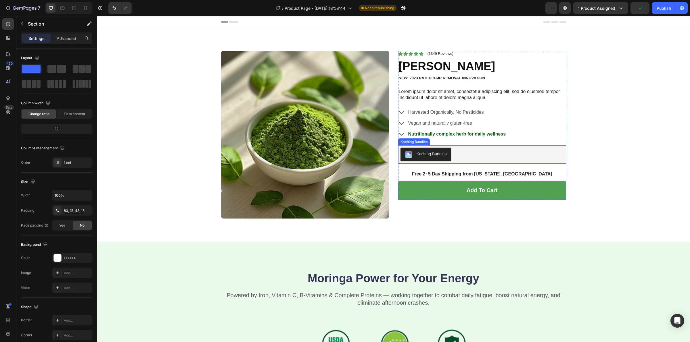
click at [624, 158] on div "Product Images Icon Icon Icon Icon Icon Icon List (1349 Reviews) Text Block Row…" at bounding box center [393, 139] width 584 height 177
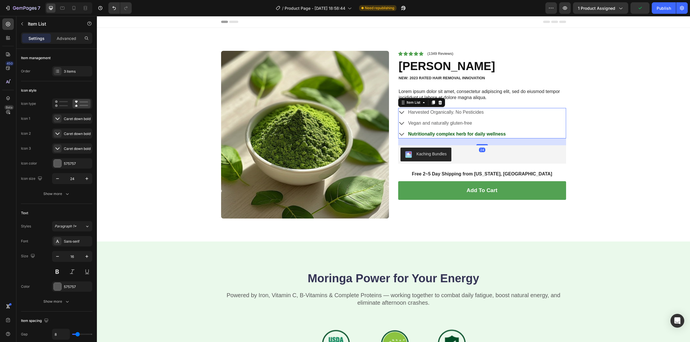
click at [466, 133] on strong "Nutritionally complex herb for daily wellness" at bounding box center [457, 134] width 98 height 5
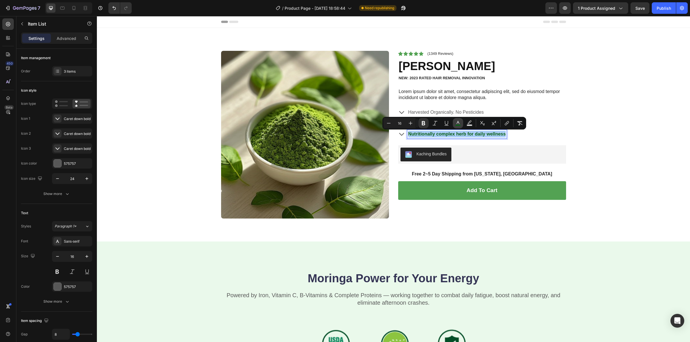
click at [459, 125] on rect "Editor contextual toolbar" at bounding box center [457, 125] width 5 height 1
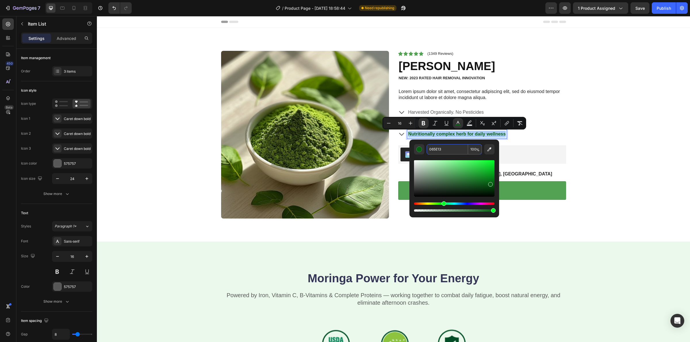
click at [441, 150] on input "065E13" at bounding box center [446, 149] width 41 height 10
click at [450, 112] on p "Harvested Organically. No Pesticides" at bounding box center [457, 112] width 98 height 7
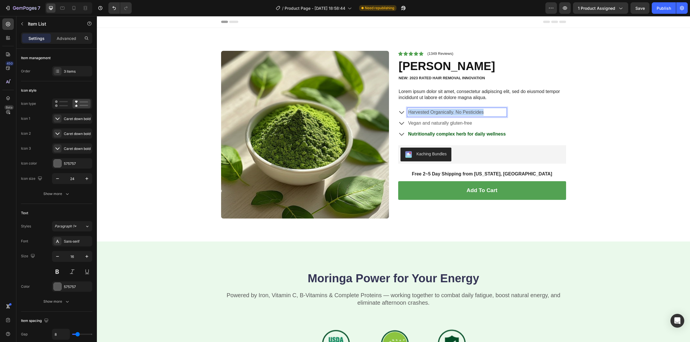
click at [450, 112] on p "Harvested Organically. No Pesticides" at bounding box center [457, 112] width 98 height 7
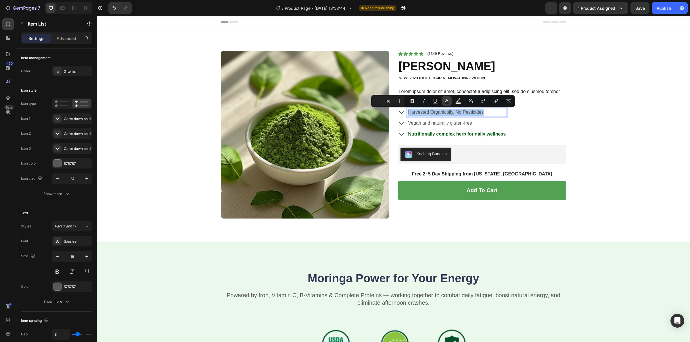
click at [444, 99] on icon "Editor contextual toolbar" at bounding box center [447, 101] width 6 height 6
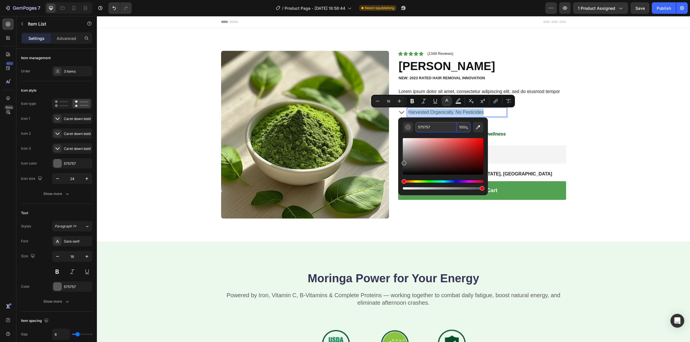
click at [442, 123] on input "575757" at bounding box center [435, 127] width 41 height 10
click at [440, 123] on input "575757" at bounding box center [435, 127] width 41 height 10
paste input "065E13"
click at [444, 127] on input "575757065E13" at bounding box center [435, 127] width 41 height 10
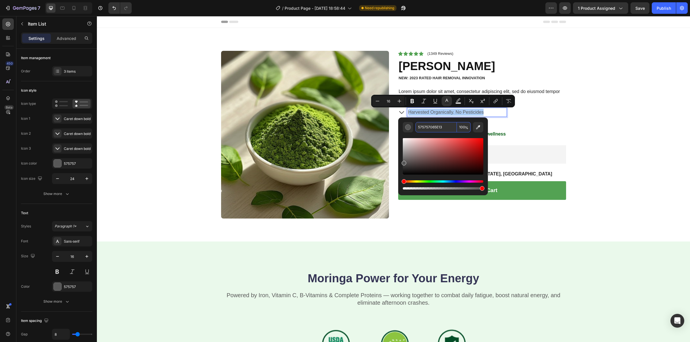
click at [443, 127] on input "575757065E13" at bounding box center [435, 127] width 41 height 10
paste input "Editor contextual toolbar"
type input "065E13"
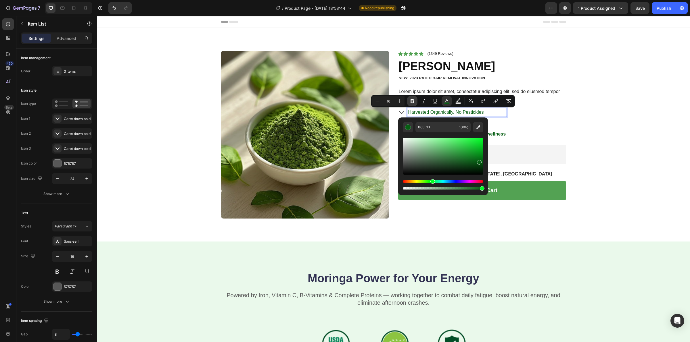
click at [410, 104] on button "Bold" at bounding box center [412, 101] width 10 height 10
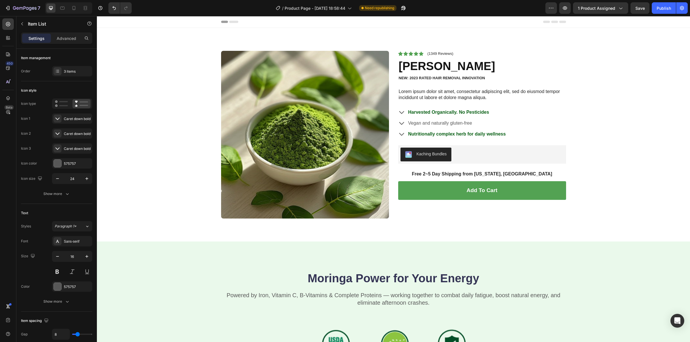
click at [456, 121] on p "Vegan and naturally gluten-free" at bounding box center [457, 123] width 98 height 7
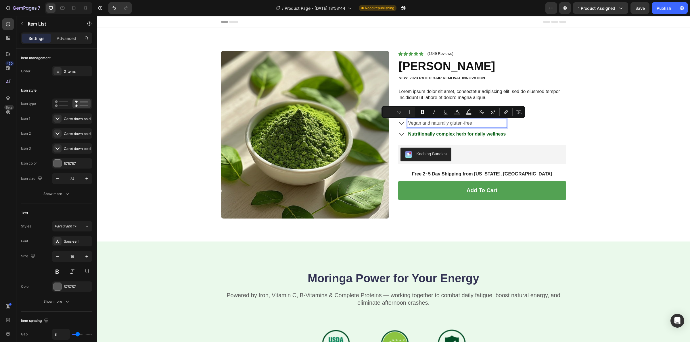
click at [466, 124] on p "Vegan and naturally gluten-free" at bounding box center [457, 123] width 98 height 7
click at [474, 123] on p "Vegan and naturally gluten-free" at bounding box center [457, 123] width 98 height 7
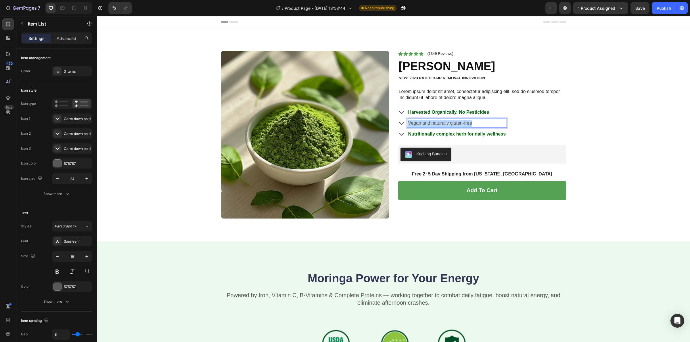
click at [474, 123] on p "Vegan and naturally gluten-free" at bounding box center [457, 123] width 98 height 7
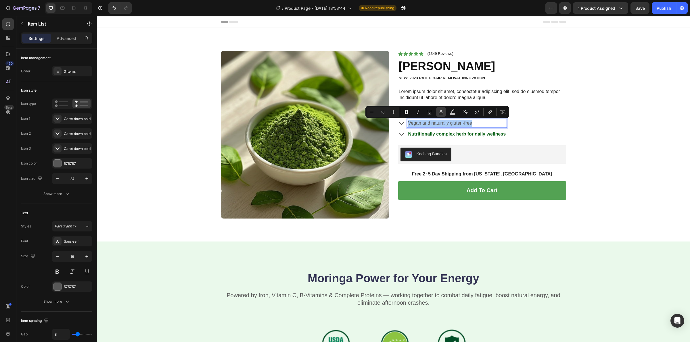
click at [442, 110] on icon "Editor contextual toolbar" at bounding box center [441, 112] width 6 height 6
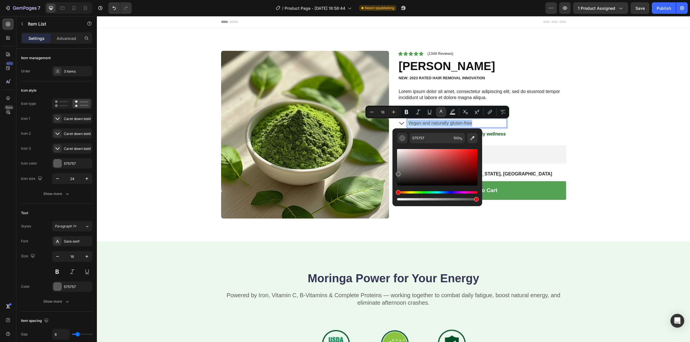
click at [435, 132] on div "575757 100 %" at bounding box center [437, 164] width 90 height 73
click at [433, 135] on input "575757" at bounding box center [430, 138] width 41 height 10
paste input "065E13"
type input "065E13"
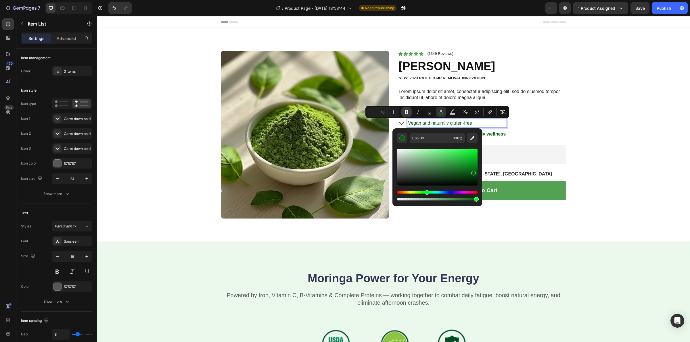
drag, startPoint x: 406, startPoint y: 114, endPoint x: 410, endPoint y: 114, distance: 4.3
click at [407, 114] on icon "Editor contextual toolbar" at bounding box center [406, 112] width 6 height 6
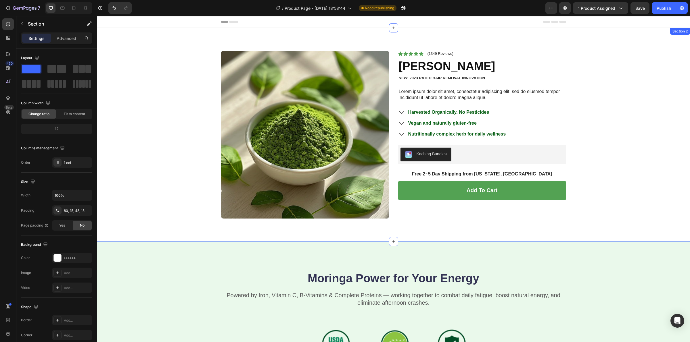
click at [625, 153] on div "Product Images Icon Icon Icon Icon Icon Icon List (1349 Reviews) Text Block Row…" at bounding box center [393, 139] width 584 height 177
click at [455, 96] on p "Lorem ipsum dolor sit amet, consectetur adipiscing elit, sed do eiusmod tempor …" at bounding box center [482, 95] width 167 height 12
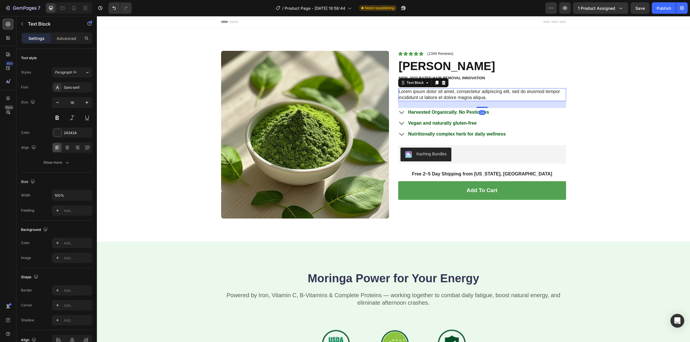
click at [455, 96] on p "Lorem ipsum dolor sit amet, consectetur adipiscing elit, sed do eiusmod tempor …" at bounding box center [482, 95] width 167 height 12
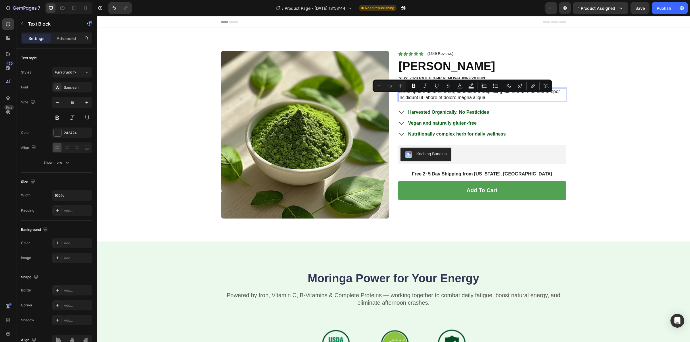
click at [469, 93] on p "Lorem ipsum dolor sit amet, consectetur adipiscing elit, sed do eiusmod tempor …" at bounding box center [482, 95] width 167 height 12
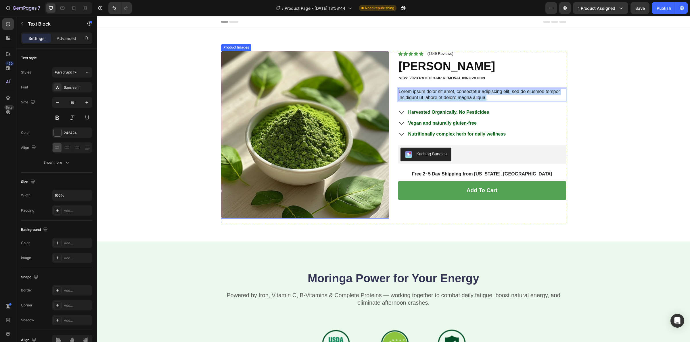
drag, startPoint x: 482, startPoint y: 94, endPoint x: 371, endPoint y: 85, distance: 110.8
click at [372, 85] on div "Product Images Icon Icon Icon Icon Icon Icon List (1349 Reviews) Text Block Row…" at bounding box center [393, 137] width 345 height 172
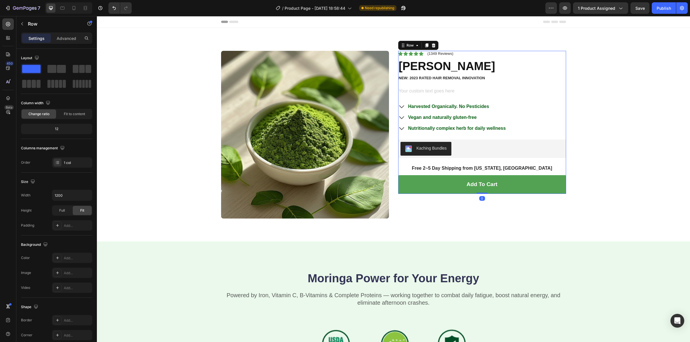
click at [439, 75] on div "Icon Icon Icon Icon Icon Icon List (1349 Reviews) Text Block Row Vitala Moringa…" at bounding box center [482, 122] width 168 height 143
click at [433, 77] on p "NEW: 2023 RATED HAIR REMOVAL INNOVATION" at bounding box center [482, 78] width 167 height 5
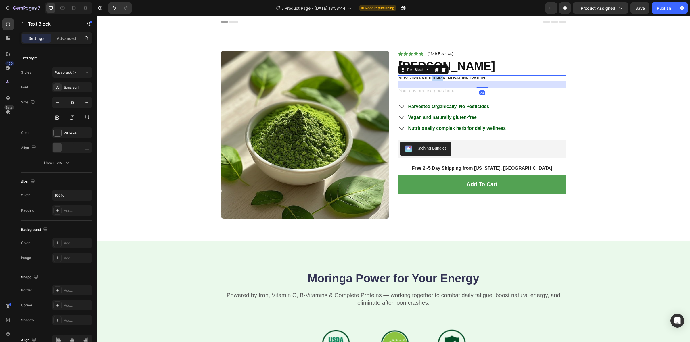
click at [433, 77] on p "NEW: 2023 RATED HAIR REMOVAL INNOVATION" at bounding box center [482, 78] width 167 height 5
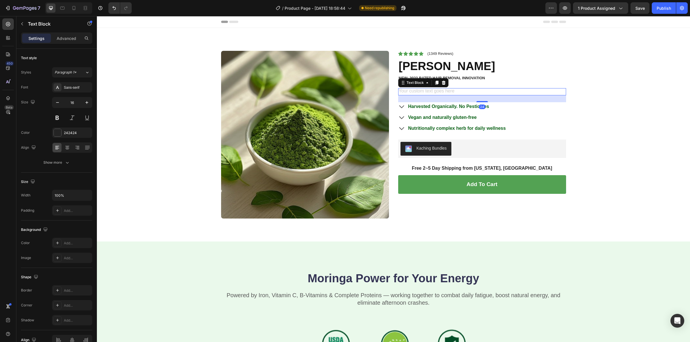
click at [436, 90] on div "Rich Text Editor. Editing area: main" at bounding box center [482, 91] width 168 height 7
drag, startPoint x: 470, startPoint y: 91, endPoint x: 465, endPoint y: 92, distance: 5.2
click at [469, 91] on div "Rich Text Editor. Editing area: main" at bounding box center [482, 91] width 168 height 7
click at [464, 92] on div "Rich Text Editor. Editing area: main" at bounding box center [482, 91] width 168 height 7
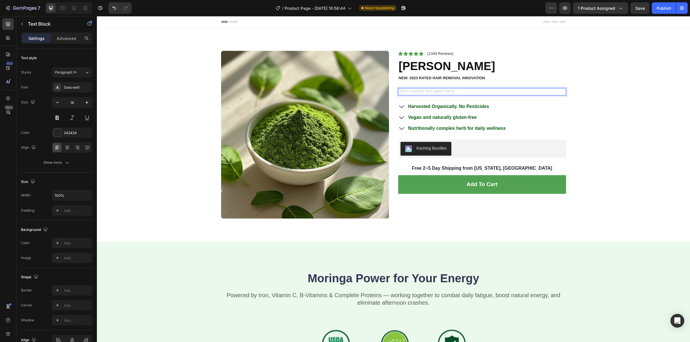
click at [464, 92] on div "Rich Text Editor. Editing area: main" at bounding box center [482, 91] width 168 height 7
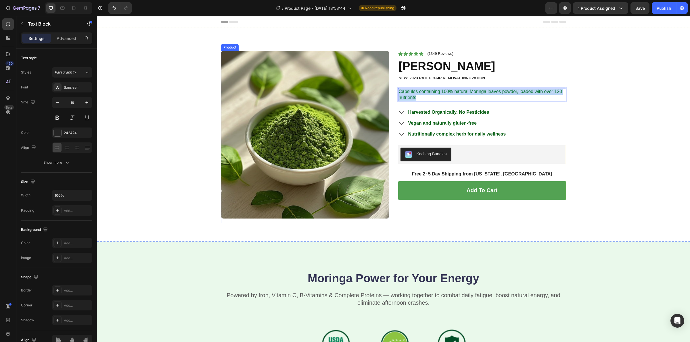
drag, startPoint x: 441, startPoint y: 97, endPoint x: 392, endPoint y: 88, distance: 50.2
click at [392, 88] on div "Product Images Icon Icon Icon Icon Icon Icon List (1349 Reviews) Text Block Row…" at bounding box center [393, 137] width 345 height 172
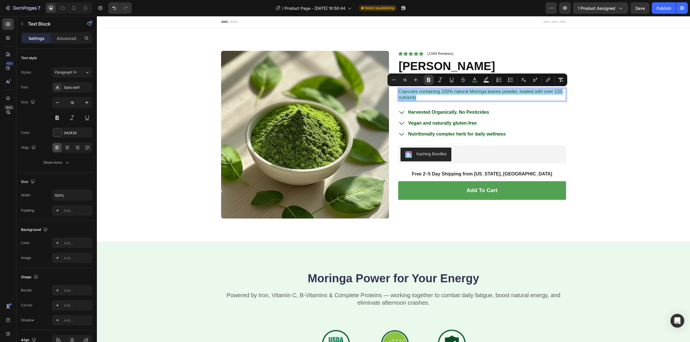
click at [426, 81] on icon "Editor contextual toolbar" at bounding box center [429, 80] width 6 height 6
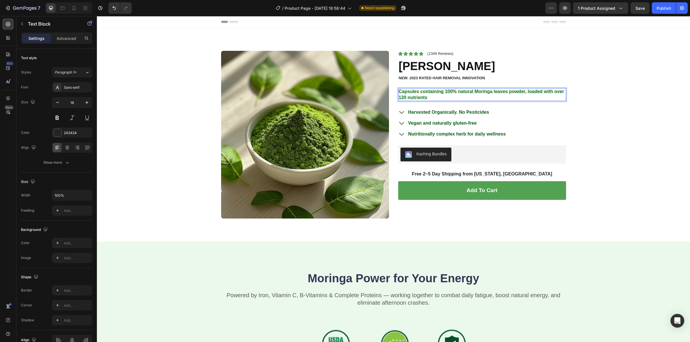
click at [462, 94] on p "Capsules containing 100% natural Moringa leaves powder, loaded with over 120 nu…" at bounding box center [482, 95] width 167 height 12
click at [466, 90] on strong "Capsules containing 100% natural Moringa leaves powder, loaded with over 120 nu…" at bounding box center [481, 94] width 165 height 11
click at [461, 94] on strong "Capsules containing 100% natural Moringa leaves powder, loaded with over 120 nu…" at bounding box center [481, 94] width 165 height 11
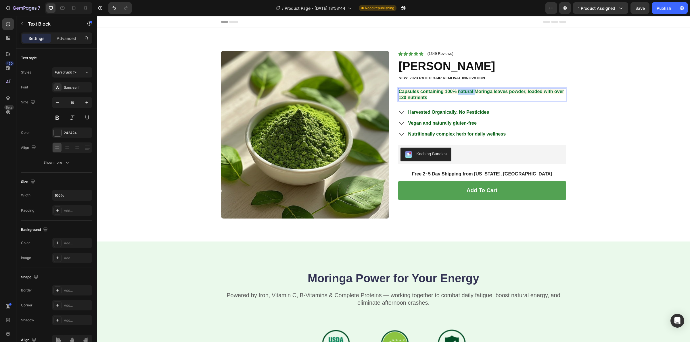
click at [461, 94] on strong "Capsules containing 100% natural Moringa leaves powder, loaded with over 120 nu…" at bounding box center [481, 94] width 165 height 11
drag, startPoint x: 463, startPoint y: 92, endPoint x: 454, endPoint y: 94, distance: 8.7
click at [454, 94] on strong "Capsules containing 100% natural Moringa leaves powder, loaded with over 120 nu…" at bounding box center [481, 94] width 165 height 11
drag, startPoint x: 438, startPoint y: 96, endPoint x: 394, endPoint y: 90, distance: 43.8
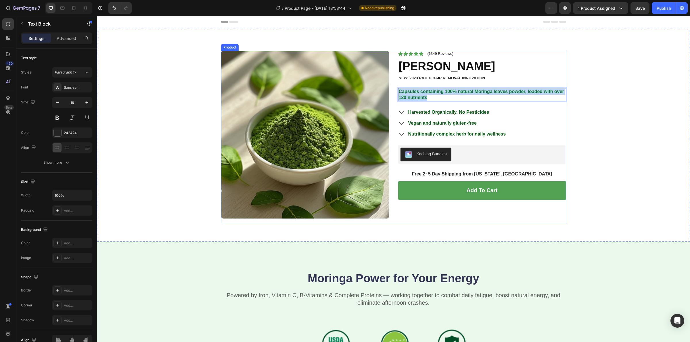
click at [394, 91] on div "Product Images Icon Icon Icon Icon Icon Icon List (1349 Reviews) Text Block Row…" at bounding box center [393, 137] width 345 height 172
click at [419, 95] on strong "Capsules containing 100% natural Moringa leaves powder, loaded with over 120 nu…" at bounding box center [481, 94] width 165 height 11
click at [422, 94] on strong "Capsules containing 100% natural Moringa leaves powder, loaded with over 120 nu…" at bounding box center [481, 94] width 165 height 11
drag, startPoint x: 431, startPoint y: 93, endPoint x: 398, endPoint y: 85, distance: 34.3
click at [398, 85] on div "Icon Icon Icon Icon Icon Icon List (1349 Reviews) Text Block Row Vitala Moringa…" at bounding box center [482, 125] width 168 height 149
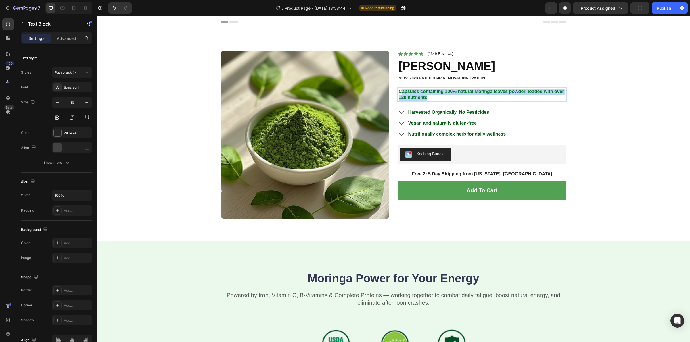
drag, startPoint x: 404, startPoint y: 92, endPoint x: 399, endPoint y: 93, distance: 5.1
click at [404, 92] on strong "Capsules containing 100% natural Moringa leaves powder, loaded with over 120 nu…" at bounding box center [481, 94] width 165 height 11
drag, startPoint x: 397, startPoint y: 90, endPoint x: 433, endPoint y: 97, distance: 35.7
click at [433, 97] on p "Capsules containing 100% natural Moringa leaves powder, loaded with over 120 nu…" at bounding box center [482, 95] width 167 height 12
click at [435, 91] on strong "Capsules containing 100% natural Moringa leaves powder, loaded with over 120 nu…" at bounding box center [481, 94] width 165 height 11
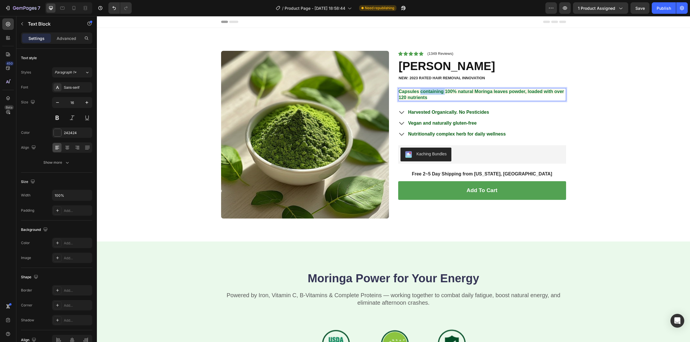
click at [435, 91] on strong "Capsules containing 100% natural Moringa leaves powder, loaded with over 120 nu…" at bounding box center [481, 94] width 165 height 11
click at [447, 91] on strong "Capsules containing 100% natural Moringa leaves powder, loaded with over 120 nu…" at bounding box center [481, 94] width 165 height 11
click at [439, 95] on p "Capsules containing 100% natural Moringa leaves powder, loaded with over 120 nu…" at bounding box center [482, 95] width 167 height 12
drag, startPoint x: 433, startPoint y: 96, endPoint x: 394, endPoint y: 90, distance: 39.8
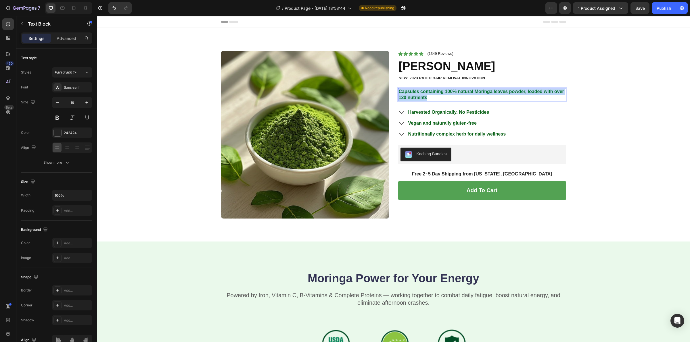
click at [394, 90] on div "Product Images Icon Icon Icon Icon Icon Icon List (1349 Reviews) Text Block Row…" at bounding box center [393, 137] width 345 height 172
drag, startPoint x: 422, startPoint y: 97, endPoint x: 412, endPoint y: 95, distance: 9.9
click at [412, 95] on p "Capsules containing 100% natural Moringa leaves powder, loaded with over 120 nu…" at bounding box center [482, 95] width 167 height 12
drag, startPoint x: 416, startPoint y: 93, endPoint x: 420, endPoint y: 91, distance: 5.0
click at [418, 93] on span "Capsules containing 100% natural Moringa leaves powder, loaded with over 120 nu…" at bounding box center [480, 94] width 163 height 11
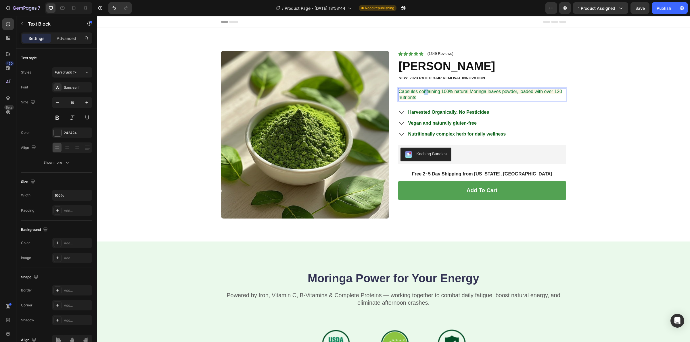
drag, startPoint x: 420, startPoint y: 91, endPoint x: 425, endPoint y: 91, distance: 5.0
click at [425, 91] on span "Capsules containing 100% natural Moringa leaves powder, loaded with over 120 nu…" at bounding box center [480, 94] width 163 height 11
click at [446, 95] on p "Capsules containing 100% natural Moringa leaves powder, loaded with over 120 nu…" at bounding box center [482, 95] width 167 height 12
drag, startPoint x: 452, startPoint y: 91, endPoint x: 444, endPoint y: 91, distance: 7.5
click at [444, 91] on span "Capsules containing 100% natural Moringa leaves powder, loaded with over 120 nu…" at bounding box center [480, 94] width 163 height 11
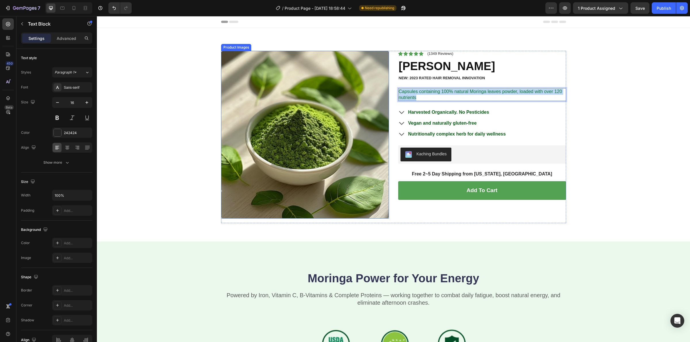
drag, startPoint x: 433, startPoint y: 98, endPoint x: 378, endPoint y: 91, distance: 55.1
click at [378, 91] on div "Product Images Icon Icon Icon Icon Icon Icon List (1349 Reviews) Text Block Row…" at bounding box center [393, 137] width 345 height 172
drag, startPoint x: 417, startPoint y: 95, endPoint x: 369, endPoint y: 83, distance: 49.0
click at [369, 83] on div "Product Images Icon Icon Icon Icon Icon Icon List (1349 Reviews) Text Block Row…" at bounding box center [393, 137] width 345 height 172
drag, startPoint x: 423, startPoint y: 96, endPoint x: 379, endPoint y: 88, distance: 44.4
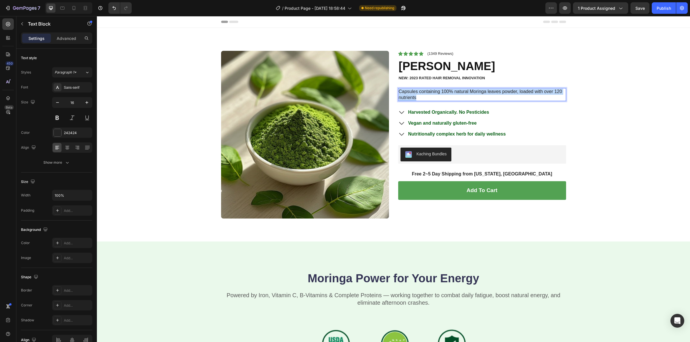
click at [379, 88] on div "Product Images Icon Icon Icon Icon Icon Icon List (1349 Reviews) Text Block Row…" at bounding box center [393, 137] width 345 height 172
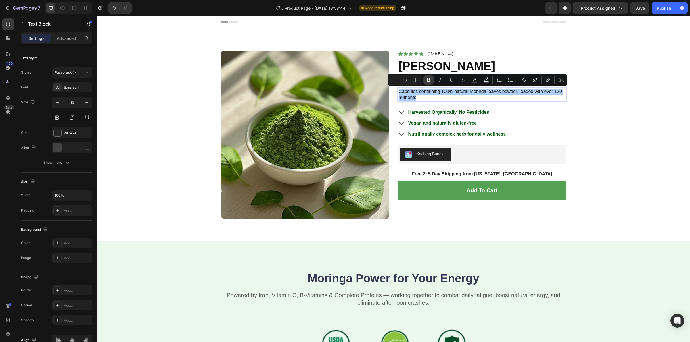
click at [425, 79] on button "Bold" at bounding box center [428, 80] width 10 height 10
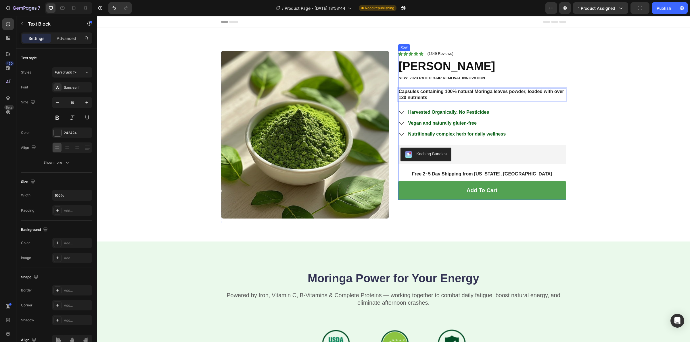
click at [623, 125] on div "Product Images Icon Icon Icon Icon Icon Icon List (1349 Reviews) Text Block Row…" at bounding box center [393, 139] width 584 height 177
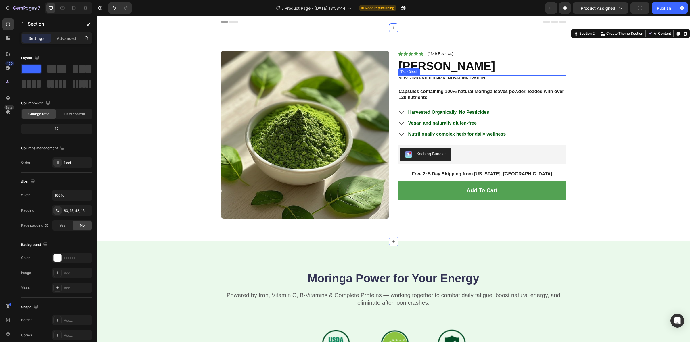
click at [429, 76] on p "NEW: 2023 RATED HAIR REMOVAL INNOVATION" at bounding box center [482, 78] width 167 height 5
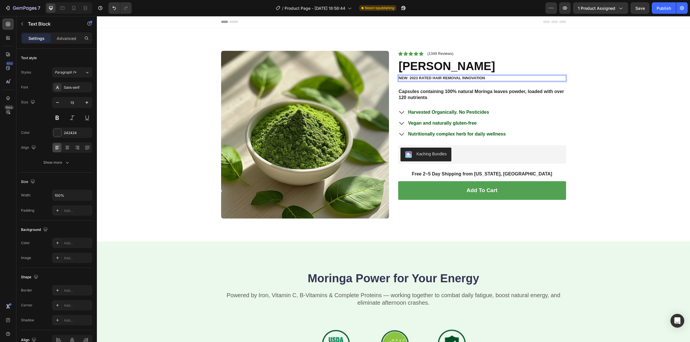
click at [482, 79] on p "NEW: 2023 RATED HAIR REMOVAL INNOVATION" at bounding box center [482, 78] width 167 height 5
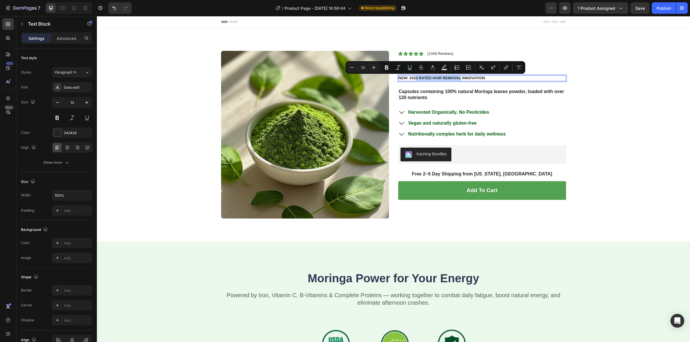
drag, startPoint x: 458, startPoint y: 79, endPoint x: 413, endPoint y: 78, distance: 44.6
click at [413, 78] on p "NEW: 2023 RATED HAIR REMOVAL INNOVATION" at bounding box center [482, 78] width 167 height 5
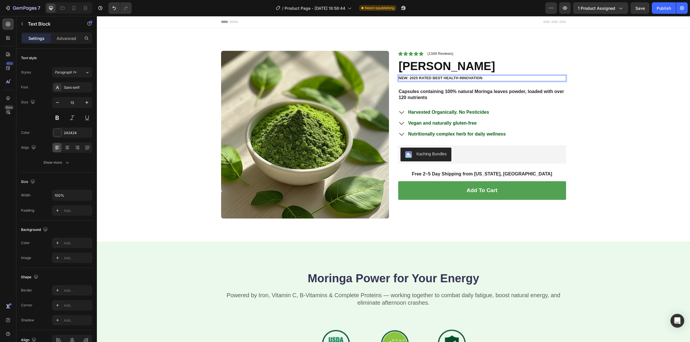
click at [481, 78] on p "NEW: 2025 RATED BEST HEALTH INNOVATION" at bounding box center [482, 78] width 167 height 5
click at [433, 54] on p "(1349 Reviews)" at bounding box center [440, 53] width 26 height 5
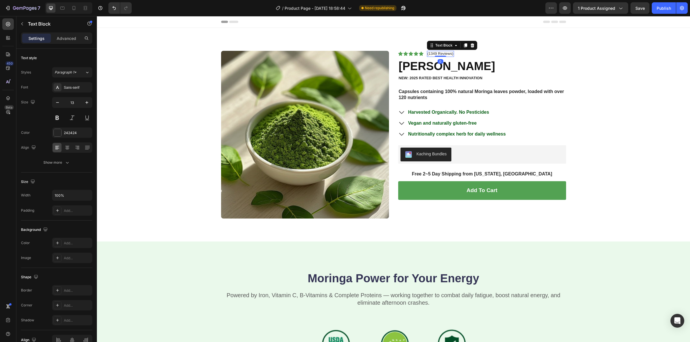
click at [433, 54] on p "(1349 Reviews)" at bounding box center [440, 53] width 26 height 5
click at [620, 124] on div "Product Images Icon Icon Icon Icon Icon Icon List (1319 Reviews) Text Block 0 R…" at bounding box center [393, 139] width 584 height 177
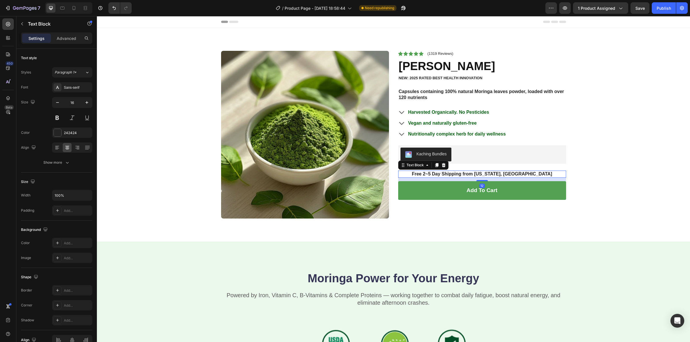
click at [495, 173] on p "Free 2~5 Day Shipping from [US_STATE], [GEOGRAPHIC_DATA]" at bounding box center [482, 174] width 167 height 6
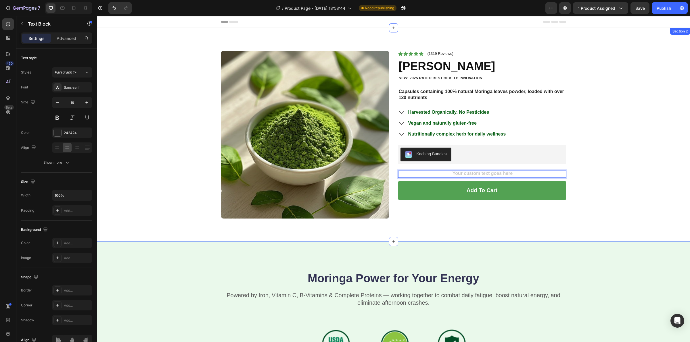
click at [646, 186] on div "Product Images Icon Icon Icon Icon Icon Icon List (1319 Reviews) Text Block Row…" at bounding box center [393, 139] width 584 height 177
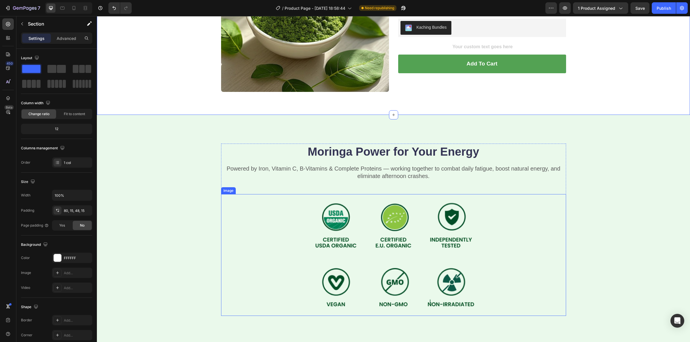
scroll to position [144, 0]
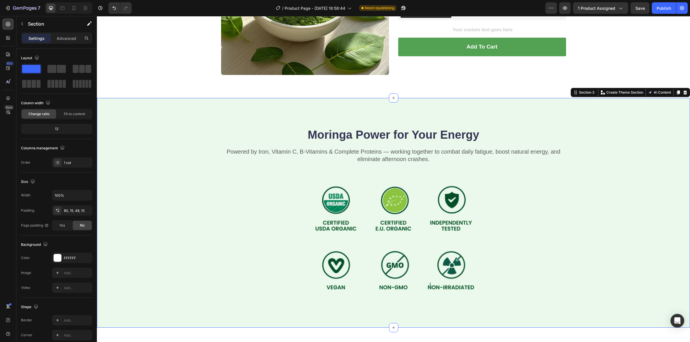
click at [190, 111] on div "Moringa Power for Your Energy Heading Powered by Iron, Vitamin C, B-Vitamins & …" at bounding box center [393, 213] width 593 height 230
click at [69, 40] on p "Advanced" at bounding box center [67, 38] width 20 height 6
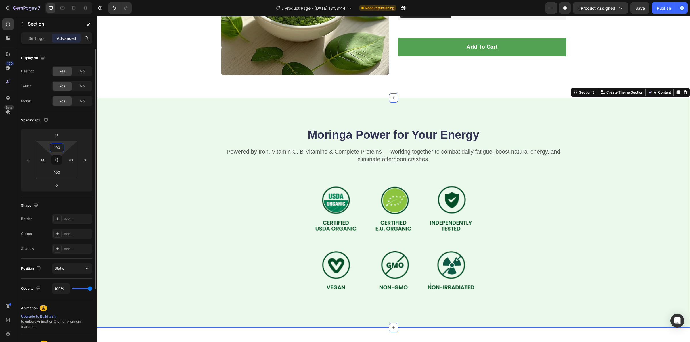
click at [59, 146] on input "100" at bounding box center [56, 147] width 11 height 9
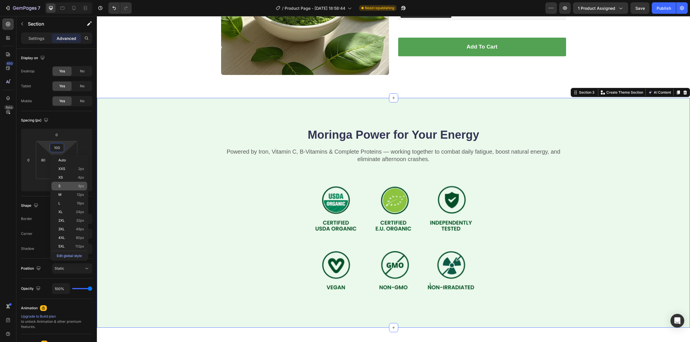
click at [75, 188] on p "S 8px" at bounding box center [71, 186] width 26 height 4
type input "8"
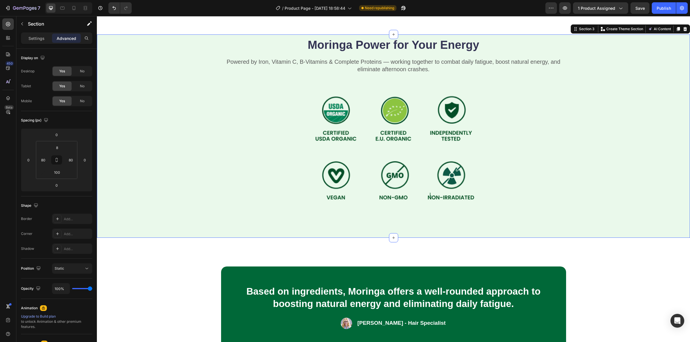
scroll to position [251, 0]
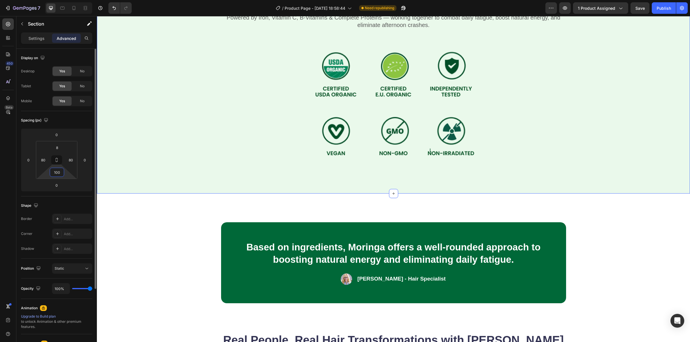
click at [62, 172] on input "100" at bounding box center [56, 172] width 11 height 9
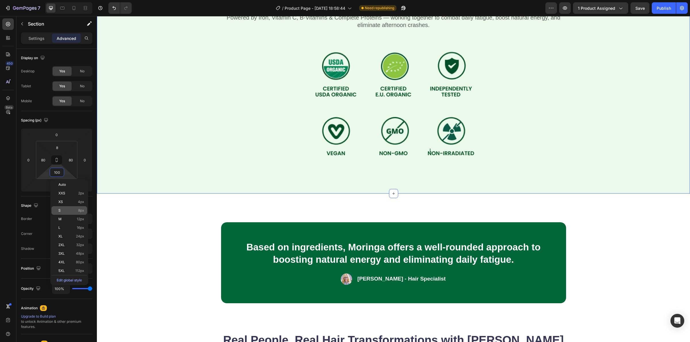
click at [77, 210] on p "S 8px" at bounding box center [71, 211] width 26 height 4
type input "8"
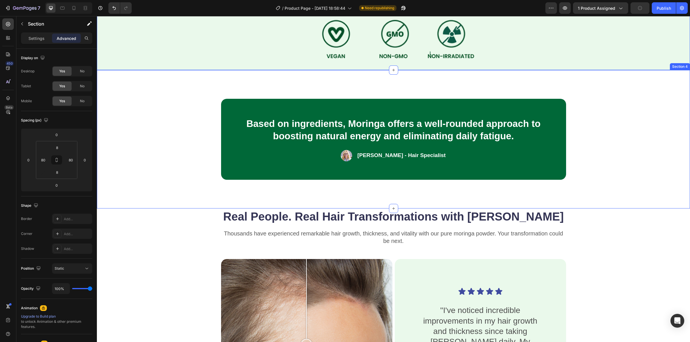
scroll to position [359, 0]
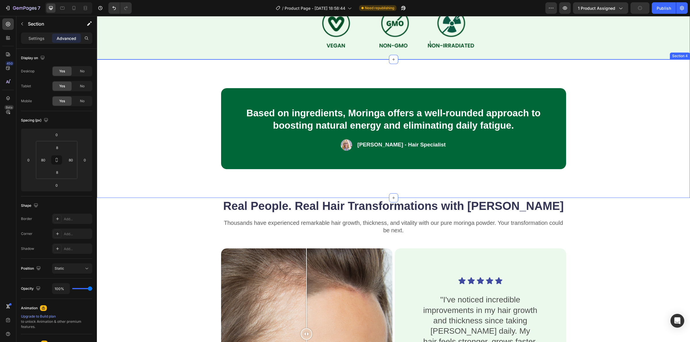
click at [160, 160] on div "Based on ingredients, Moringa offers a well-rounded approach to boosting natura…" at bounding box center [393, 128] width 547 height 81
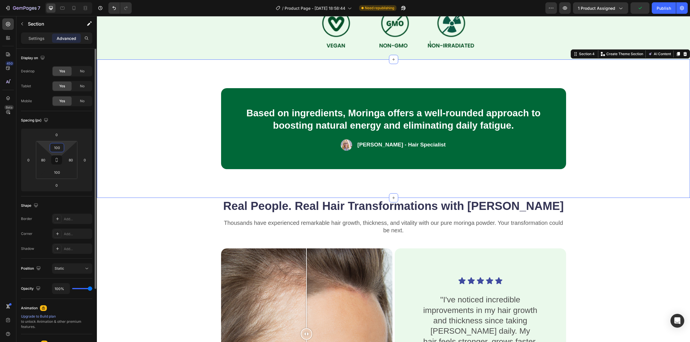
click at [60, 144] on input "100" at bounding box center [56, 147] width 11 height 9
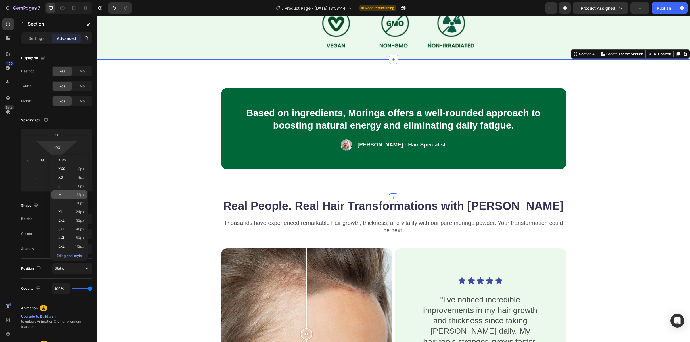
click at [77, 197] on div "M 12px" at bounding box center [69, 195] width 36 height 9
type input "12"
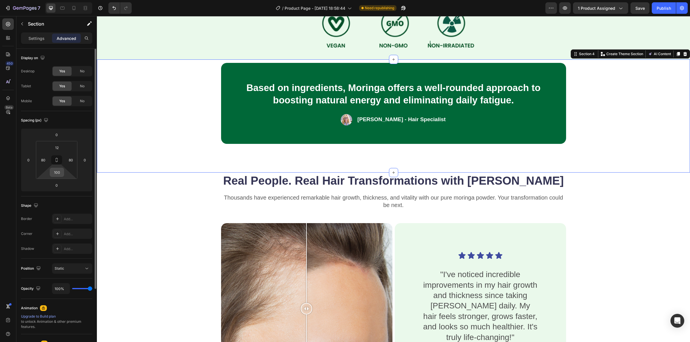
click at [59, 173] on input "100" at bounding box center [56, 172] width 11 height 9
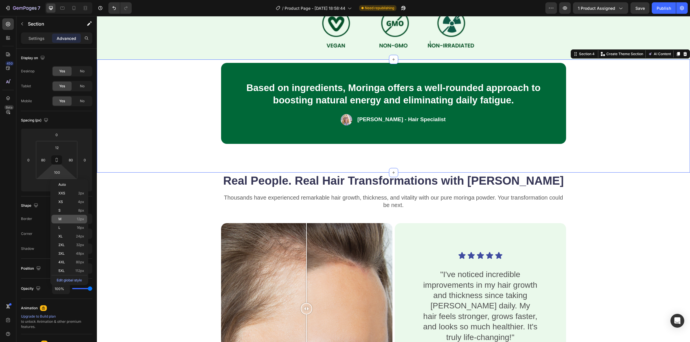
click at [77, 218] on span "12px" at bounding box center [80, 219] width 7 height 4
type input "12"
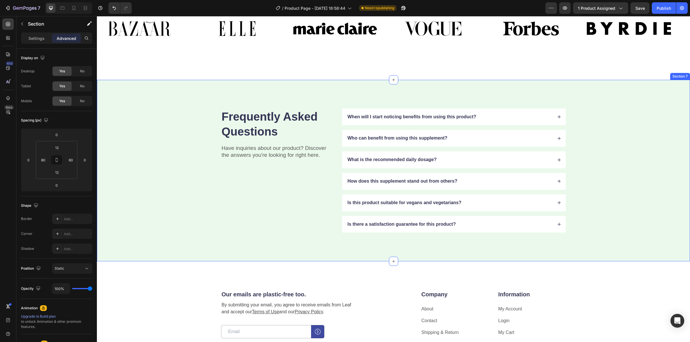
scroll to position [647, 0]
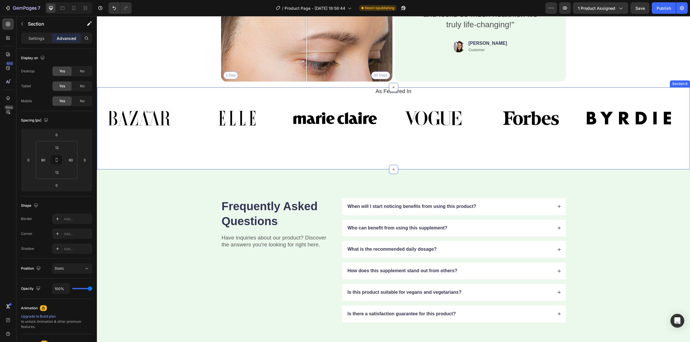
click at [202, 155] on div "As Featured In Heading Image Image Image Image Image Image Image Image Image Im…" at bounding box center [393, 128] width 593 height 82
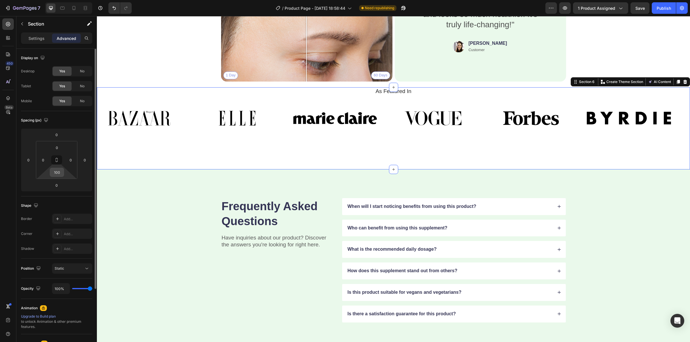
click at [60, 176] on input "100" at bounding box center [56, 172] width 11 height 9
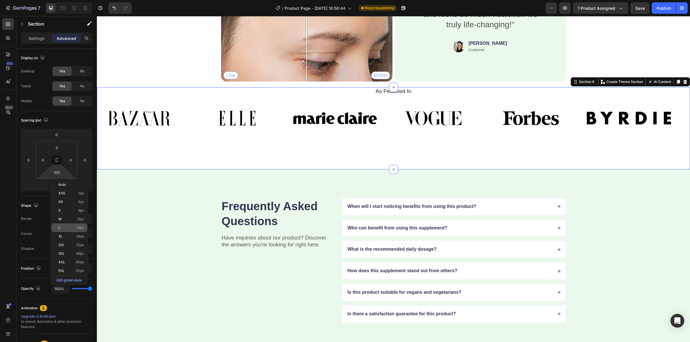
click at [79, 230] on div "L 16px" at bounding box center [69, 228] width 36 height 9
type input "16"
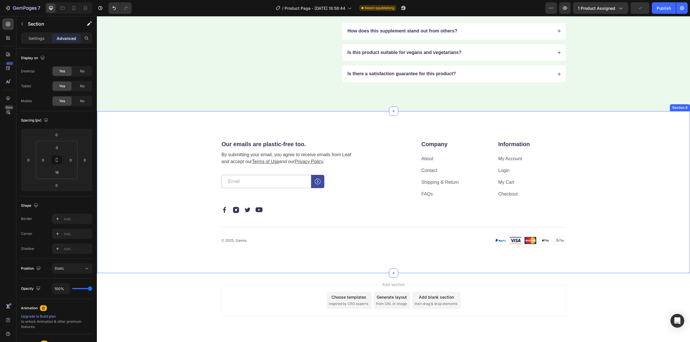
scroll to position [877, 0]
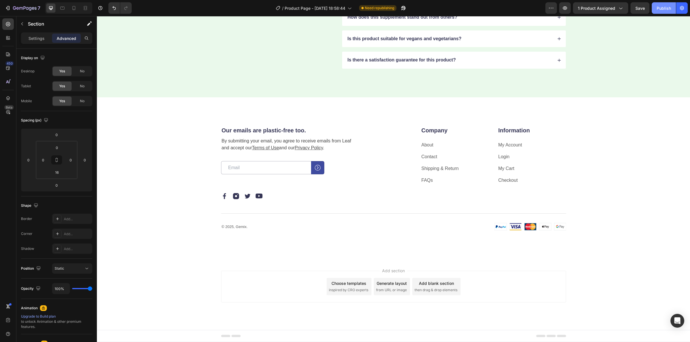
click at [660, 4] on button "Publish" at bounding box center [663, 7] width 24 height 11
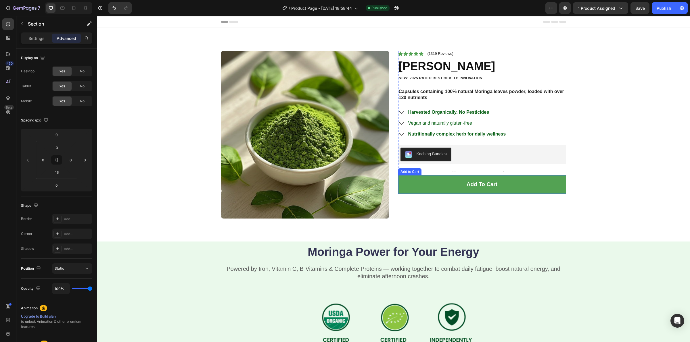
scroll to position [144, 0]
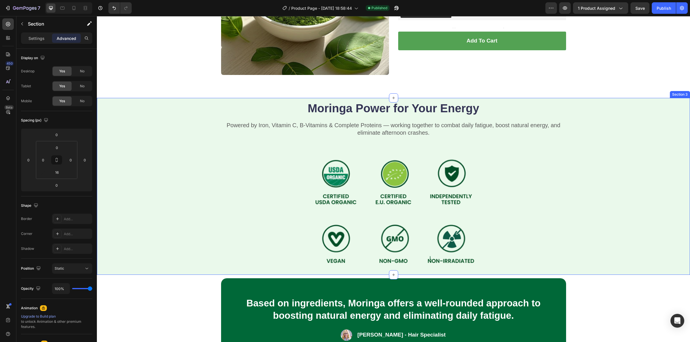
click at [627, 180] on div "Moringa Power for Your Energy Heading Powered by Iron, Vitamin C, B-Vitamins & …" at bounding box center [393, 186] width 547 height 172
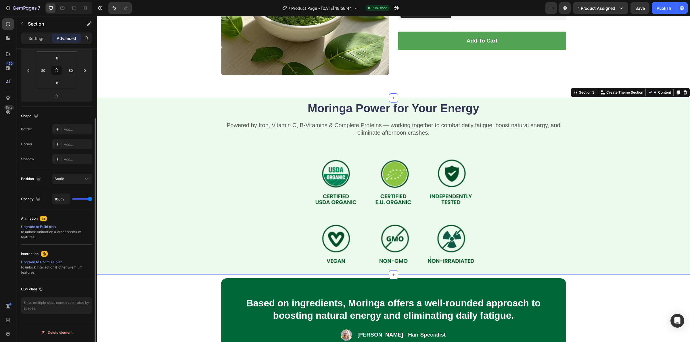
scroll to position [0, 0]
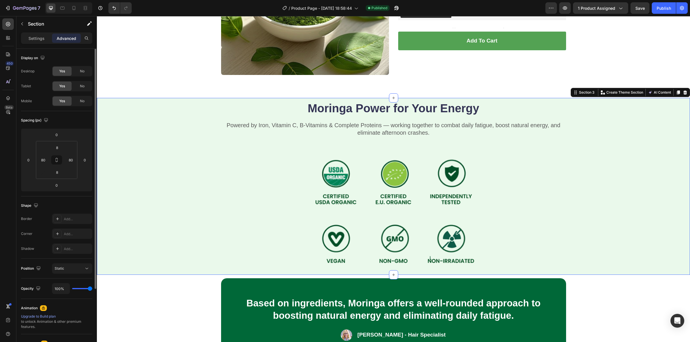
click at [164, 216] on div "Moringa Power for Your Energy Heading Powered by Iron, Vitamin C, B-Vitamins & …" at bounding box center [393, 186] width 547 height 172
click at [40, 35] on p "Settings" at bounding box center [36, 38] width 16 height 6
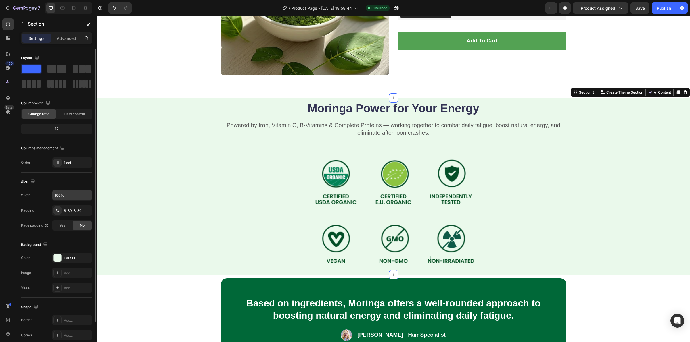
scroll to position [41, 0]
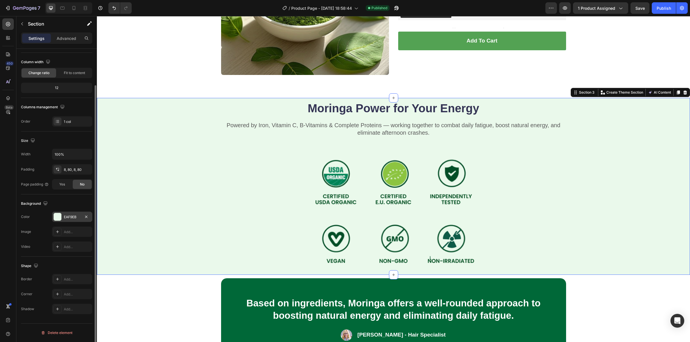
click at [58, 217] on div at bounding box center [57, 216] width 7 height 7
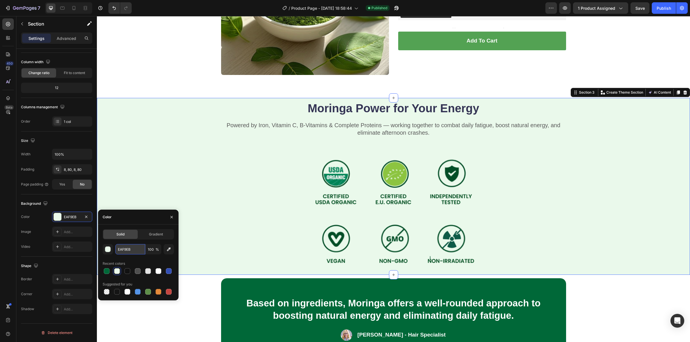
click at [137, 249] on input "EAF9EB" at bounding box center [130, 249] width 30 height 10
click at [162, 143] on div "Moringa Power for Your Energy Heading Powered by Iron, Vitamin C, B-Vitamins & …" at bounding box center [393, 186] width 547 height 172
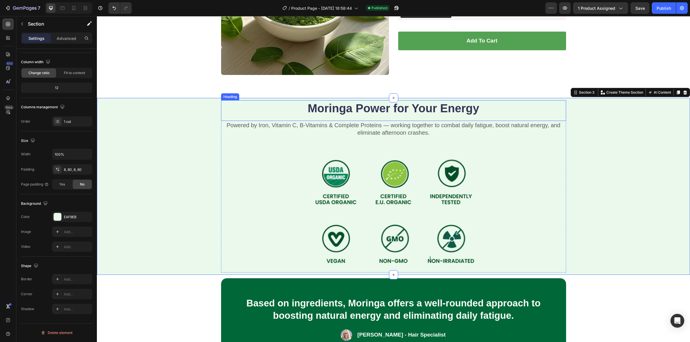
scroll to position [0, 0]
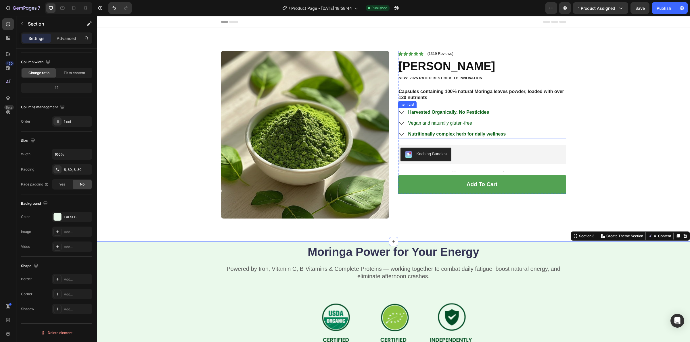
click at [447, 124] on span "Vegan and naturally gluten-free" at bounding box center [440, 123] width 64 height 5
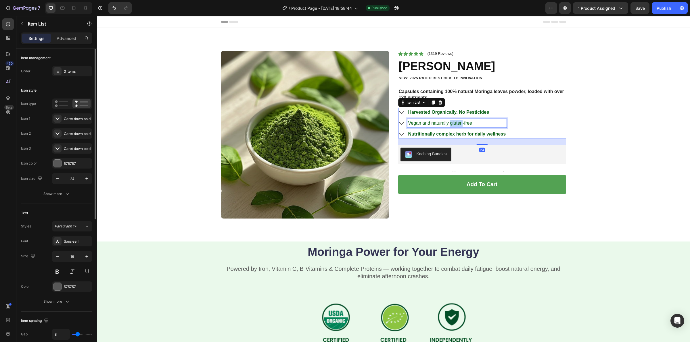
click at [447, 124] on span "Vegan and naturally gluten-free" at bounding box center [440, 123] width 64 height 5
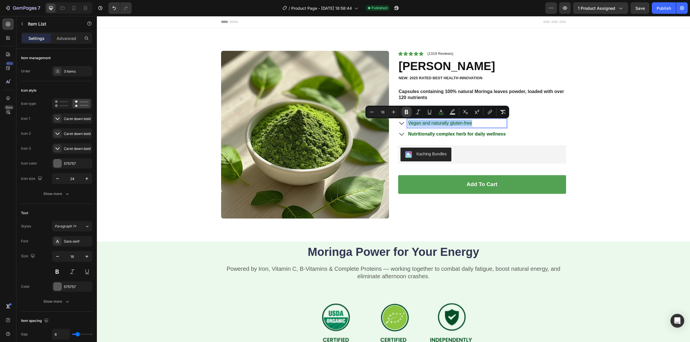
click at [409, 111] on button "Bold" at bounding box center [406, 112] width 10 height 10
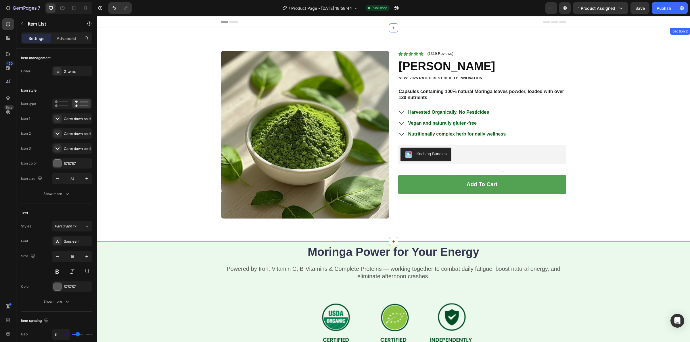
click at [593, 139] on div "Product Images Icon Icon Icon Icon Icon Icon List (1319 Reviews) Text Block Row…" at bounding box center [393, 139] width 584 height 177
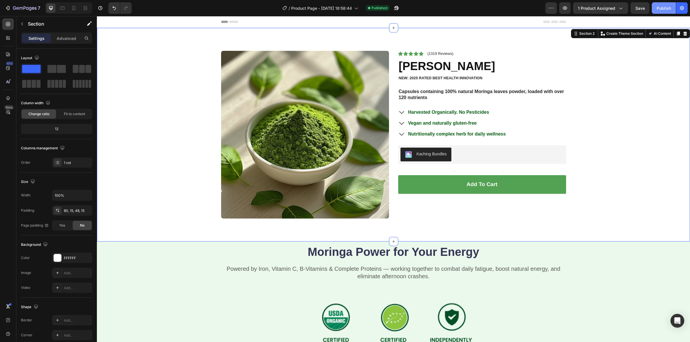
click at [668, 9] on div "Publish" at bounding box center [663, 8] width 14 height 6
click at [658, 6] on div "Publish" at bounding box center [663, 8] width 14 height 6
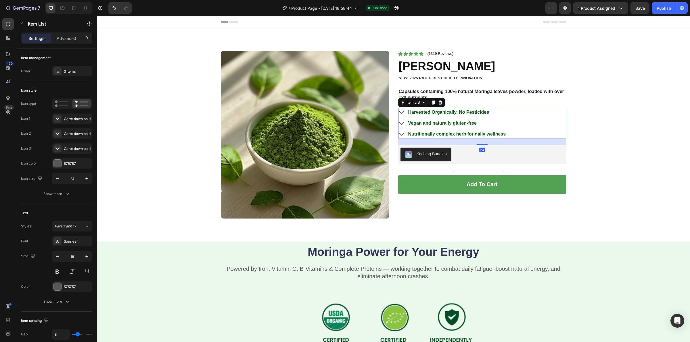
click at [552, 120] on div "Harvested Organically. No Pesticides Vegan and naturally gluten-free Nutritiona…" at bounding box center [482, 123] width 168 height 30
click at [640, 9] on span "Save" at bounding box center [639, 8] width 9 height 5
click at [666, 8] on div "Publish" at bounding box center [663, 8] width 14 height 6
